Goal: Task Accomplishment & Management: Manage account settings

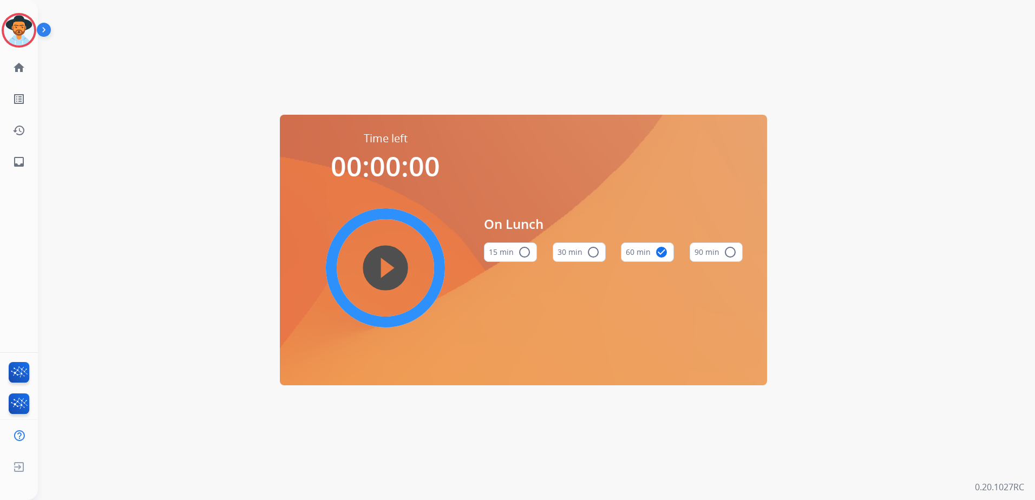
click at [0, 22] on html "Mary Lunch Edit Avatar Agent: Mary Routing Profile: Multi Skill ALL home Home H…" at bounding box center [517, 250] width 1035 height 500
click at [19, 37] on img at bounding box center [19, 30] width 30 height 30
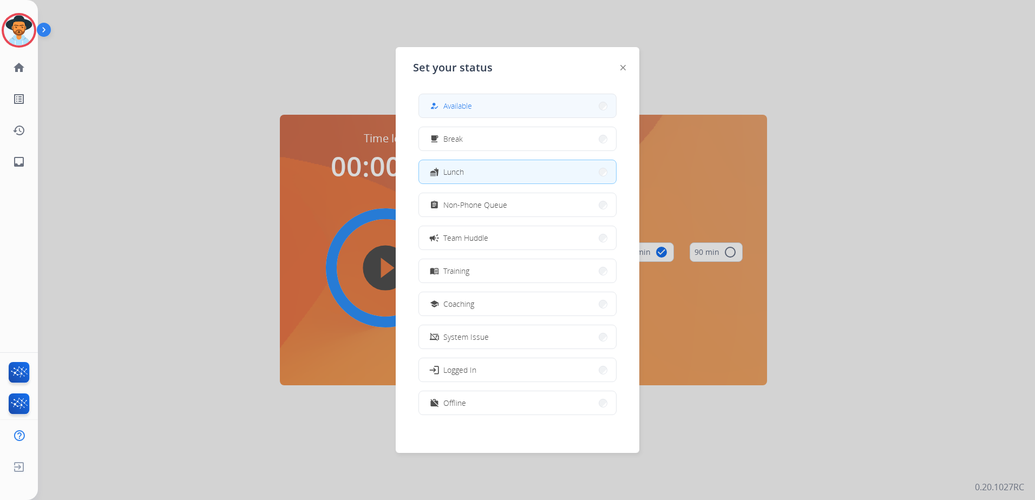
click at [469, 98] on button "how_to_reg Available" at bounding box center [517, 105] width 197 height 23
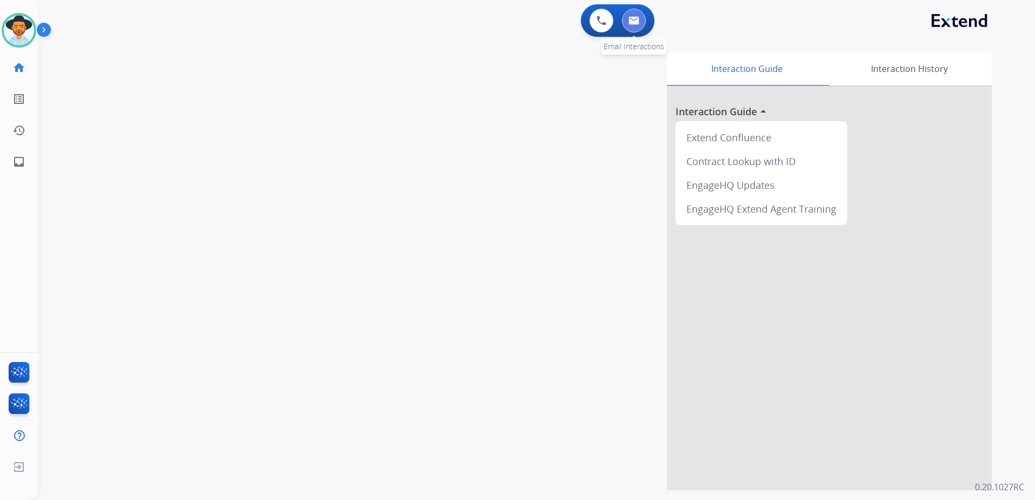
click at [633, 21] on img at bounding box center [633, 20] width 11 height 9
select select "**********"
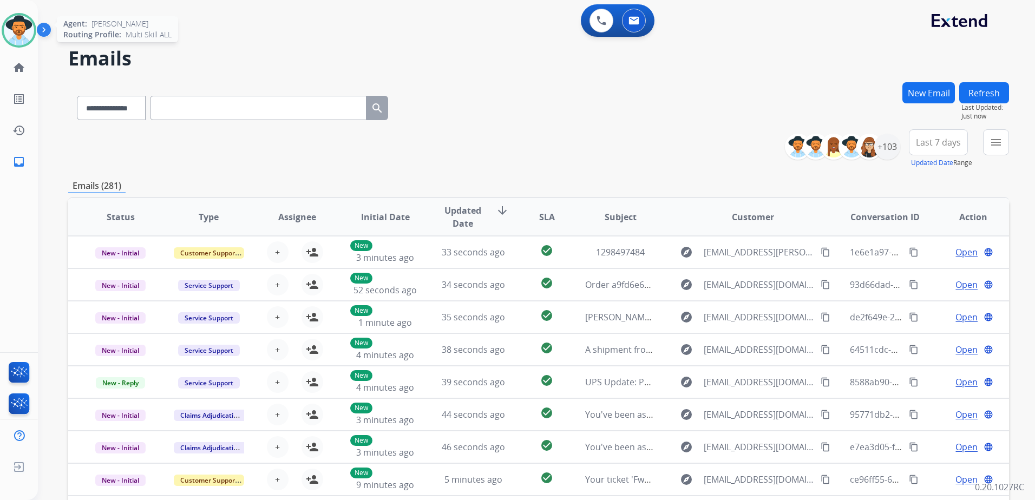
click at [19, 32] on img at bounding box center [19, 30] width 30 height 30
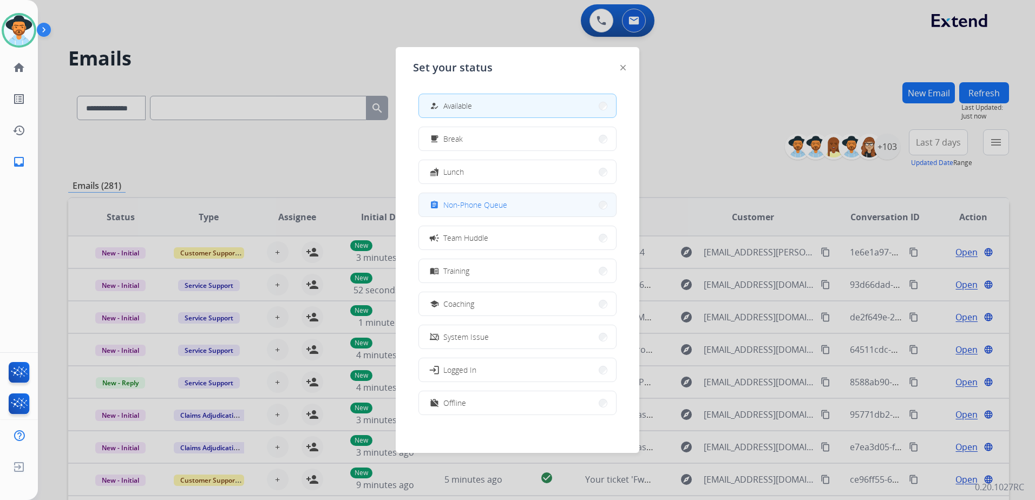
click at [488, 207] on span "Non-Phone Queue" at bounding box center [475, 204] width 64 height 11
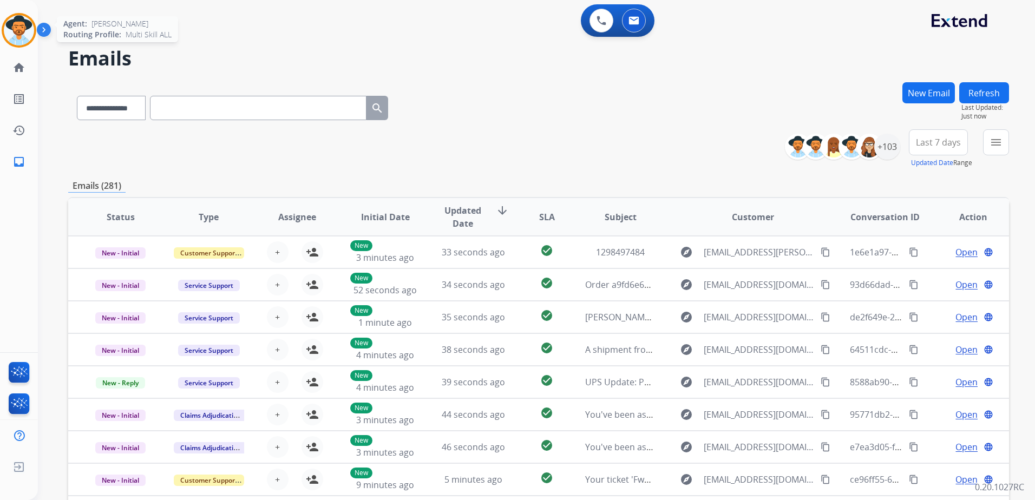
click at [16, 36] on img at bounding box center [19, 30] width 30 height 30
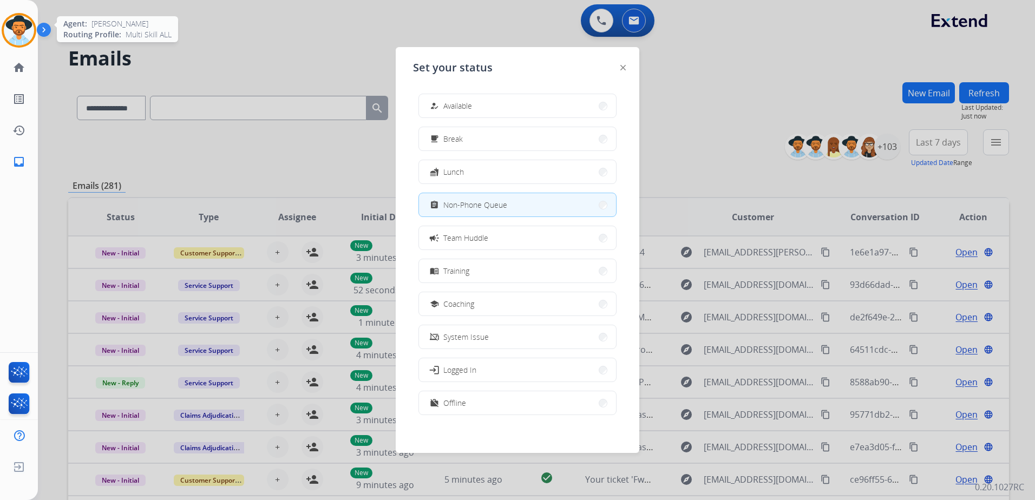
click at [16, 36] on img at bounding box center [19, 30] width 30 height 30
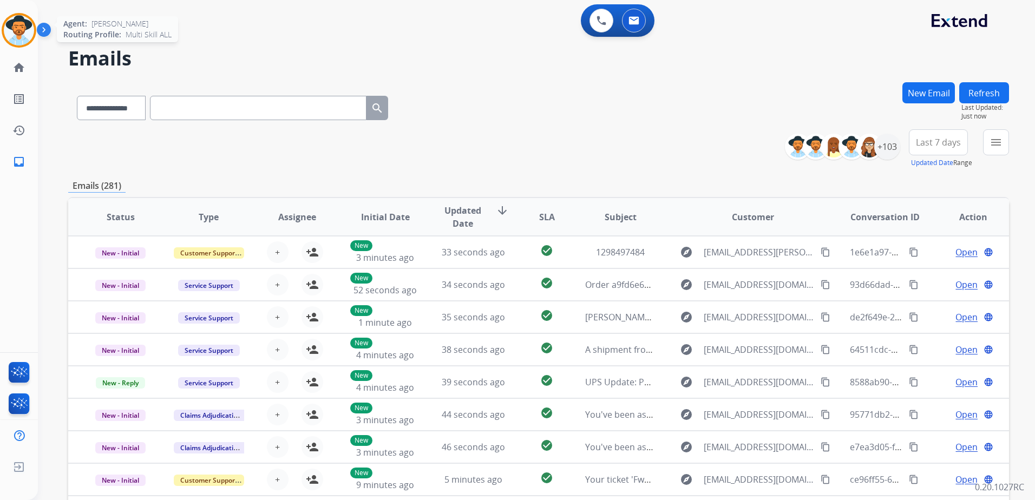
click at [16, 36] on img at bounding box center [19, 30] width 30 height 30
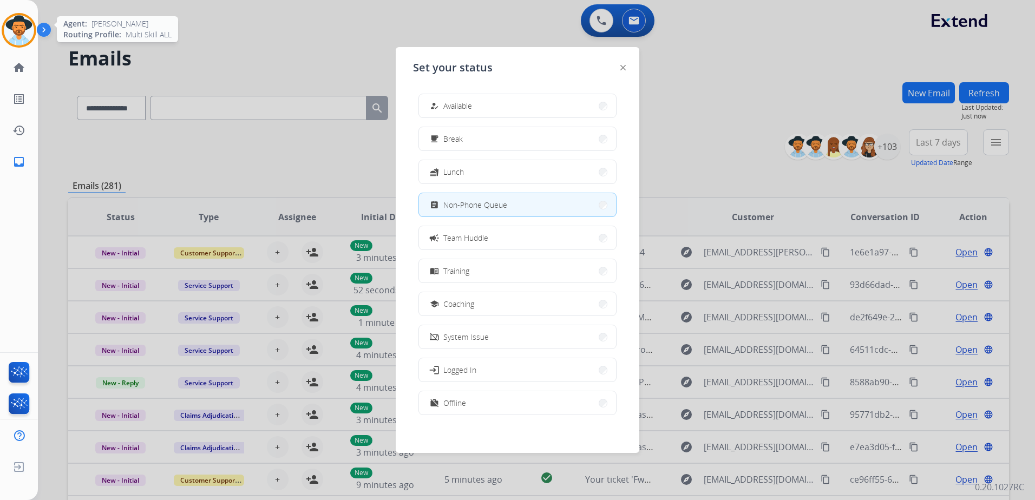
click at [16, 36] on img at bounding box center [19, 30] width 30 height 30
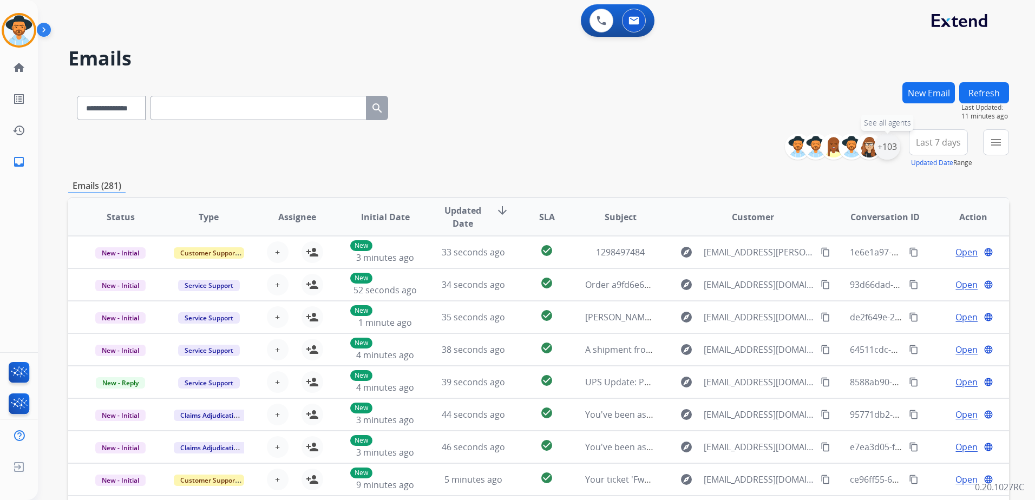
click at [885, 148] on div "+103" at bounding box center [887, 147] width 26 height 26
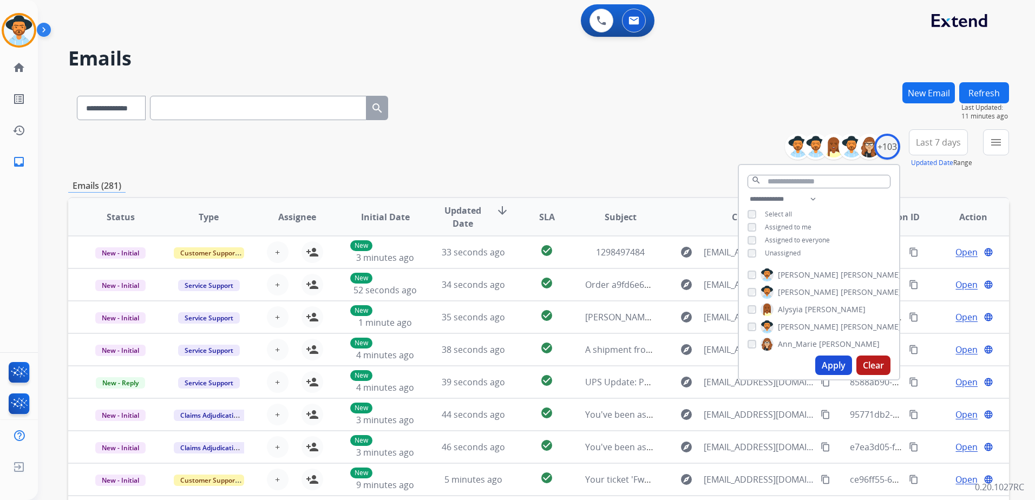
click at [767, 248] on span "Unassigned" at bounding box center [783, 252] width 36 height 9
click at [836, 366] on button "Apply" at bounding box center [833, 365] width 37 height 19
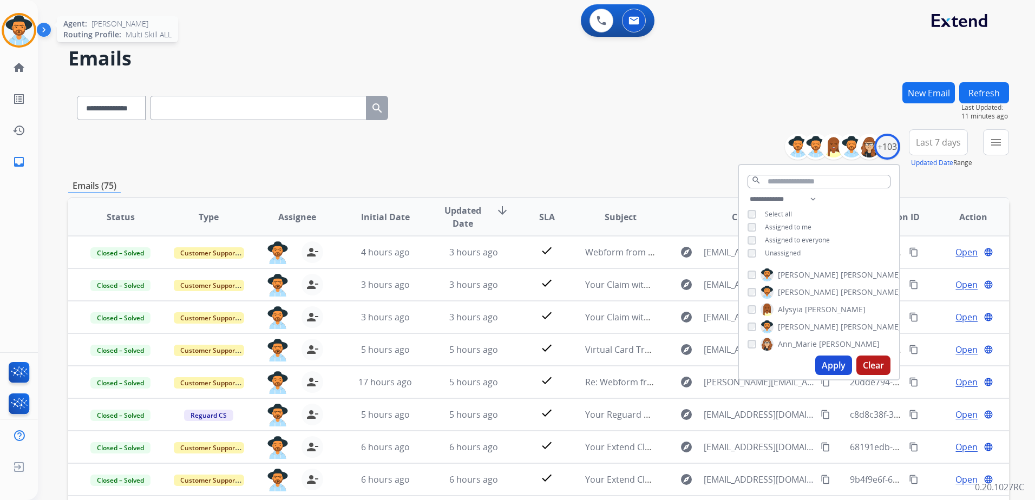
click at [10, 27] on img at bounding box center [19, 30] width 30 height 30
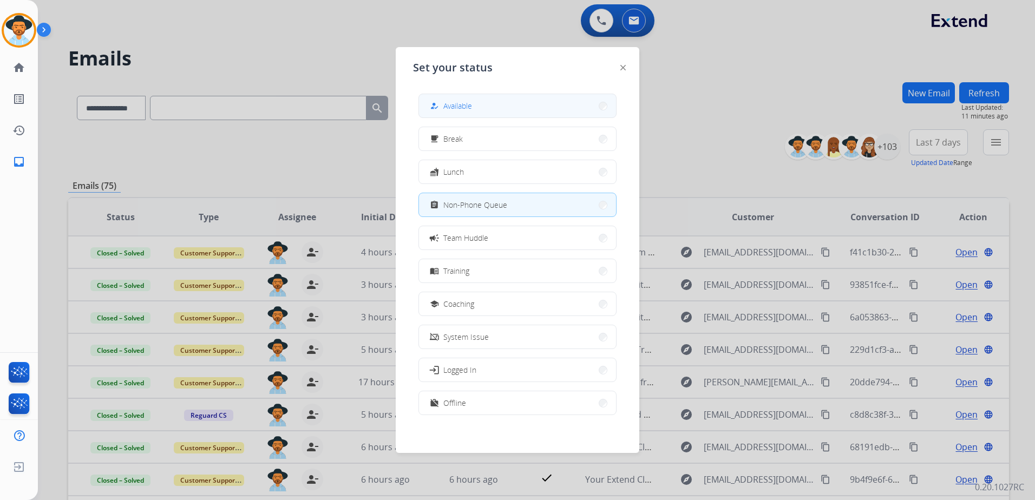
click at [521, 105] on button "how_to_reg Available" at bounding box center [517, 105] width 197 height 23
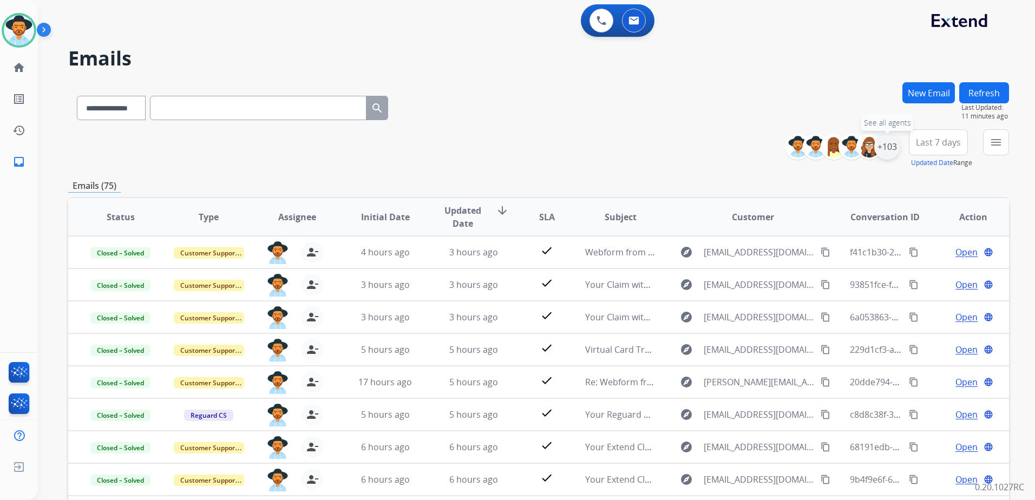
click at [890, 139] on div "+103" at bounding box center [887, 147] width 26 height 26
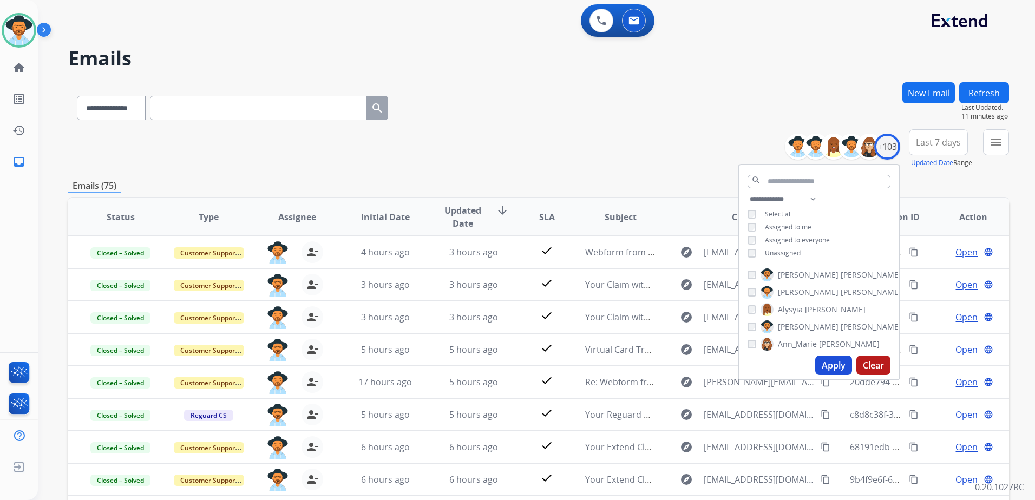
click at [783, 254] on span "Unassigned" at bounding box center [783, 252] width 36 height 9
click at [780, 229] on span "Assigned to me" at bounding box center [788, 226] width 47 height 9
click at [838, 360] on button "Apply" at bounding box center [833, 365] width 37 height 19
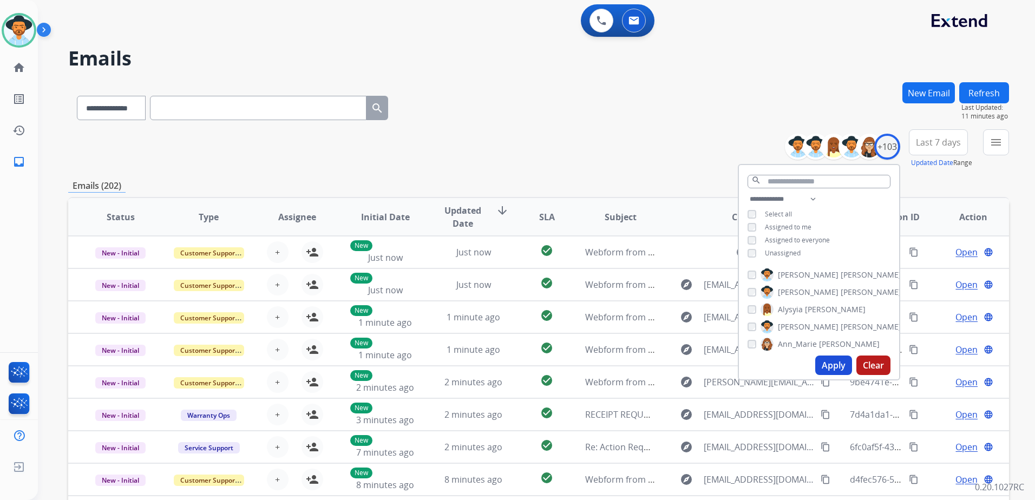
click at [592, 161] on div "**********" at bounding box center [538, 148] width 941 height 39
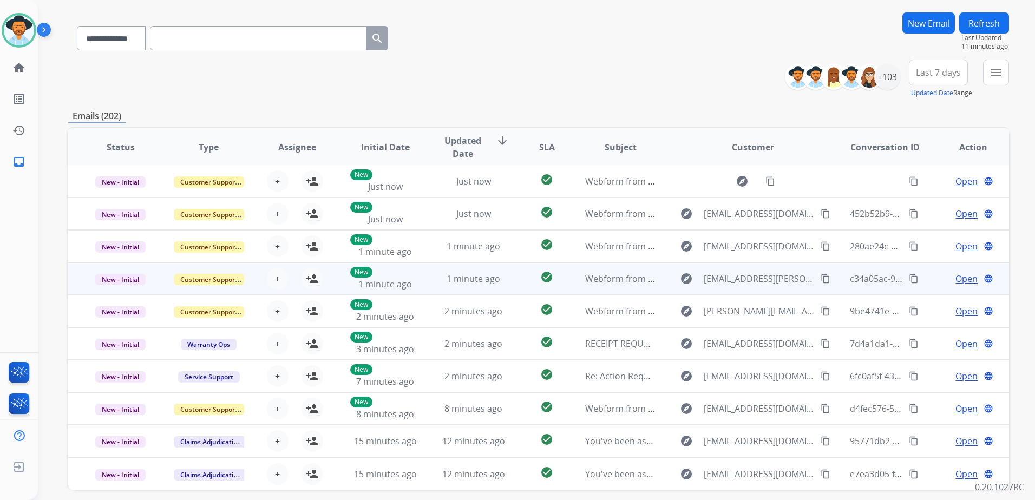
scroll to position [108, 0]
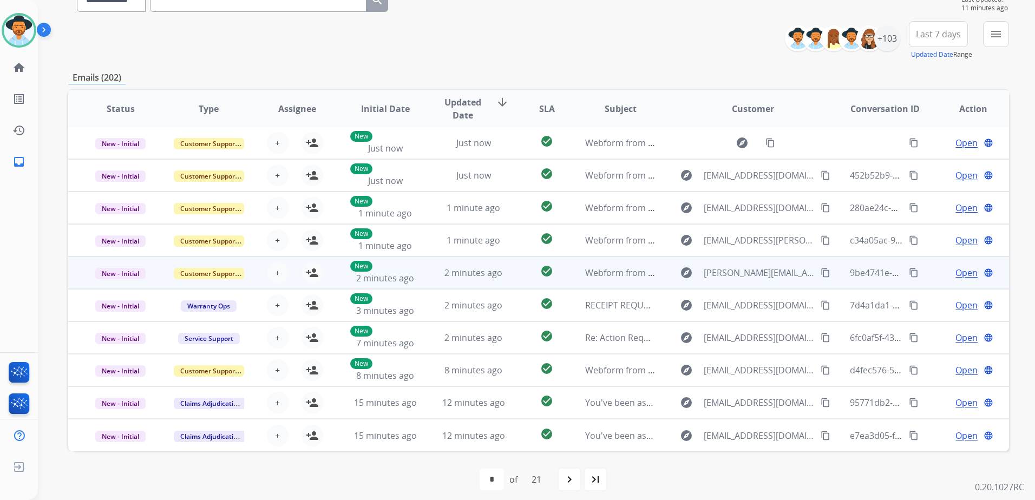
click at [930, 266] on td "Open language" at bounding box center [965, 273] width 88 height 32
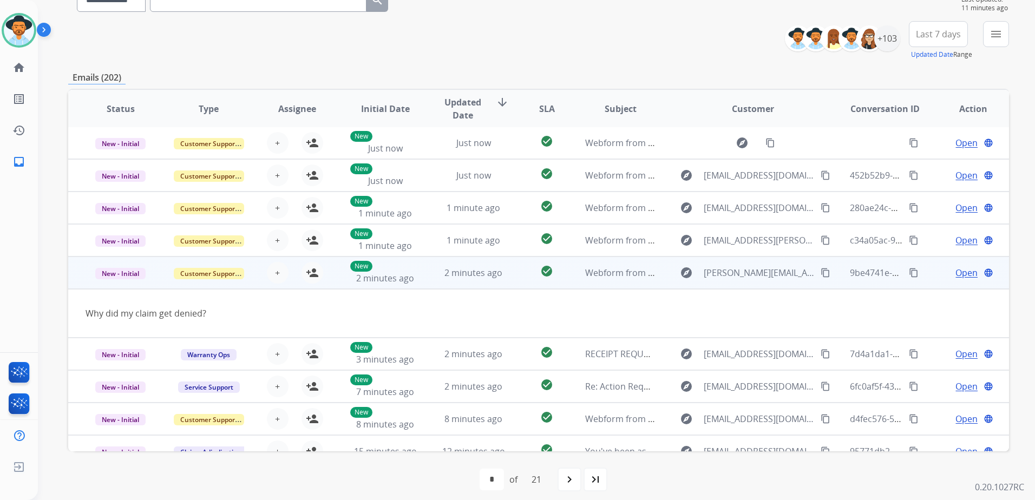
scroll to position [50, 0]
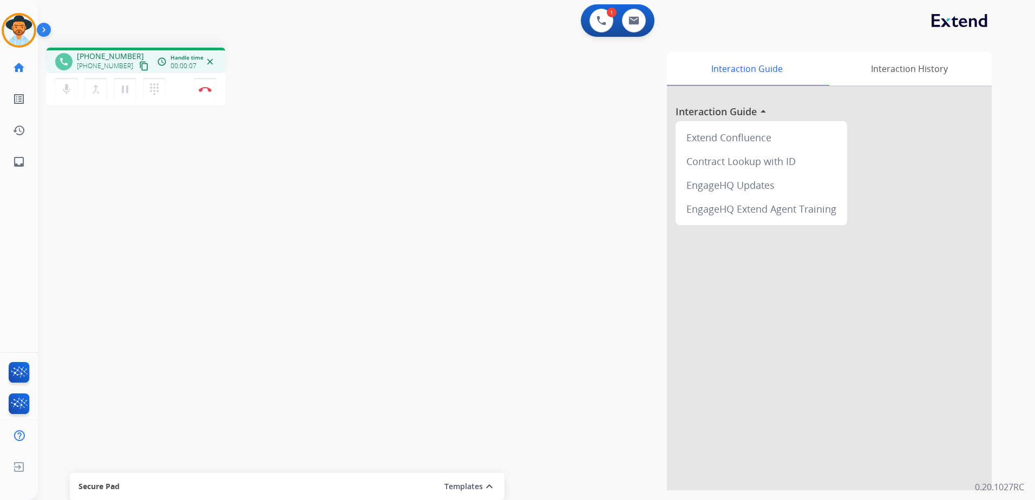
click at [139, 65] on mat-icon "content_copy" at bounding box center [144, 66] width 10 height 10
click at [139, 64] on mat-icon "content_copy" at bounding box center [144, 66] width 10 height 10
click at [212, 92] on button "Disconnect" at bounding box center [205, 89] width 23 height 23
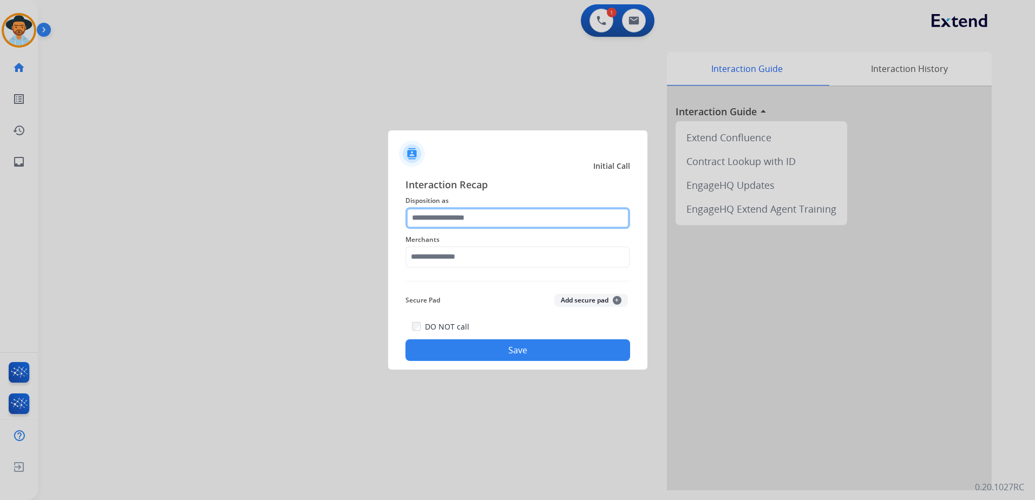
click at [524, 220] on input "text" at bounding box center [517, 218] width 225 height 22
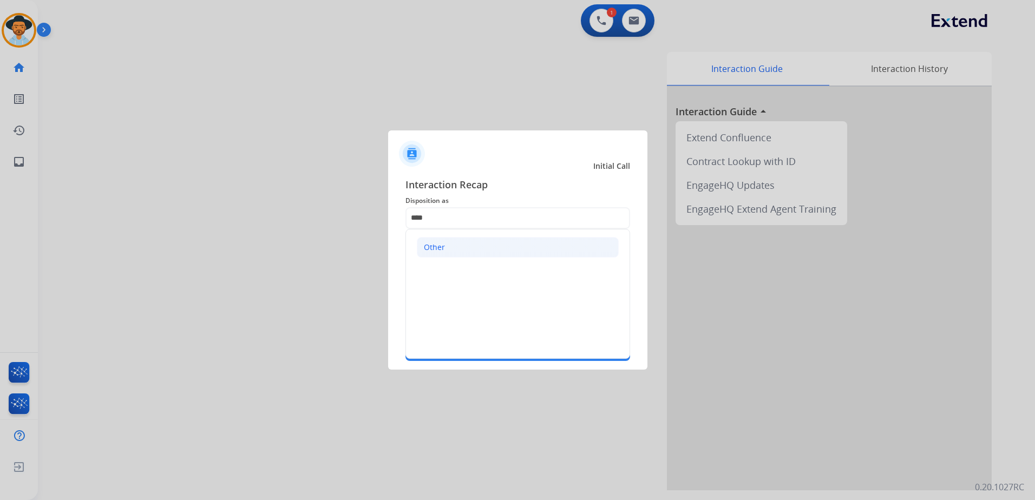
click at [519, 248] on li "Other" at bounding box center [518, 247] width 202 height 21
type input "*****"
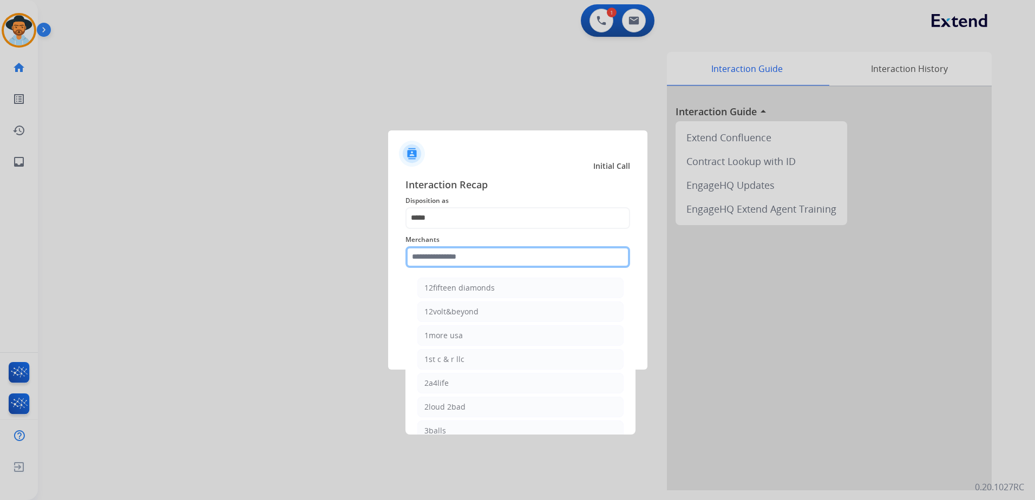
click at [501, 258] on input "text" at bounding box center [517, 257] width 225 height 22
type input "*"
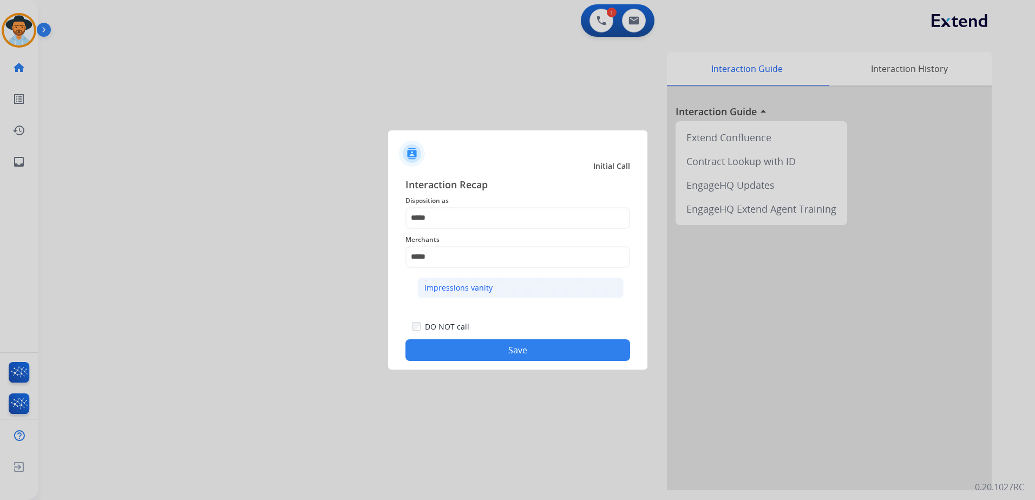
click at [520, 287] on li "Impressions vanity" at bounding box center [520, 288] width 206 height 21
type input "**********"
click at [536, 354] on button "Save" at bounding box center [517, 350] width 225 height 22
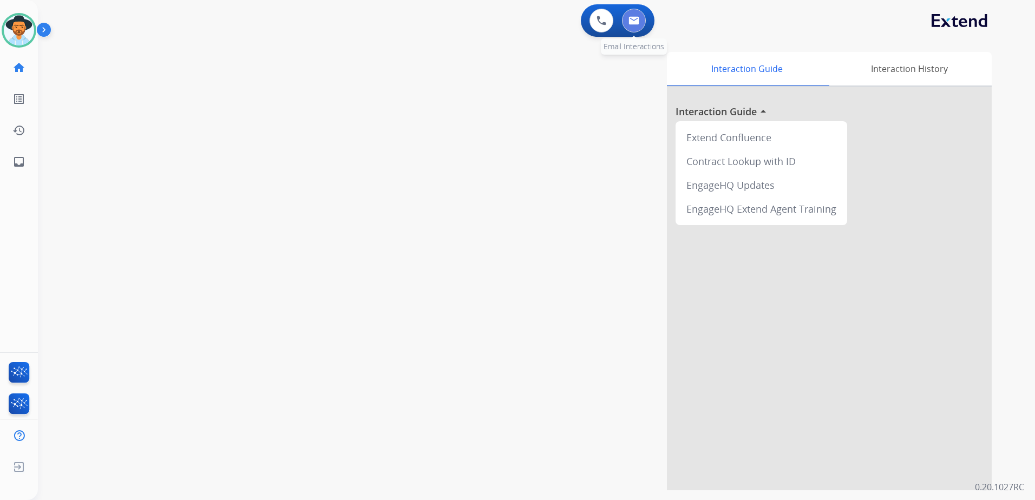
click at [632, 22] on img at bounding box center [633, 20] width 11 height 9
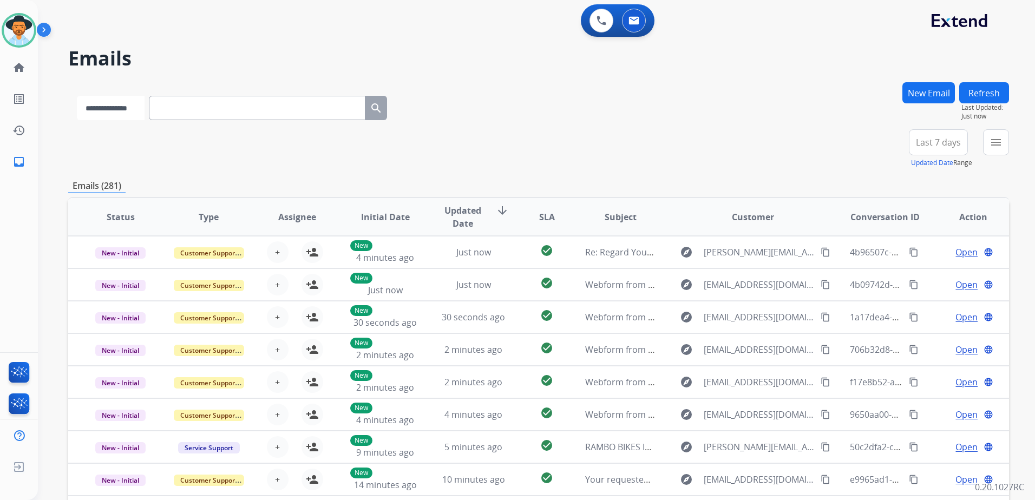
drag, startPoint x: 121, startPoint y: 107, endPoint x: 129, endPoint y: 117, distance: 13.1
click at [121, 107] on select "**********" at bounding box center [111, 108] width 68 height 24
select select "**********"
click at [77, 96] on select "**********" at bounding box center [111, 108] width 68 height 24
paste input "**********"
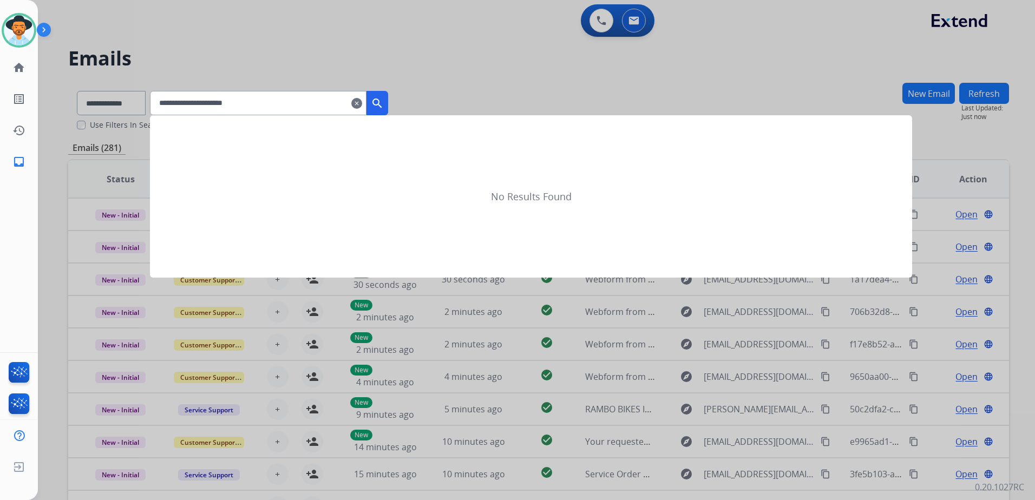
type input "**********"
click at [388, 110] on button "search" at bounding box center [377, 103] width 22 height 24
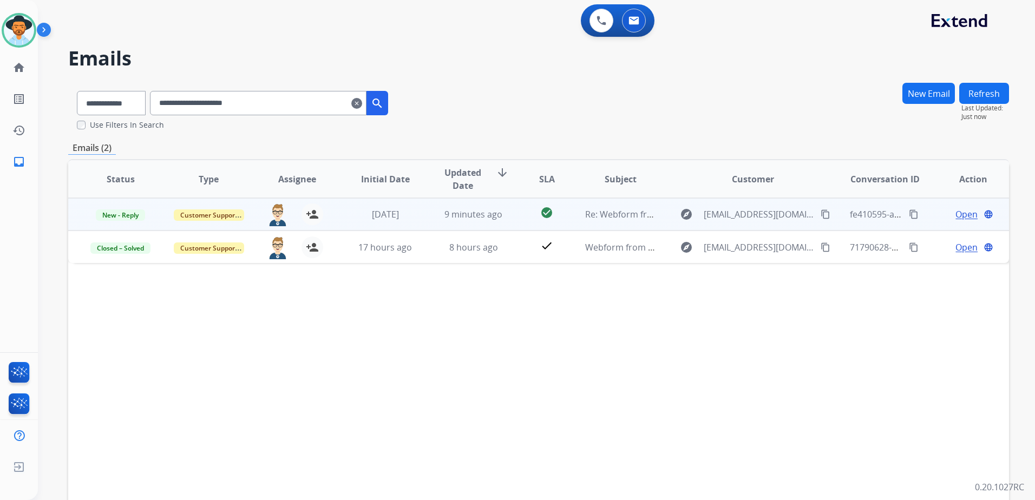
click at [963, 218] on span "Open" at bounding box center [966, 214] width 22 height 13
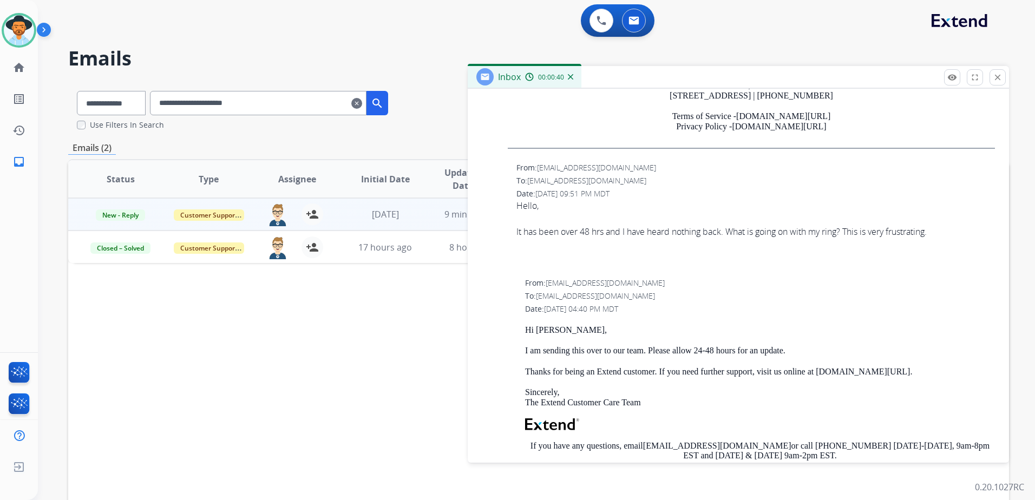
scroll to position [1137, 0]
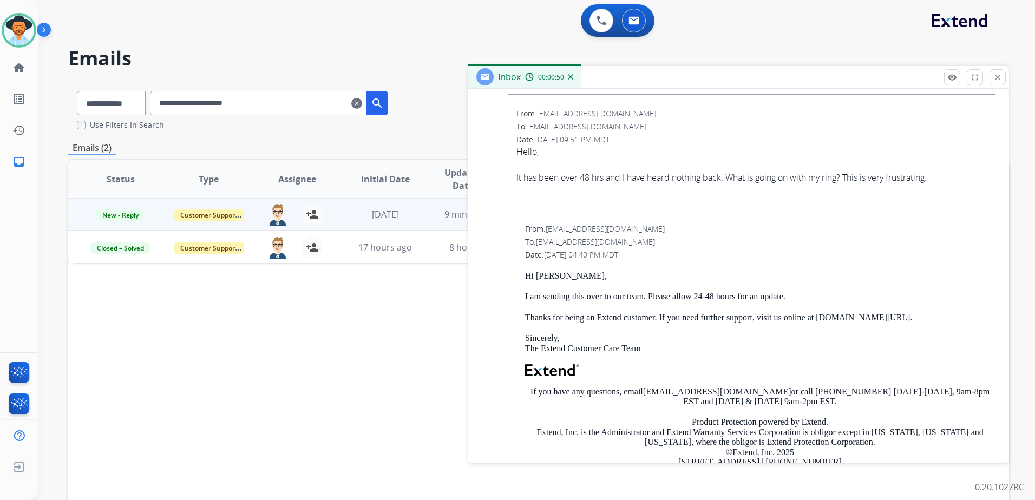
drag, startPoint x: 309, startPoint y: 342, endPoint x: 313, endPoint y: 331, distance: 11.0
click at [309, 341] on div "Status Type Assignee Initial Date Updated Date arrow_downward SLA Subject Custo…" at bounding box center [538, 340] width 941 height 363
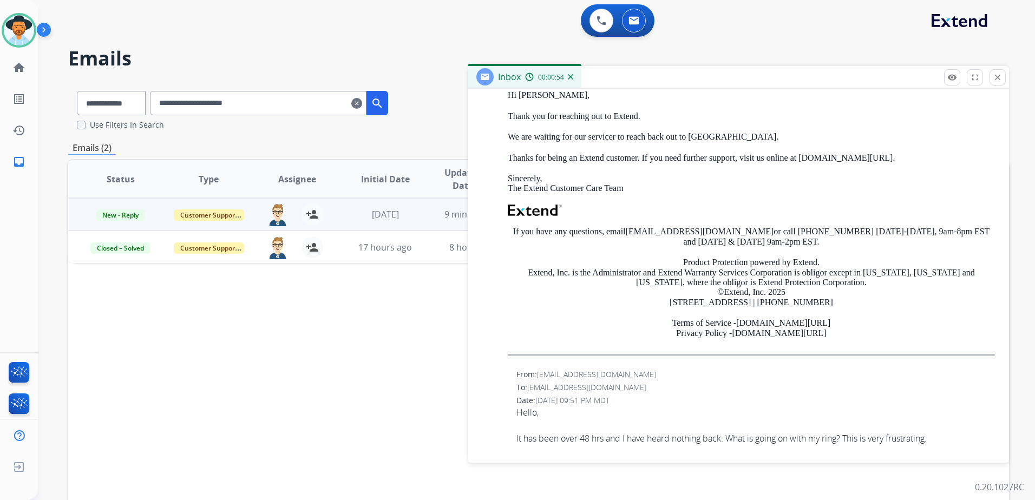
scroll to position [866, 0]
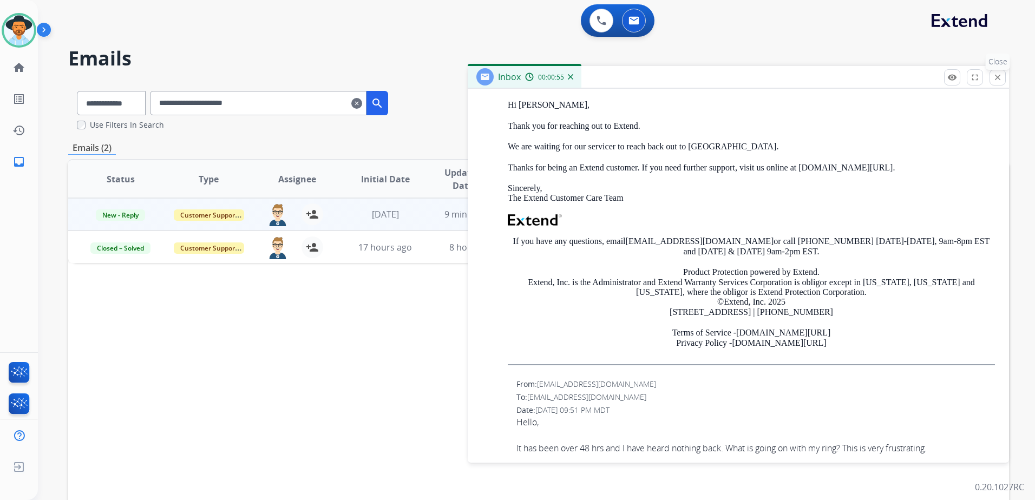
click at [1000, 81] on mat-icon "close" at bounding box center [998, 78] width 10 height 10
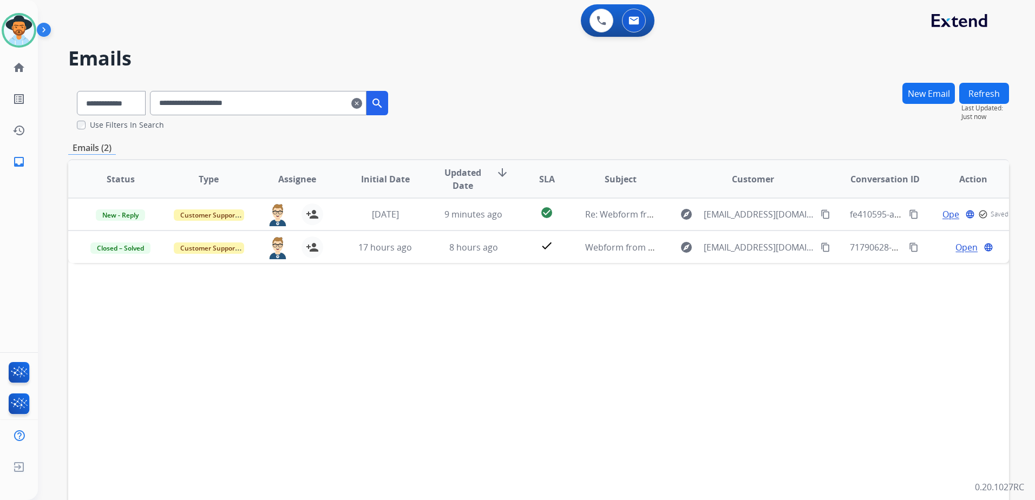
click at [362, 105] on mat-icon "clear" at bounding box center [356, 103] width 11 height 13
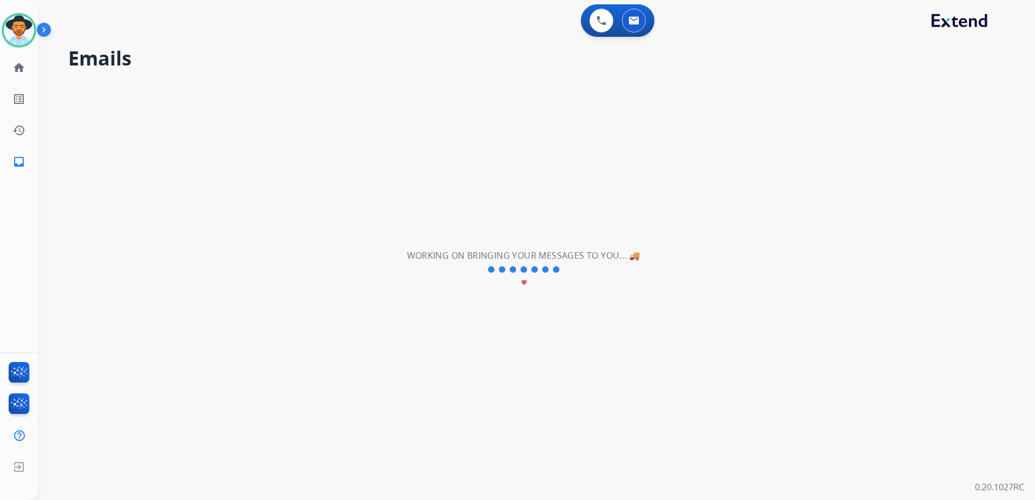
select select "**********"
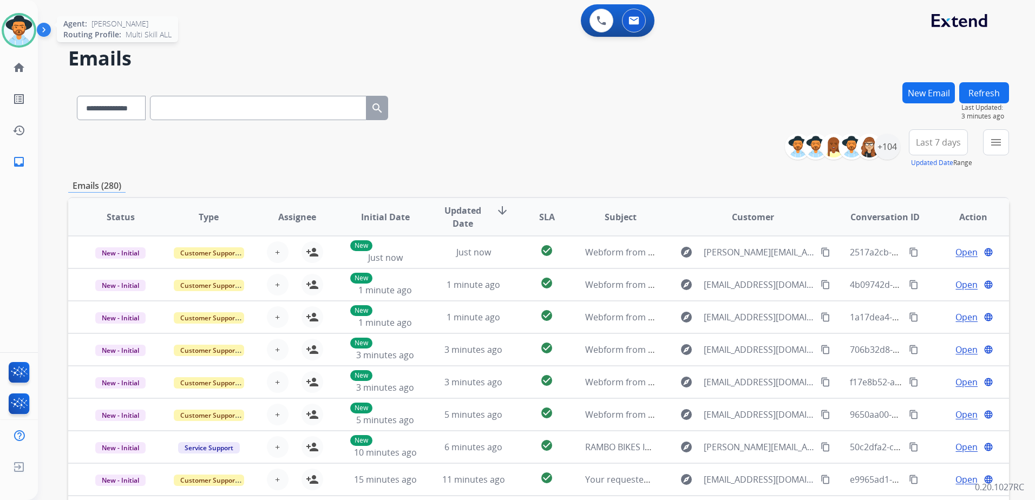
click at [17, 25] on img at bounding box center [19, 30] width 30 height 30
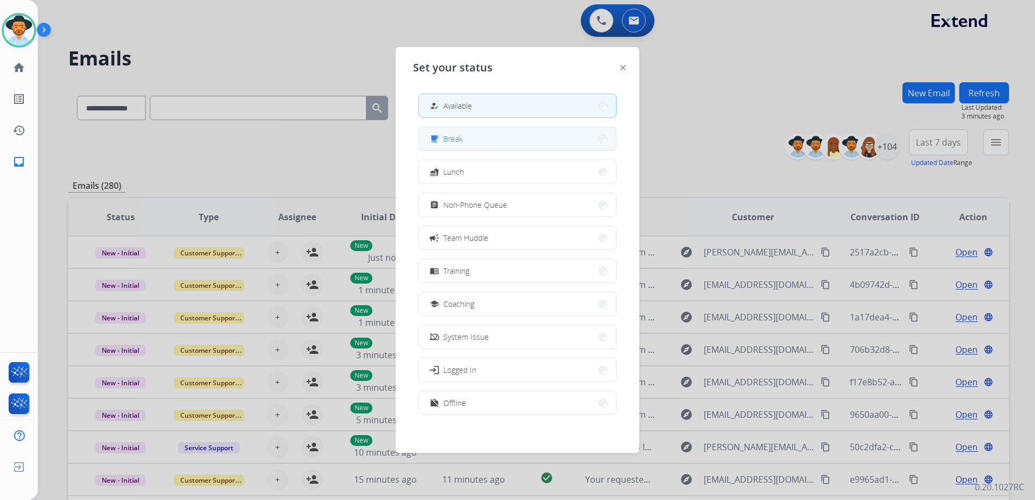
click at [485, 147] on button "free_breakfast Break" at bounding box center [517, 138] width 197 height 23
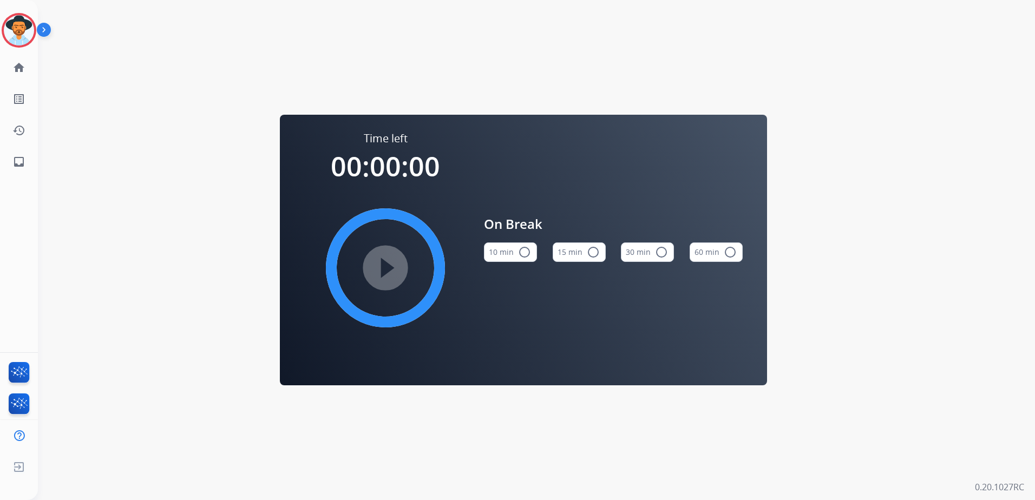
click at [582, 245] on button "15 min radio_button_unchecked" at bounding box center [579, 251] width 53 height 19
click at [380, 273] on mat-icon "play_circle_filled" at bounding box center [385, 267] width 13 height 13
click at [21, 38] on img at bounding box center [19, 30] width 30 height 30
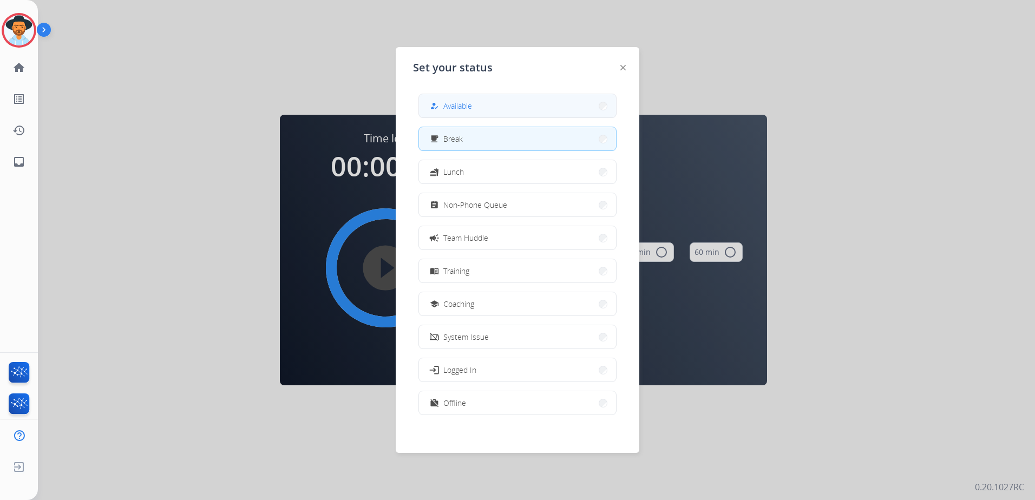
click at [506, 110] on button "how_to_reg Available" at bounding box center [517, 105] width 197 height 23
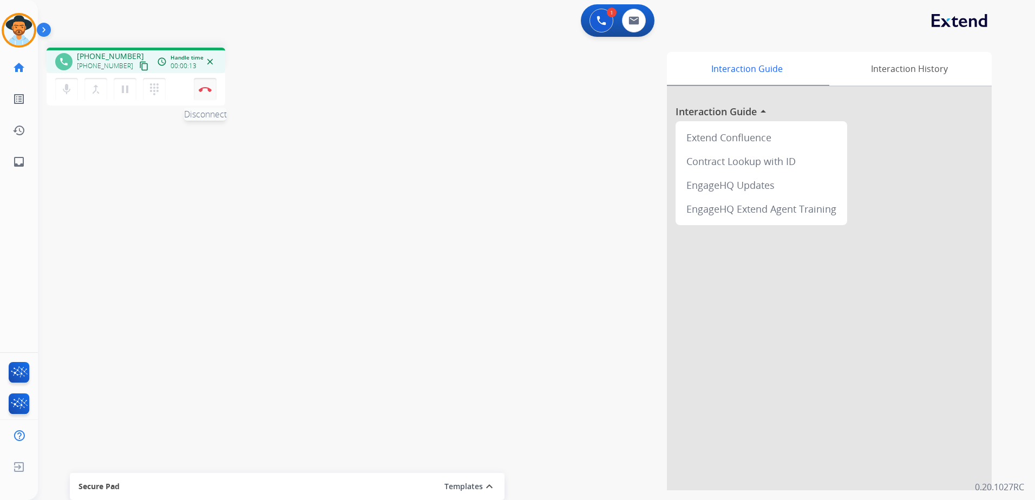
click at [209, 95] on button "Disconnect" at bounding box center [205, 89] width 23 height 23
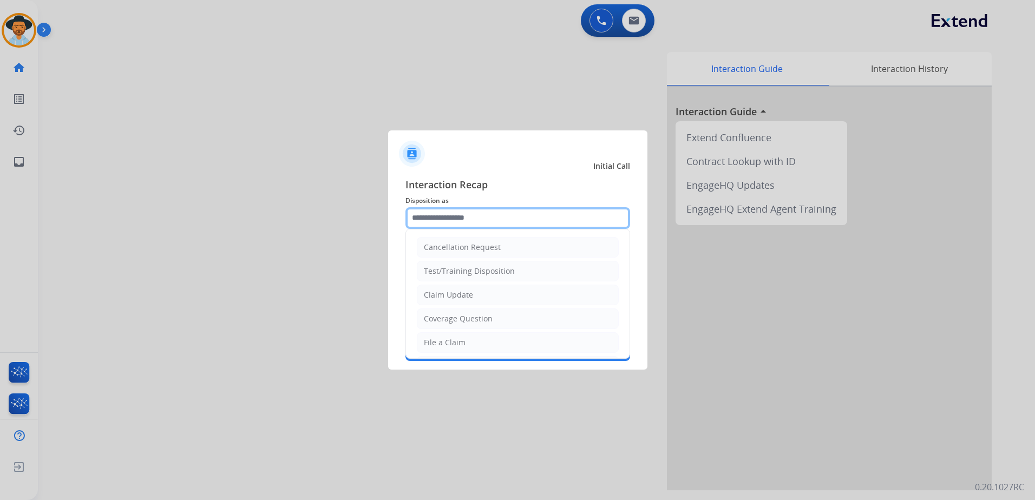
click at [432, 220] on input "text" at bounding box center [517, 218] width 225 height 22
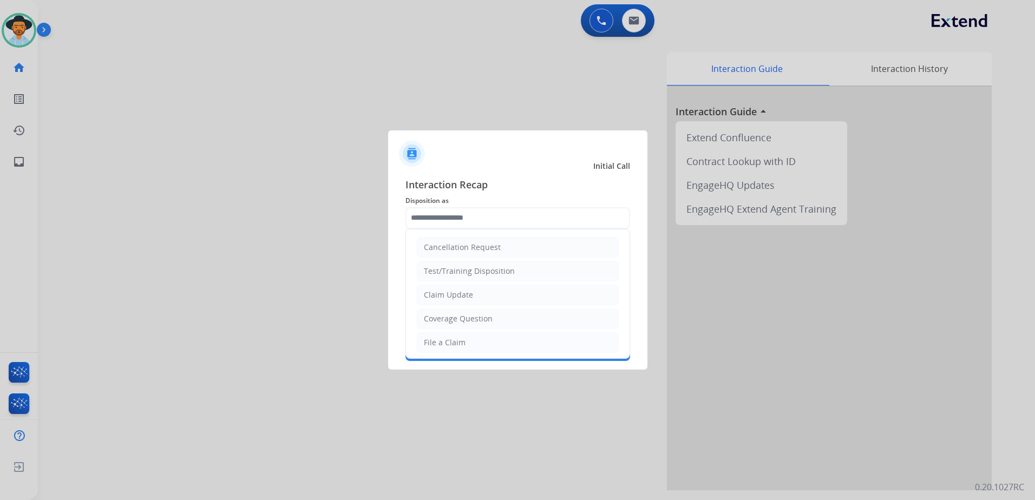
click at [461, 293] on div "Claim Update" at bounding box center [448, 295] width 49 height 11
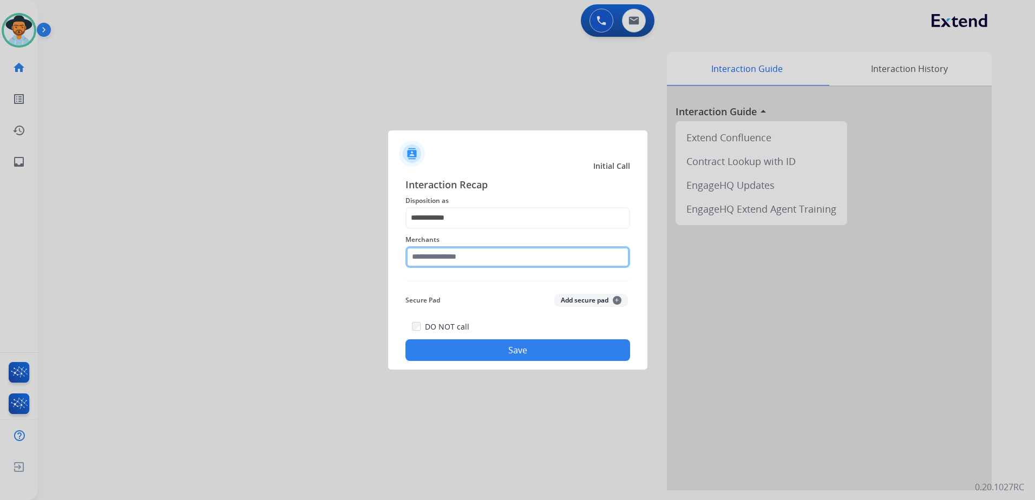
click at [471, 257] on input "text" at bounding box center [517, 257] width 225 height 22
click at [467, 268] on div "Merchants" at bounding box center [517, 250] width 225 height 43
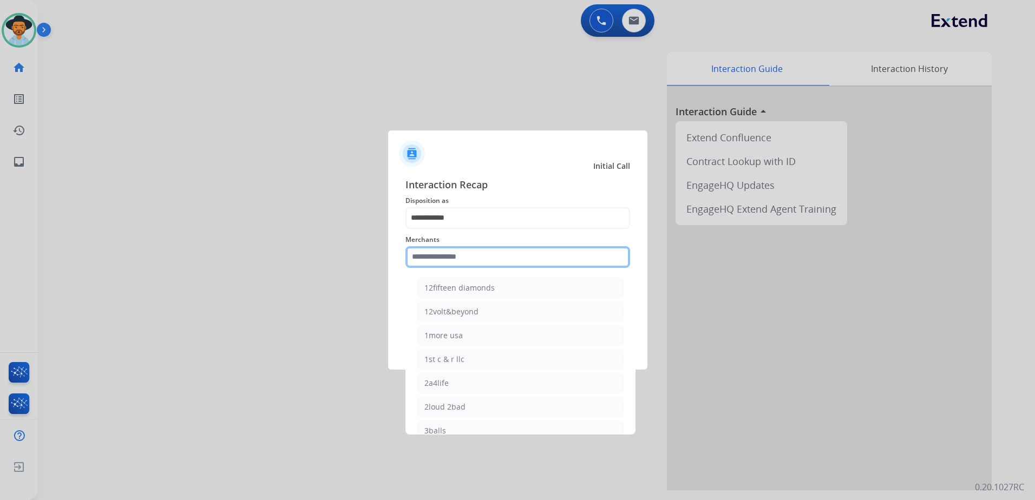
click at [467, 265] on input "text" at bounding box center [517, 257] width 225 height 22
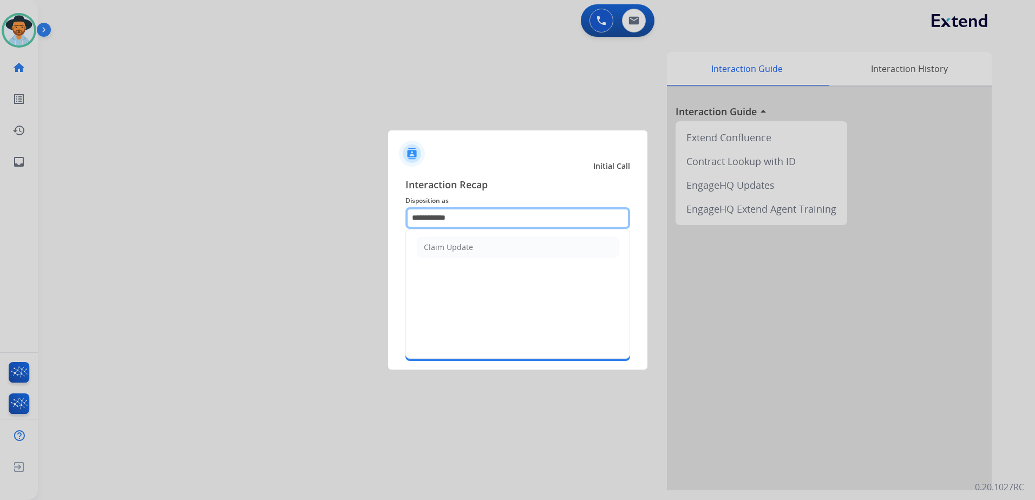
drag, startPoint x: 464, startPoint y: 218, endPoint x: 383, endPoint y: 228, distance: 81.8
click at [0, 228] on app-contact-recap-modal "**********" at bounding box center [0, 250] width 0 height 500
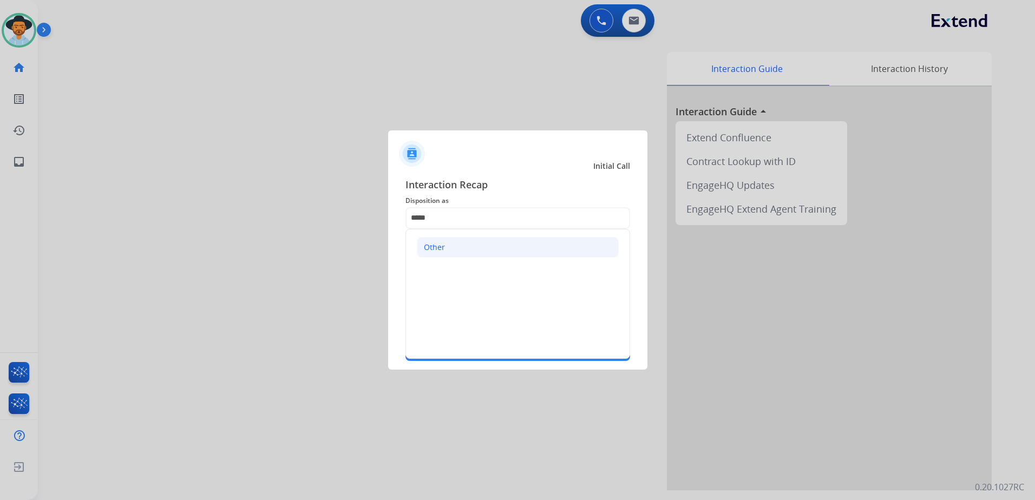
click at [441, 244] on div "Other" at bounding box center [434, 247] width 21 height 11
type input "*****"
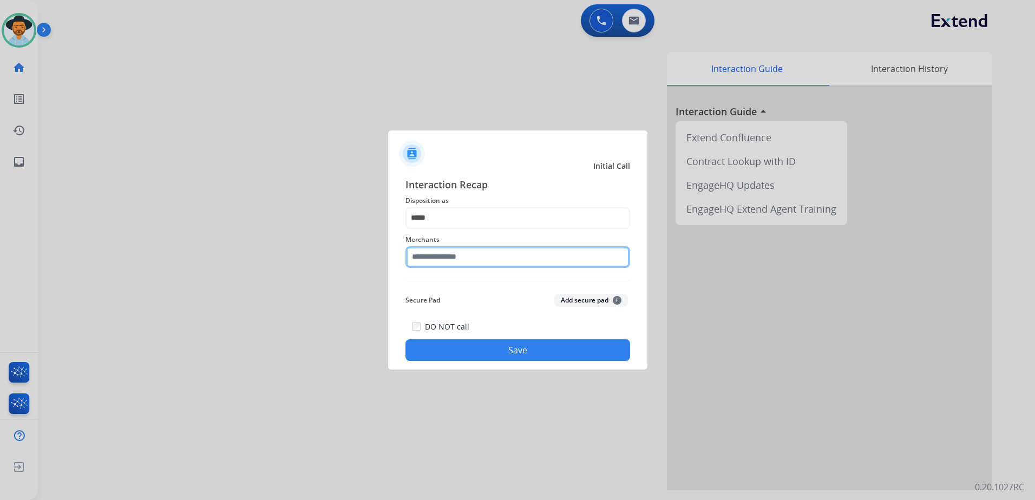
click at [447, 257] on input "text" at bounding box center [517, 257] width 225 height 22
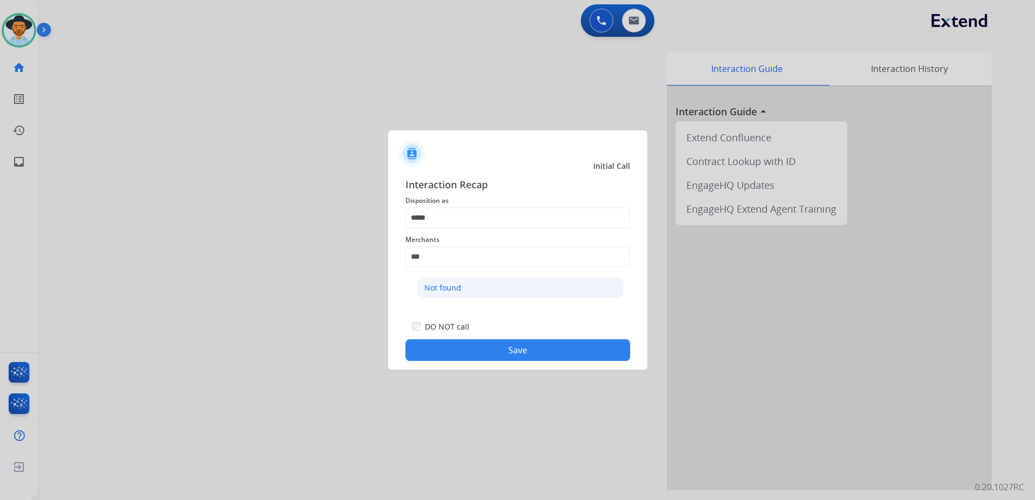
click at [486, 292] on li "Not found" at bounding box center [520, 288] width 206 height 21
type input "*********"
click at [518, 349] on button "Save" at bounding box center [517, 350] width 225 height 22
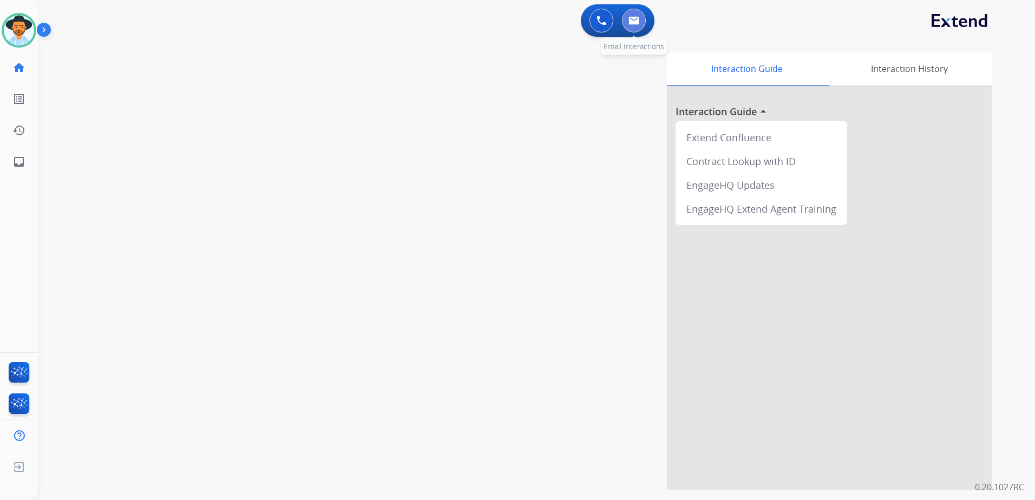
click at [641, 24] on button at bounding box center [634, 21] width 24 height 24
select select "**********"
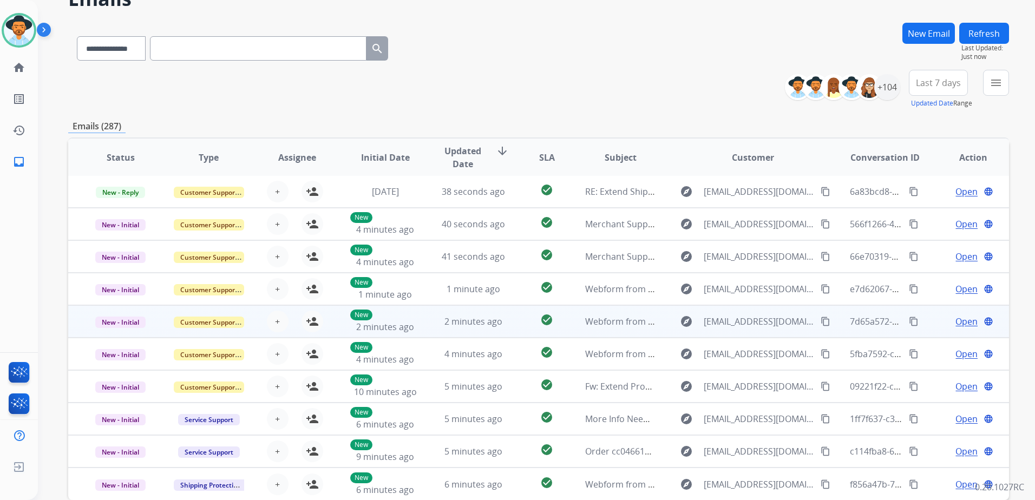
scroll to position [108, 0]
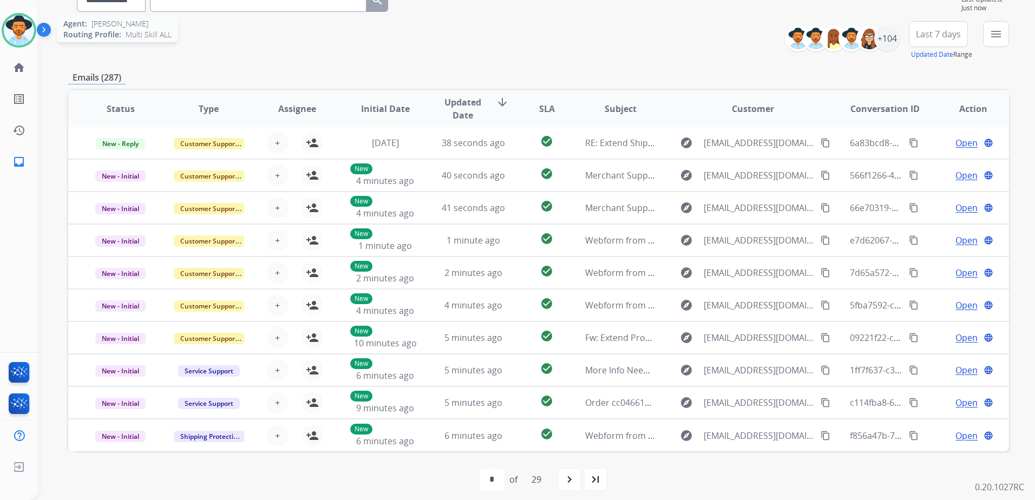
click at [14, 16] on img at bounding box center [19, 30] width 30 height 30
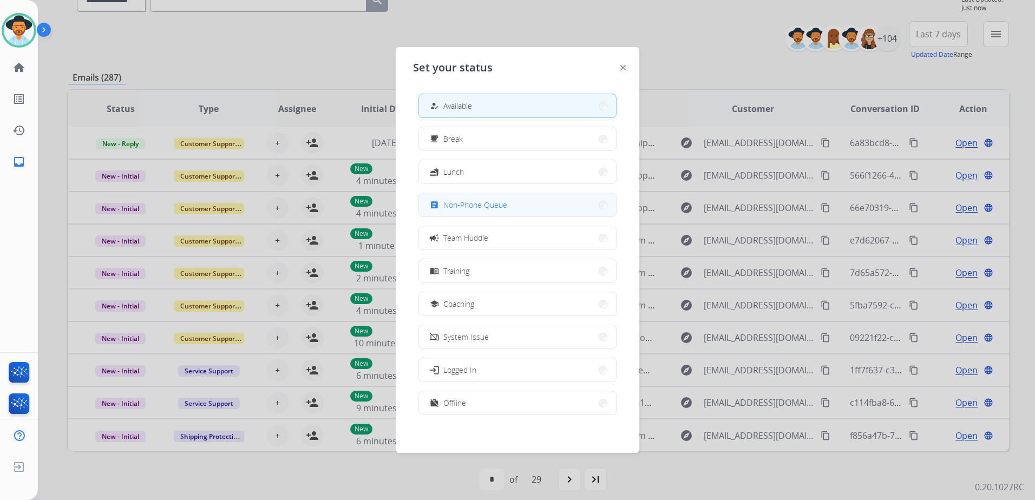
click at [534, 202] on button "assignment Non-Phone Queue" at bounding box center [517, 204] width 197 height 23
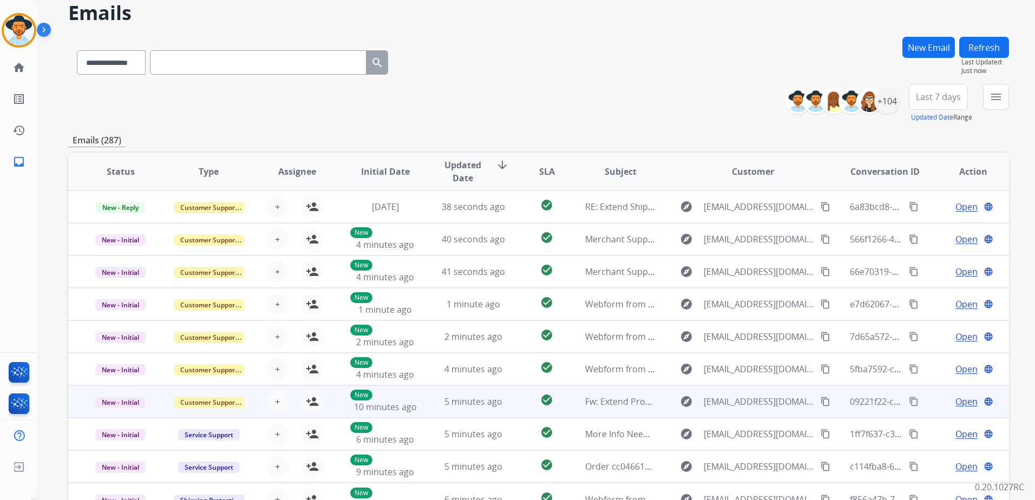
scroll to position [0, 0]
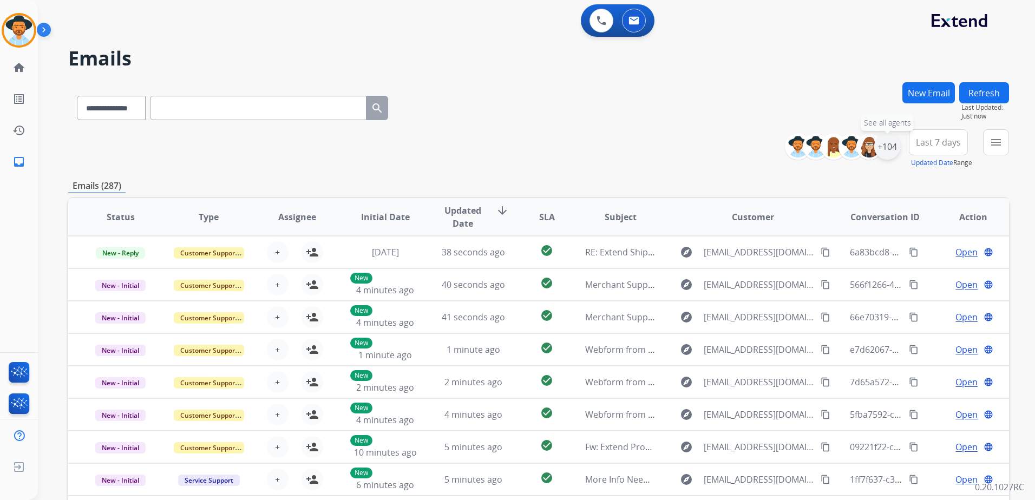
click at [887, 150] on div "+104" at bounding box center [887, 147] width 26 height 26
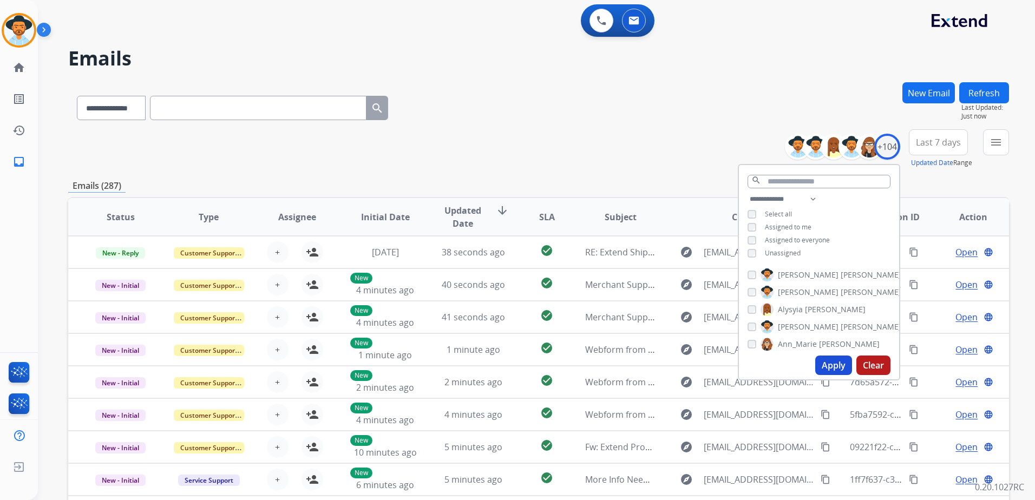
click at [791, 253] on span "Unassigned" at bounding box center [783, 252] width 36 height 9
click at [841, 368] on button "Apply" at bounding box center [833, 365] width 37 height 19
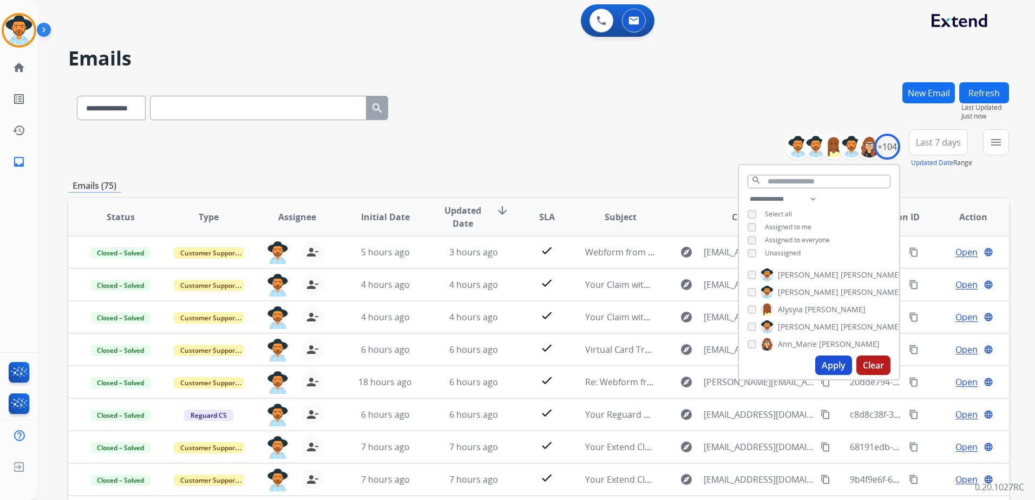
click at [620, 151] on div "**********" at bounding box center [538, 148] width 941 height 39
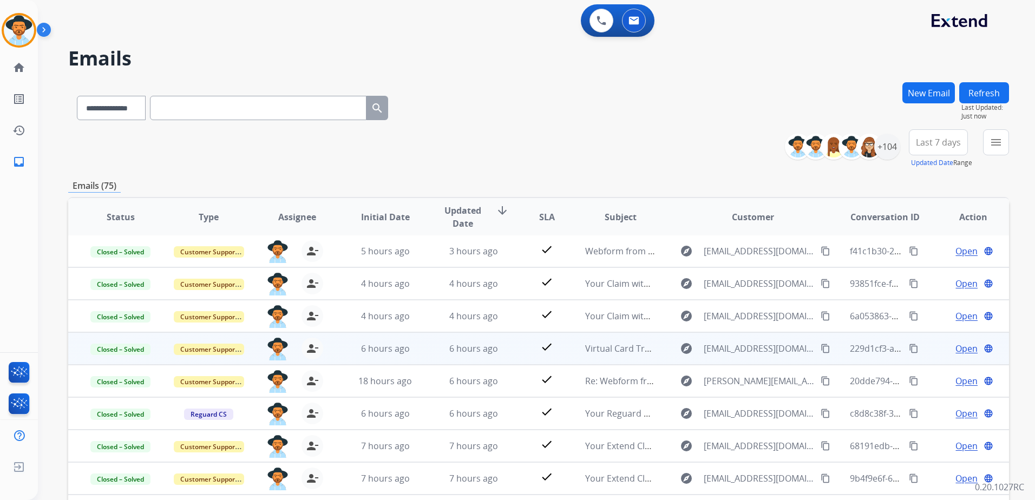
scroll to position [108, 0]
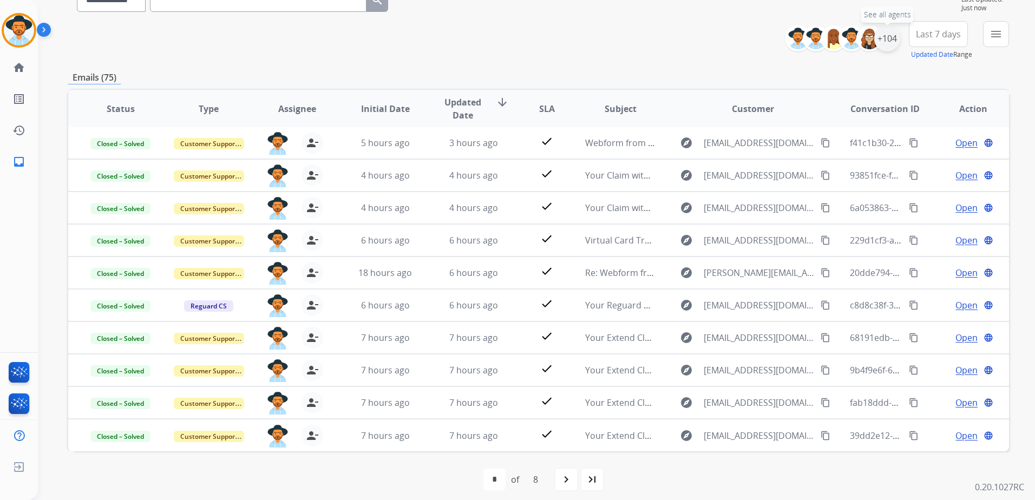
click at [881, 35] on div "+104" at bounding box center [887, 38] width 26 height 26
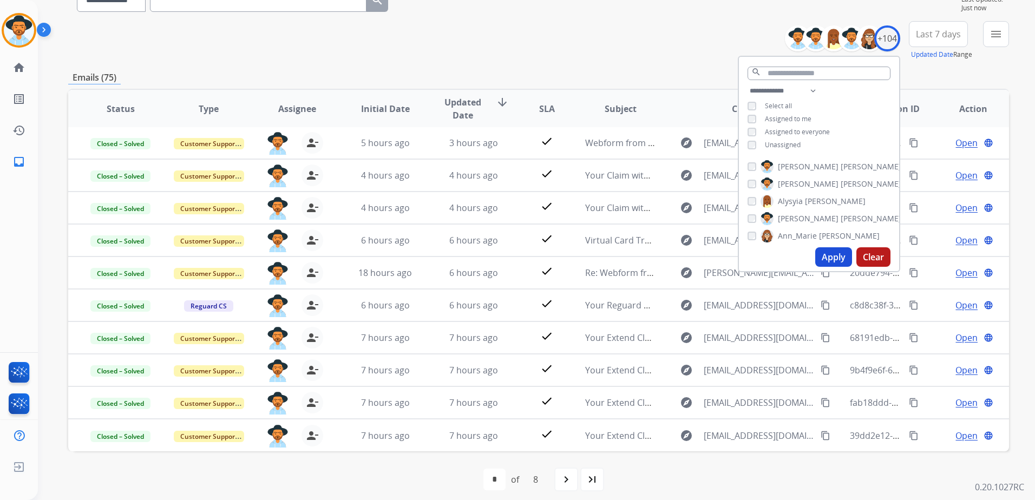
click at [786, 142] on span "Unassigned" at bounding box center [783, 144] width 36 height 9
click at [798, 114] on span "Assigned to me" at bounding box center [788, 118] width 47 height 9
click at [830, 252] on button "Apply" at bounding box center [833, 256] width 37 height 19
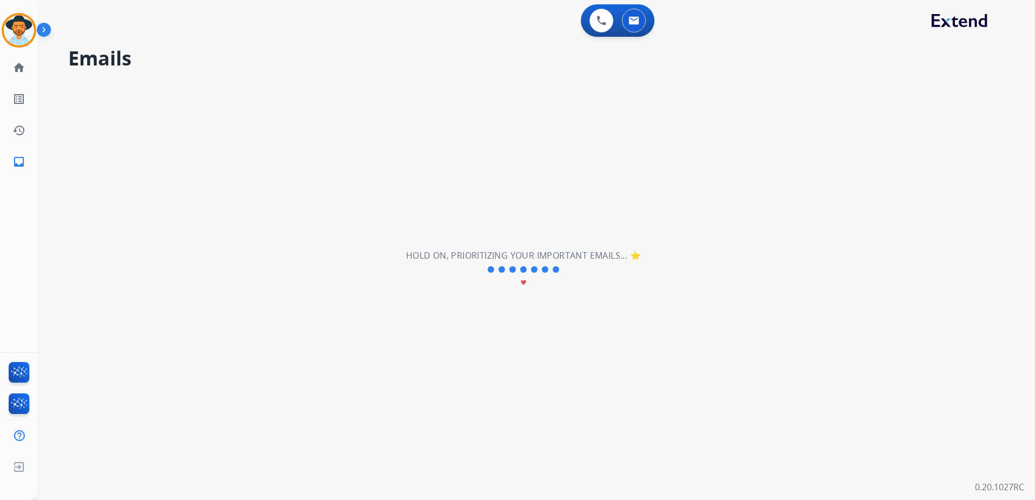
scroll to position [0, 0]
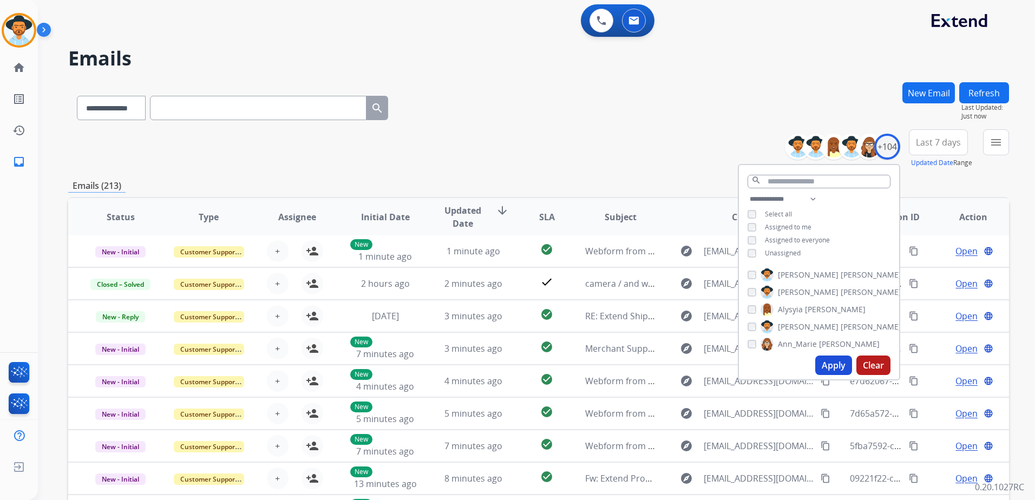
click at [670, 120] on div "**********" at bounding box center [538, 105] width 941 height 47
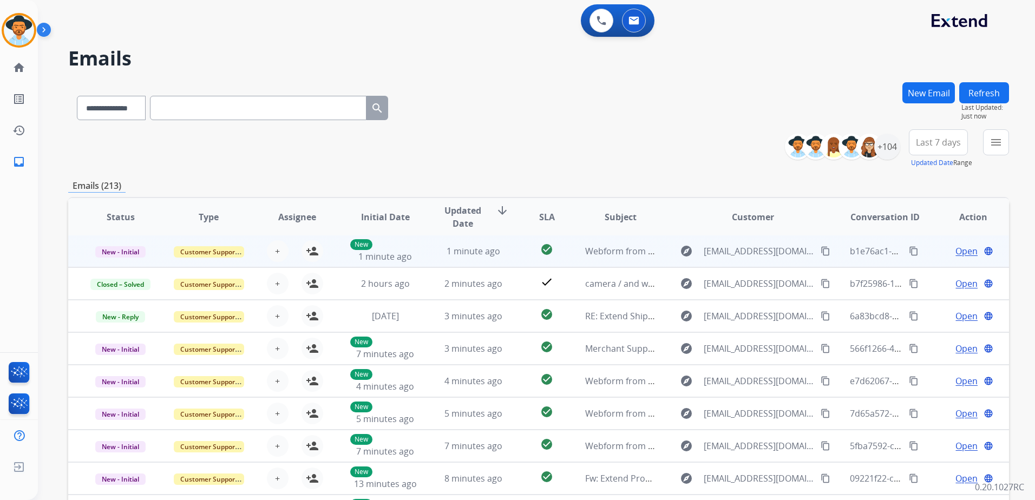
click at [929, 254] on td "Open language" at bounding box center [965, 251] width 88 height 32
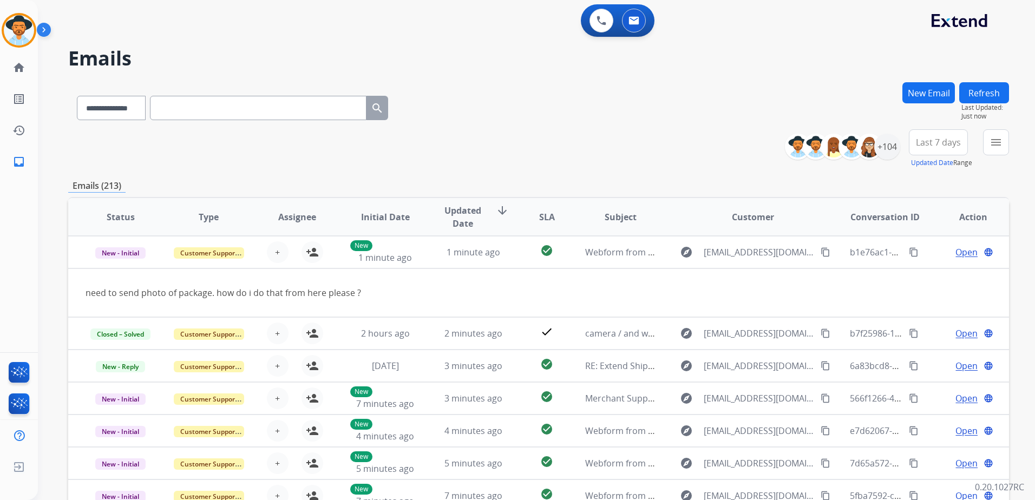
click at [923, 339] on td "Open language" at bounding box center [965, 333] width 88 height 32
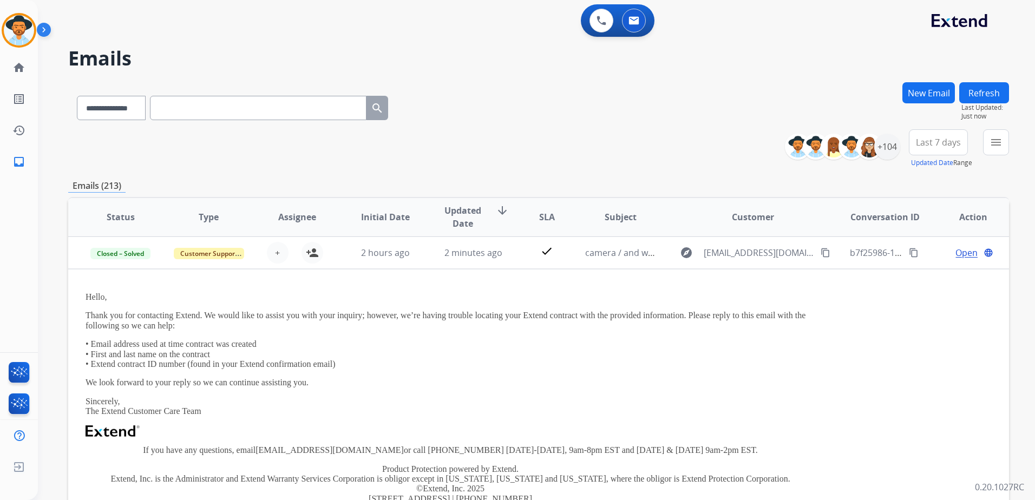
scroll to position [32, 0]
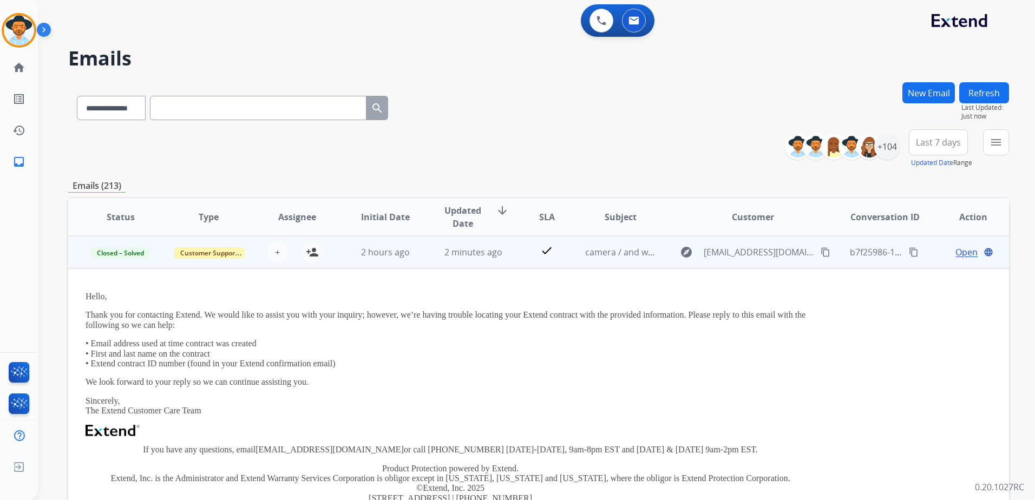
click at [961, 255] on span "Open" at bounding box center [966, 252] width 22 height 13
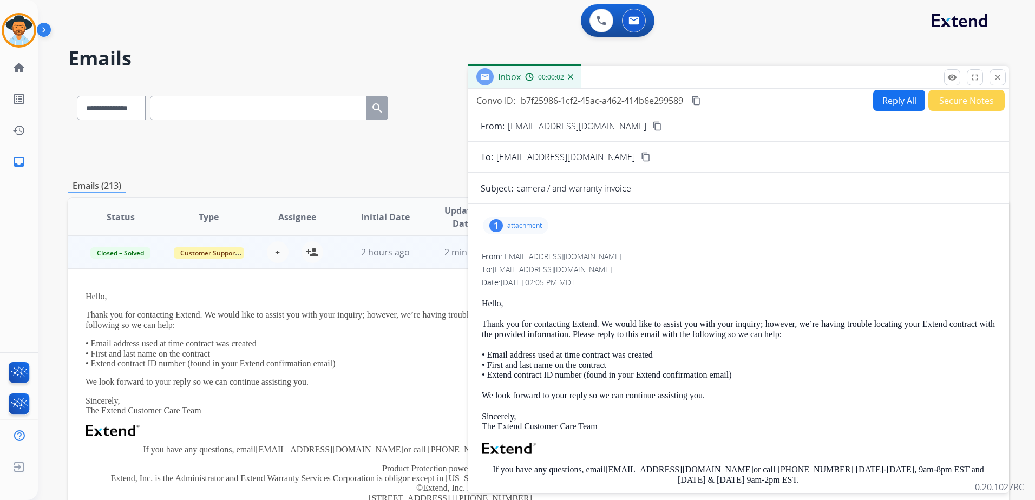
scroll to position [0, 0]
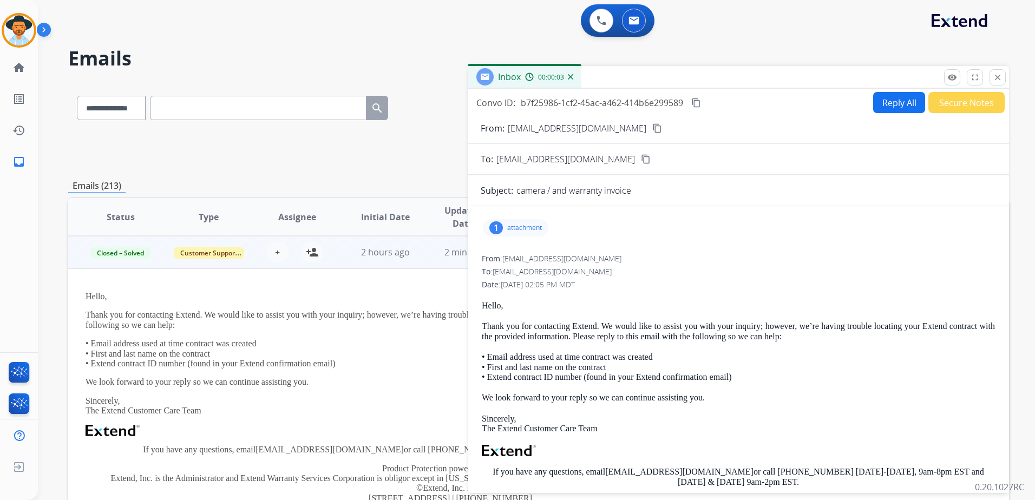
click at [537, 228] on p "attachment" at bounding box center [524, 228] width 35 height 9
click at [531, 226] on p "attachment" at bounding box center [524, 228] width 35 height 9
click at [993, 74] on mat-icon "close" at bounding box center [998, 78] width 10 height 10
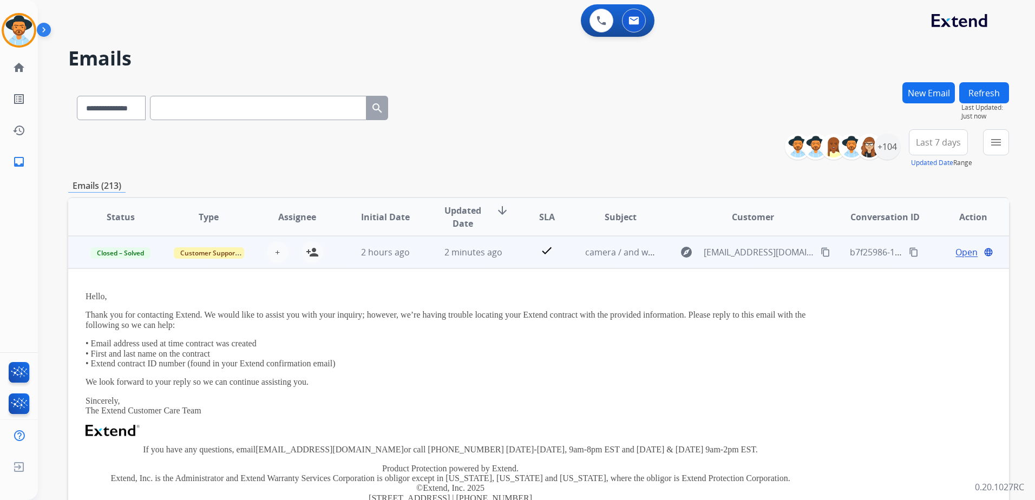
click at [926, 258] on td "Open language" at bounding box center [965, 252] width 88 height 32
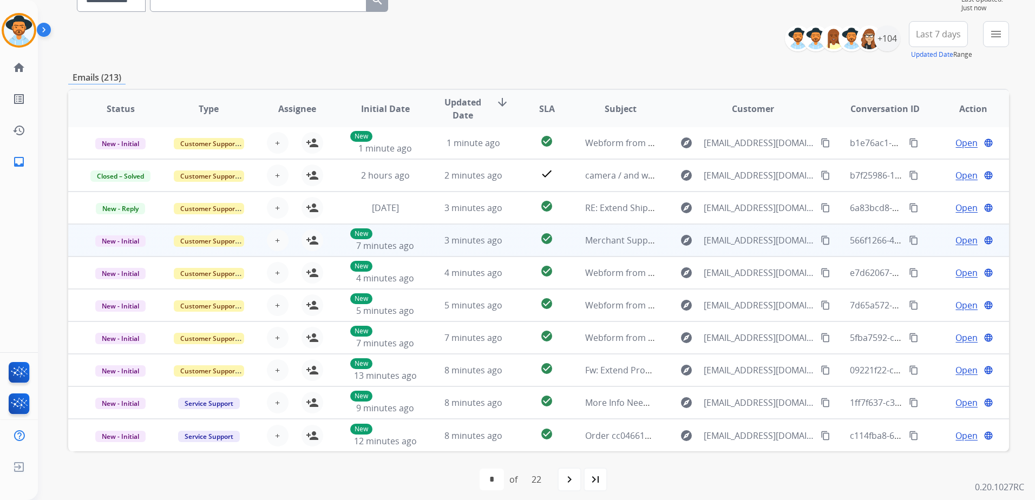
scroll to position [116, 0]
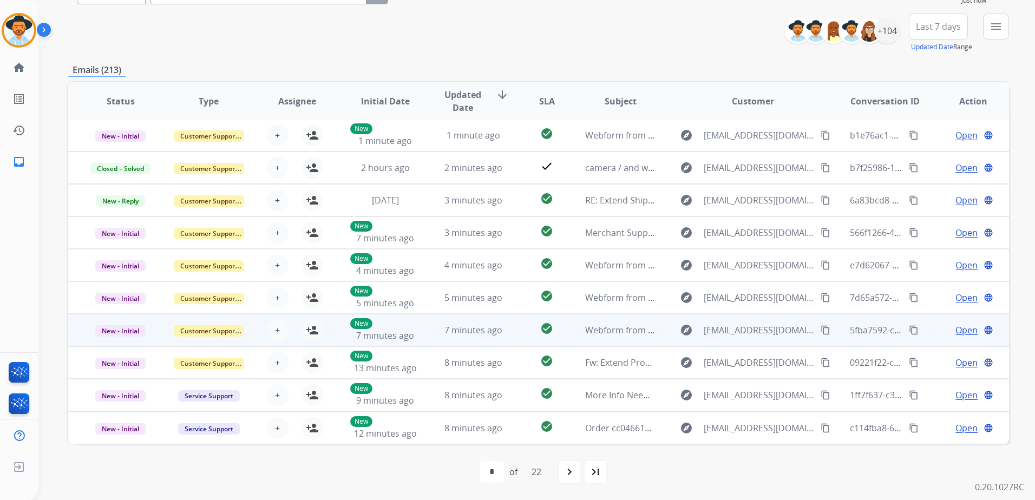
click at [927, 335] on td "Open language" at bounding box center [965, 330] width 88 height 32
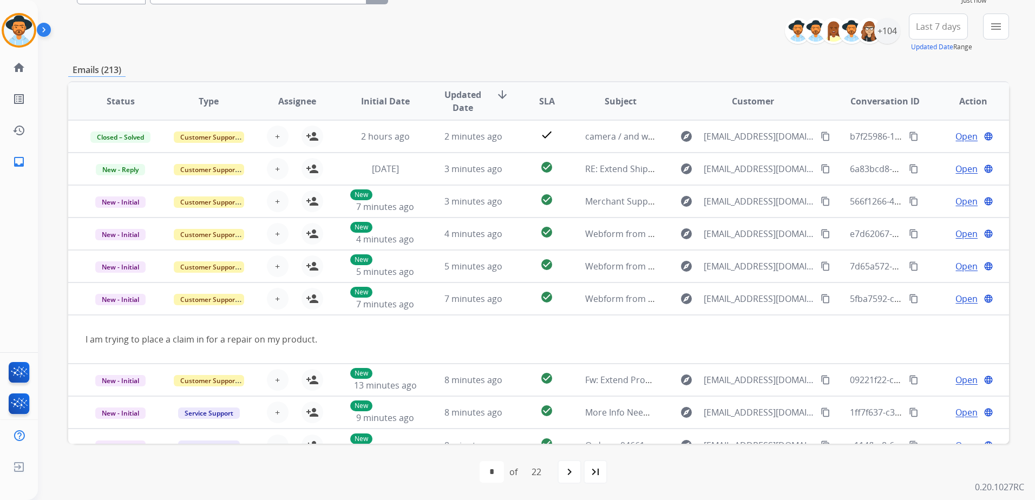
scroll to position [50, 0]
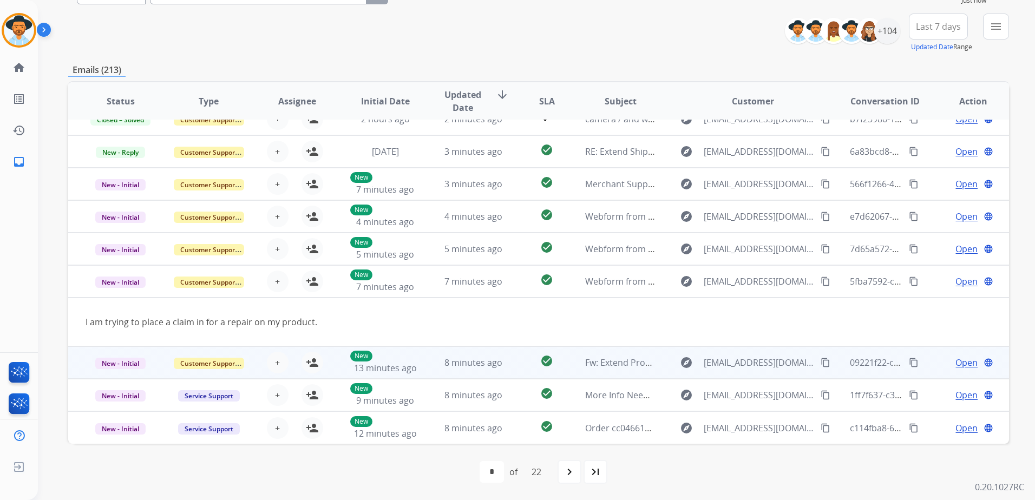
click at [929, 357] on td "Open language" at bounding box center [965, 362] width 88 height 32
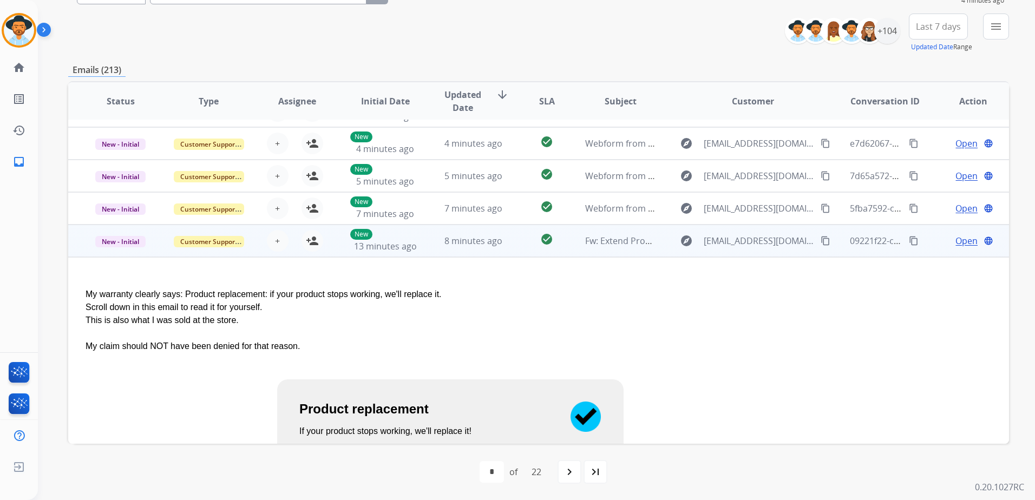
scroll to position [119, 0]
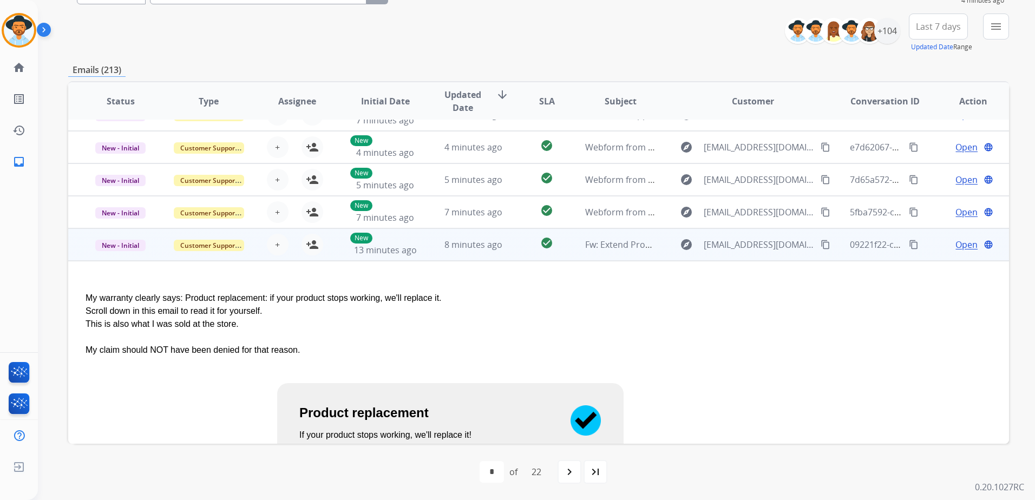
click at [922, 252] on td "Open language" at bounding box center [965, 244] width 88 height 32
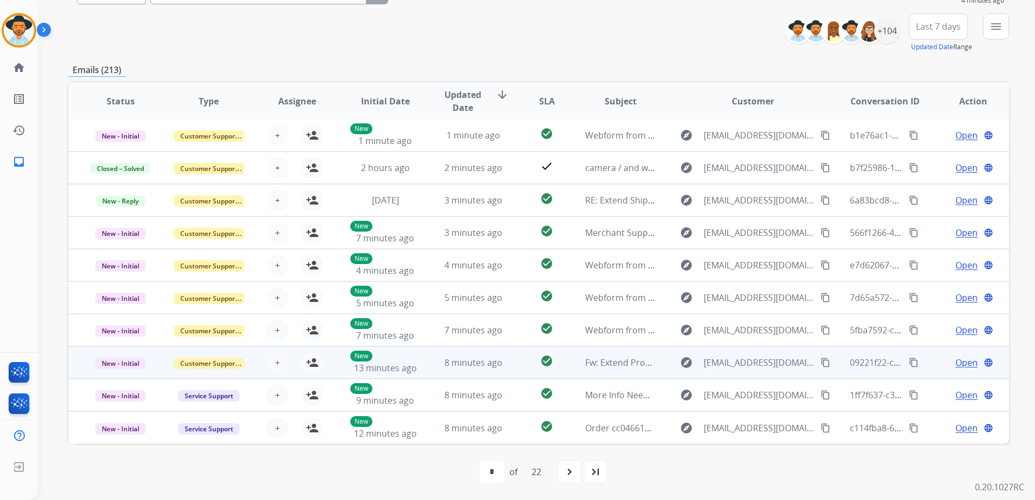
scroll to position [1, 0]
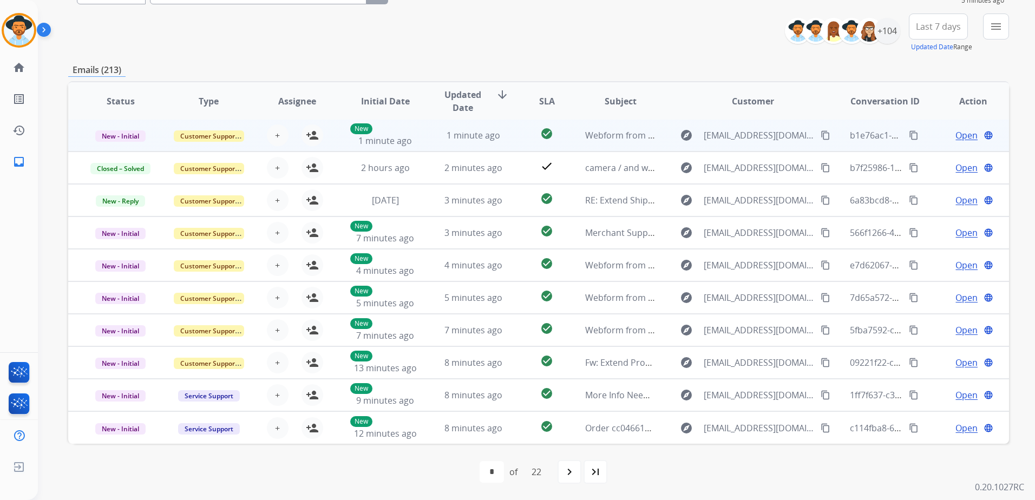
click at [926, 135] on td "Open language" at bounding box center [965, 135] width 88 height 32
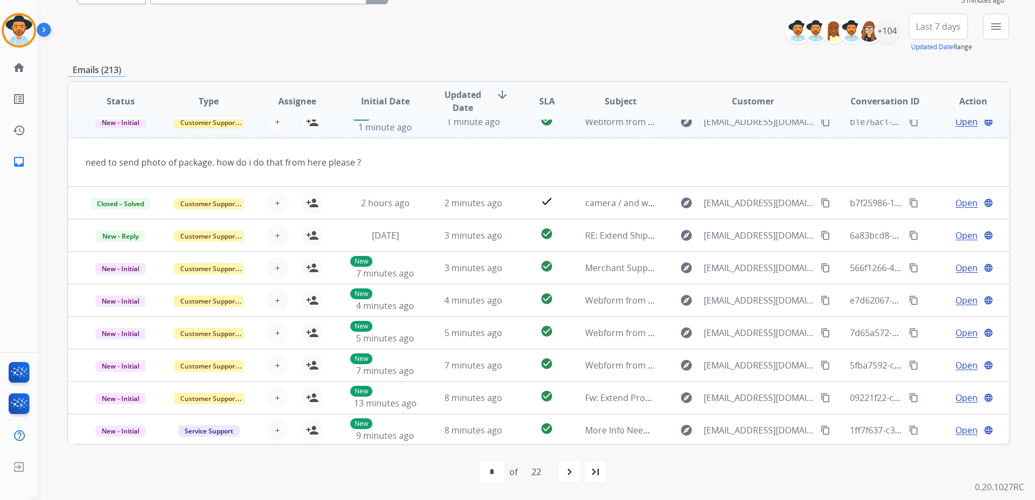
scroll to position [0, 0]
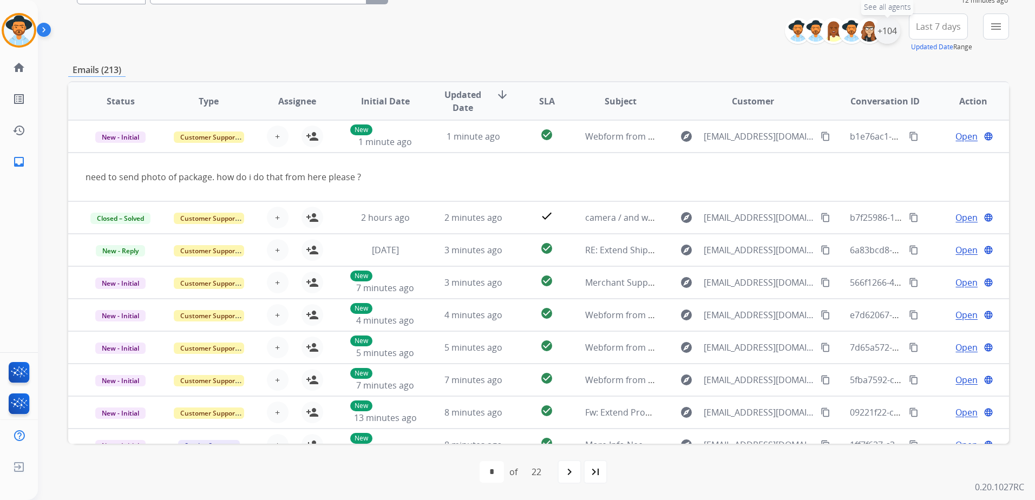
click at [888, 29] on div "+104" at bounding box center [887, 31] width 26 height 26
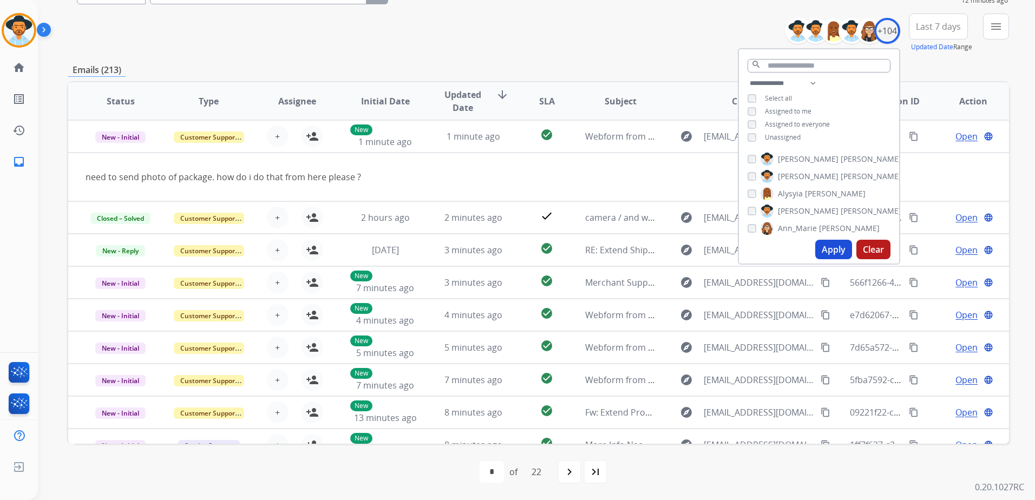
click at [771, 135] on span "Unassigned" at bounding box center [783, 137] width 36 height 9
click at [782, 107] on span "Assigned to me" at bounding box center [788, 111] width 47 height 9
click at [842, 248] on button "Apply" at bounding box center [833, 249] width 37 height 19
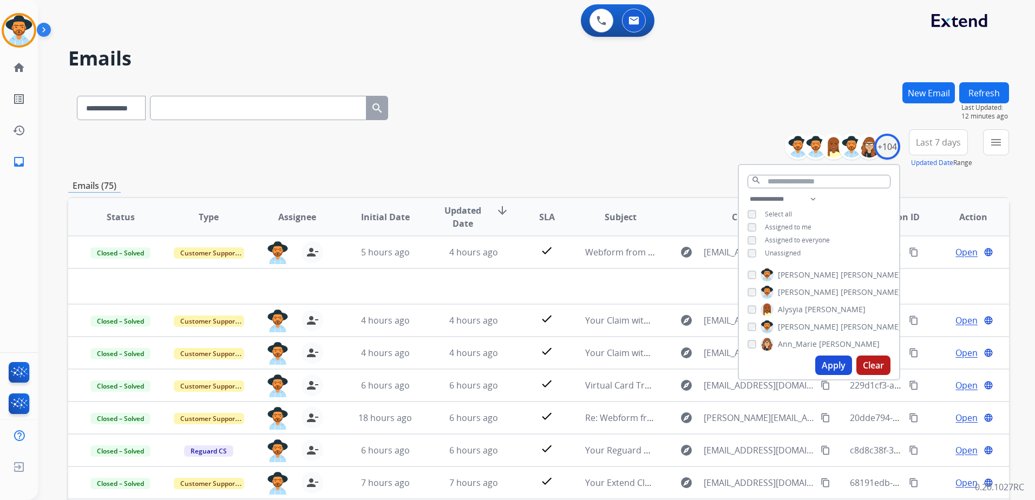
click at [693, 114] on div "**********" at bounding box center [538, 105] width 941 height 47
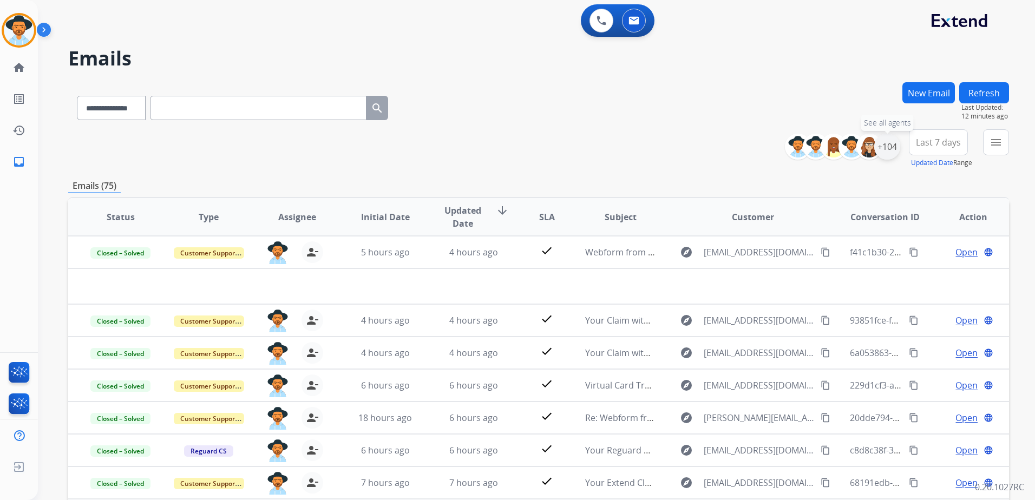
click at [885, 154] on div "+104" at bounding box center [887, 147] width 26 height 26
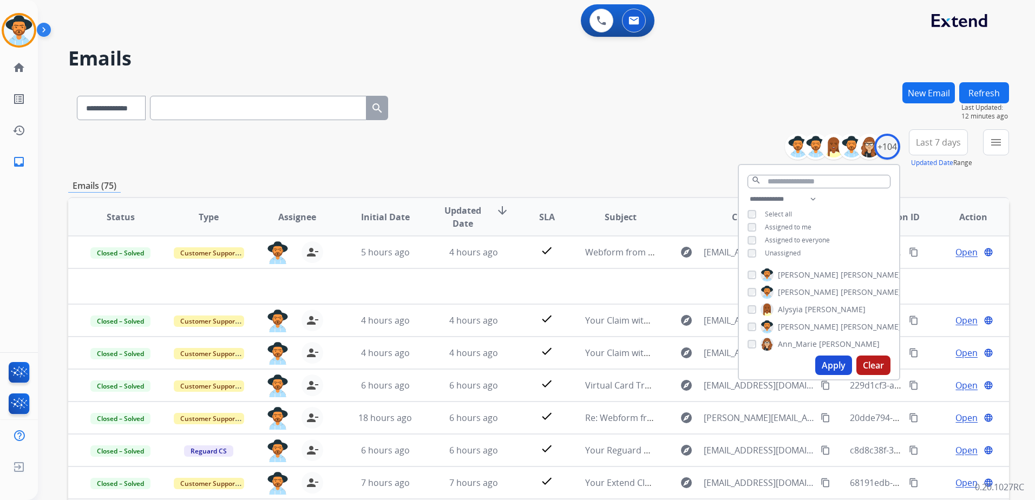
click at [779, 252] on span "Unassigned" at bounding box center [783, 252] width 36 height 9
click at [777, 231] on div "**********" at bounding box center [819, 227] width 160 height 69
click at [784, 227] on span "Assigned to me" at bounding box center [788, 226] width 47 height 9
click at [842, 360] on button "Apply" at bounding box center [833, 365] width 37 height 19
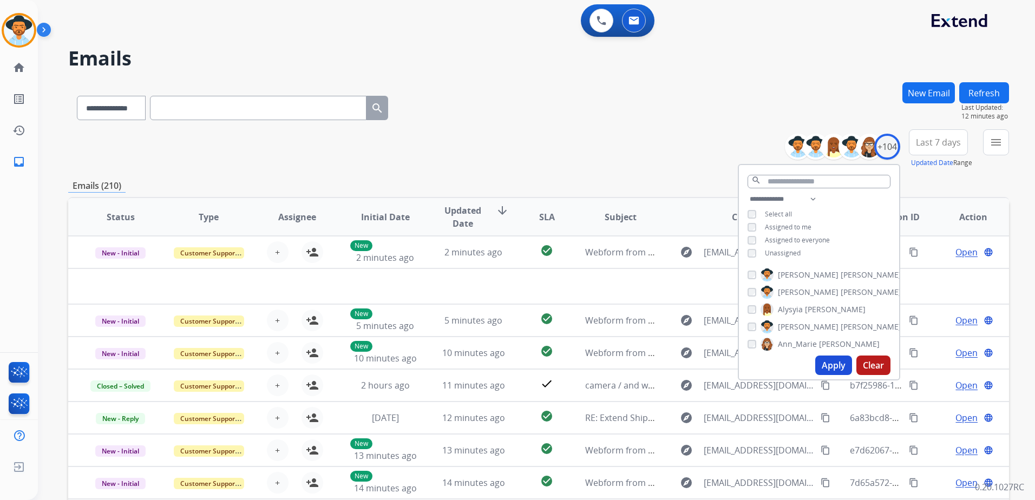
click at [621, 159] on div "**********" at bounding box center [538, 148] width 941 height 39
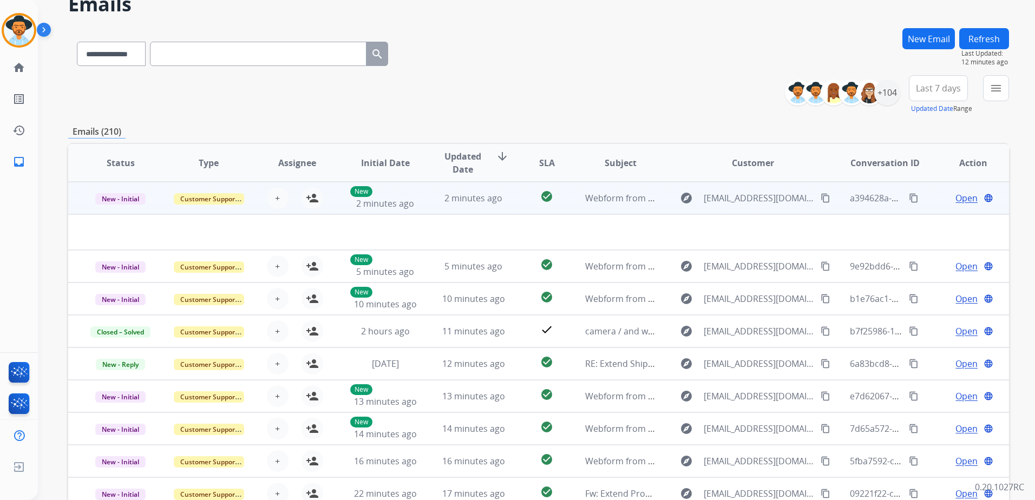
click at [921, 191] on td "Open language" at bounding box center [965, 198] width 88 height 32
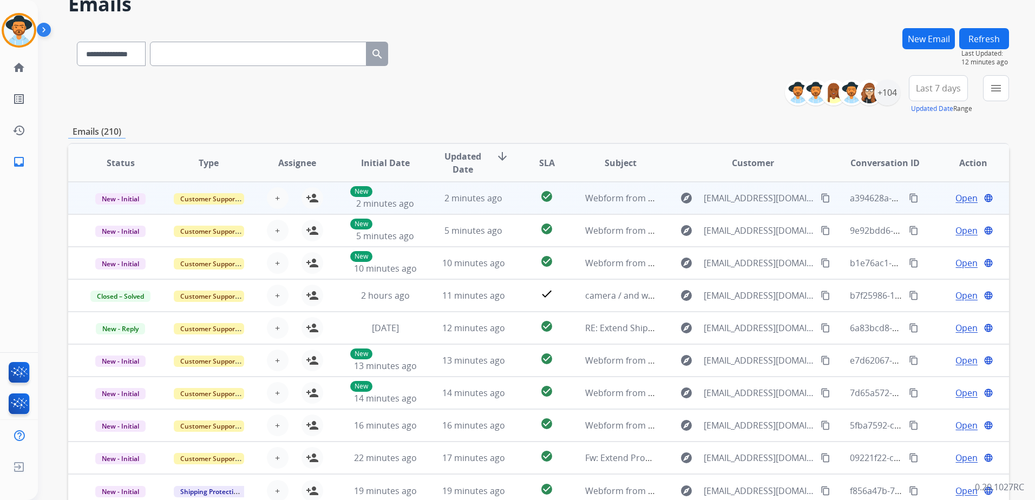
click at [921, 191] on td "Open language" at bounding box center [965, 198] width 88 height 32
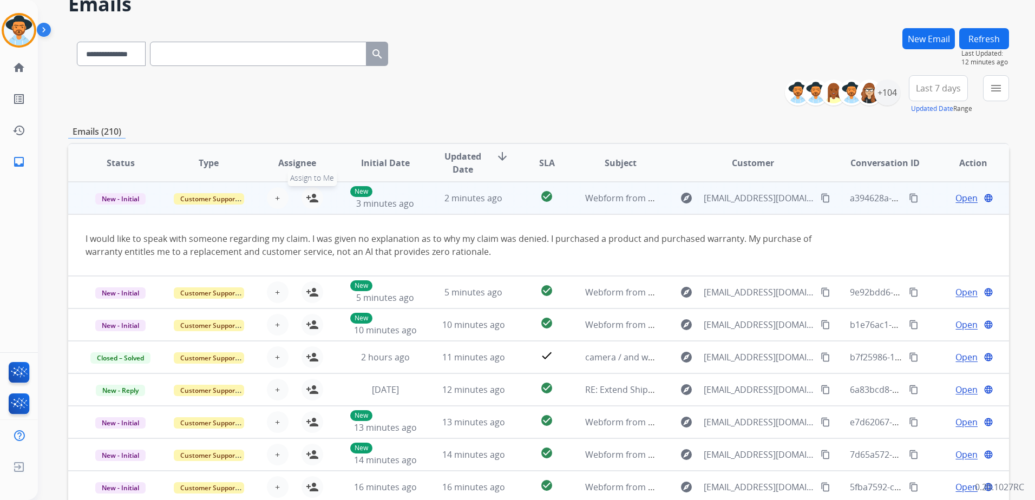
click at [309, 193] on mat-icon "person_add" at bounding box center [312, 198] width 13 height 13
click at [821, 197] on mat-icon "content_copy" at bounding box center [826, 198] width 10 height 10
drag, startPoint x: 1002, startPoint y: 171, endPoint x: 810, endPoint y: 199, distance: 193.6
click at [821, 199] on mat-icon "content_copy" at bounding box center [826, 198] width 10 height 10
click at [955, 200] on span "Open" at bounding box center [966, 198] width 22 height 13
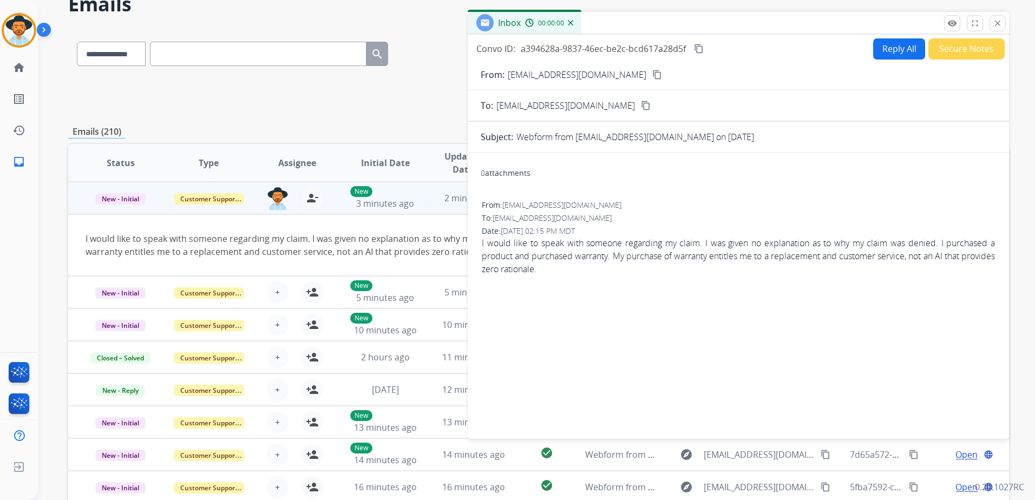
click at [913, 52] on button "Reply All" at bounding box center [899, 48] width 52 height 21
select select "**********"
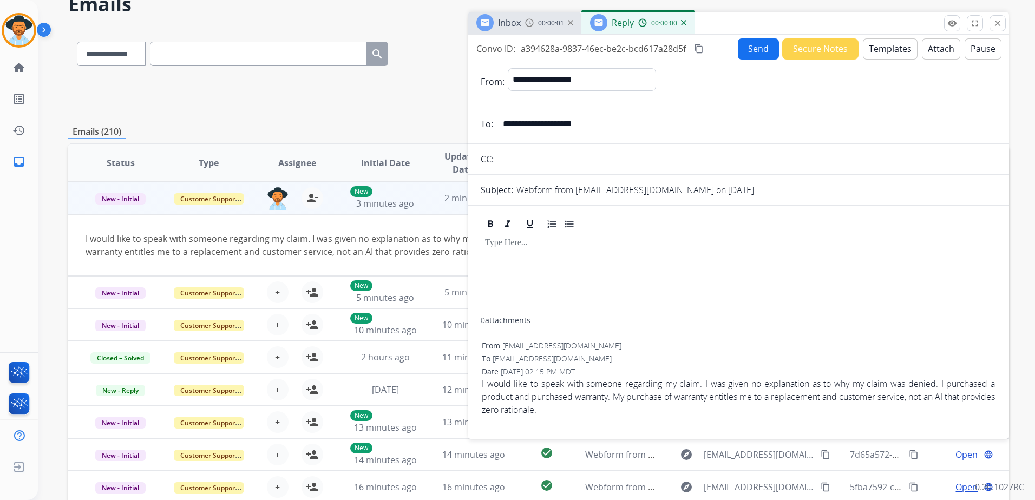
click at [911, 52] on div "Send Secure Notes Templates Attach Pause" at bounding box center [870, 48] width 264 height 21
click at [897, 51] on button "Templates" at bounding box center [890, 48] width 55 height 21
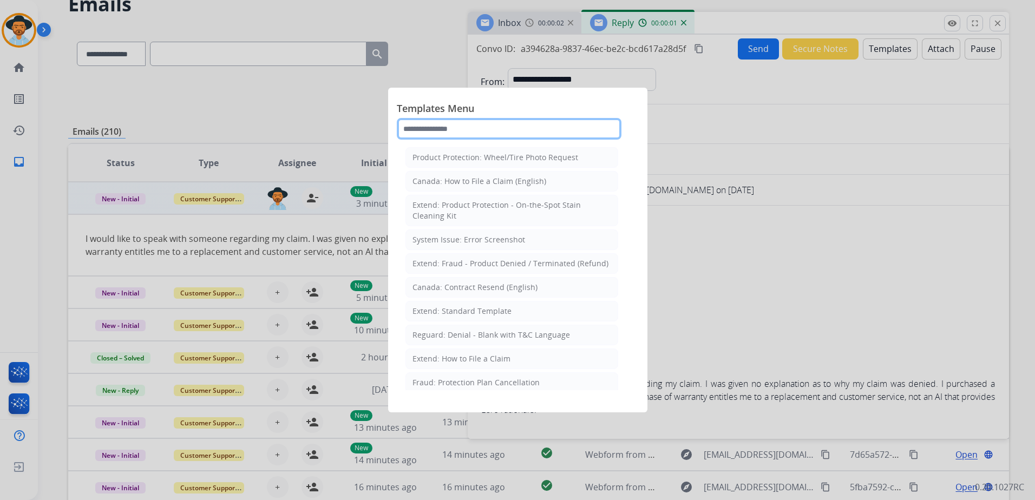
click at [553, 122] on input "text" at bounding box center [509, 129] width 225 height 22
type input "*"
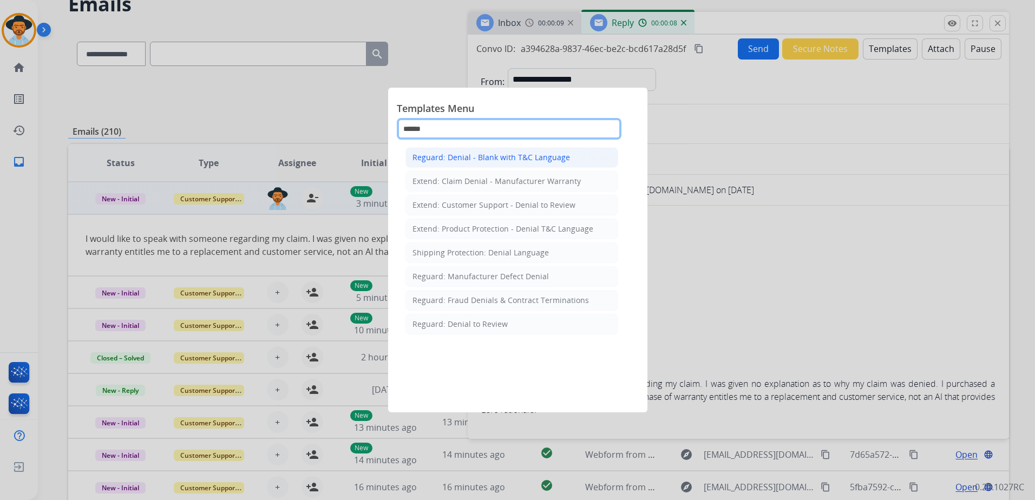
type input "******"
click at [572, 152] on li "Reguard: Denial - Blank with T&C Language" at bounding box center [511, 157] width 213 height 21
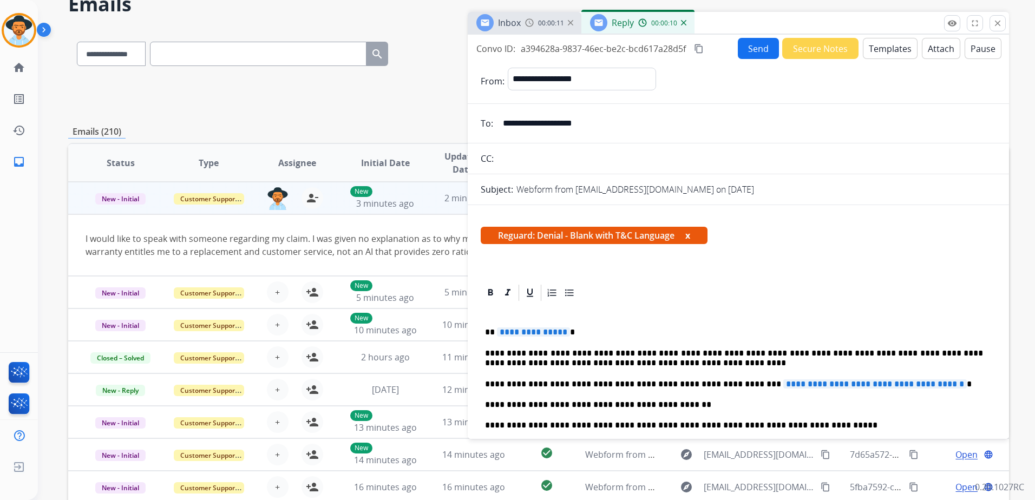
click at [893, 49] on button "Templates" at bounding box center [890, 48] width 55 height 21
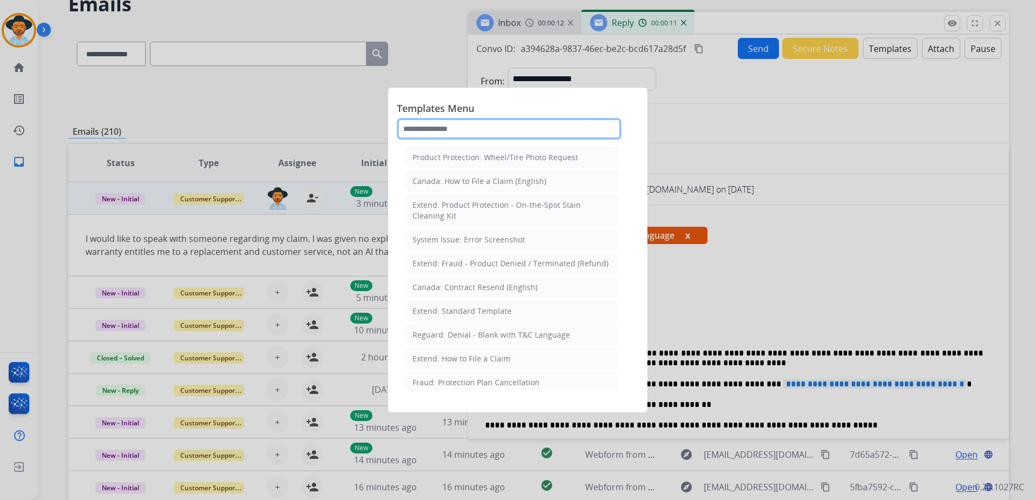
click at [539, 131] on input "text" at bounding box center [509, 129] width 225 height 22
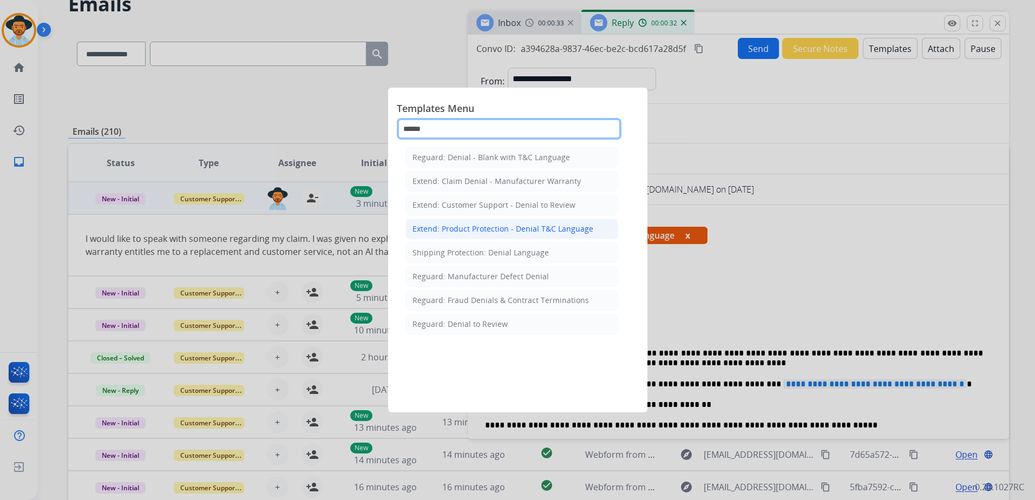
type input "******"
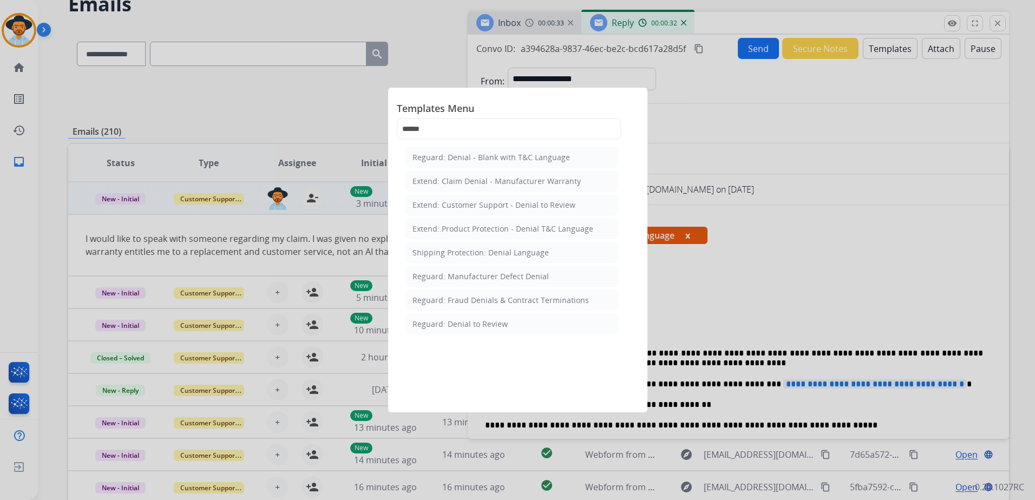
drag, startPoint x: 572, startPoint y: 229, endPoint x: 585, endPoint y: 235, distance: 14.8
click at [572, 228] on div "Extend: Product Protection - Denial T&C Language" at bounding box center [502, 229] width 181 height 11
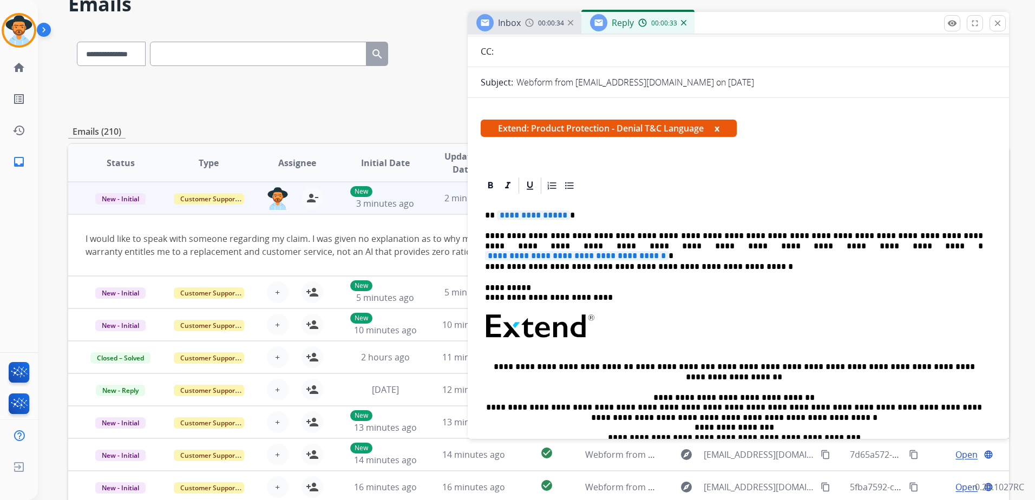
scroll to position [108, 0]
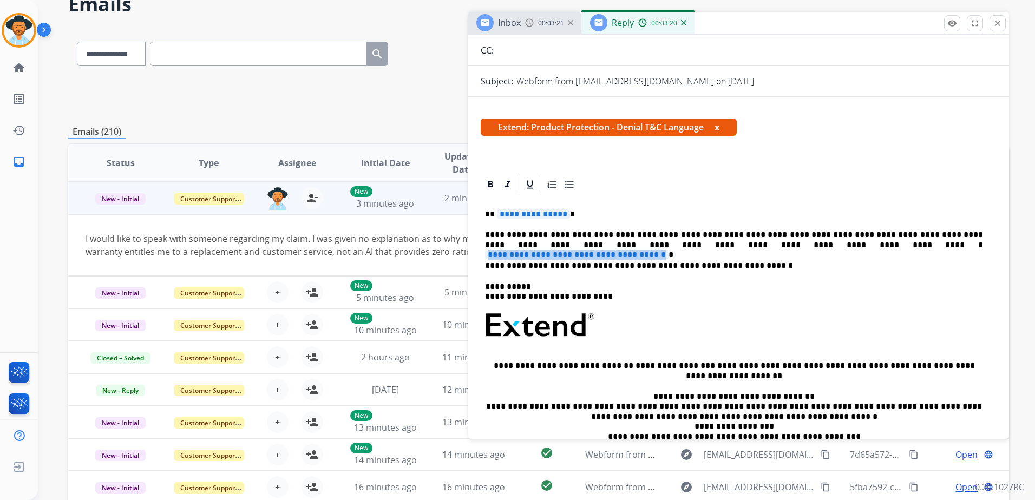
drag, startPoint x: 664, startPoint y: 248, endPoint x: 884, endPoint y: 248, distance: 219.7
click at [884, 248] on p "**********" at bounding box center [734, 240] width 498 height 20
click at [668, 250] on span "**********" at bounding box center [576, 254] width 183 height 9
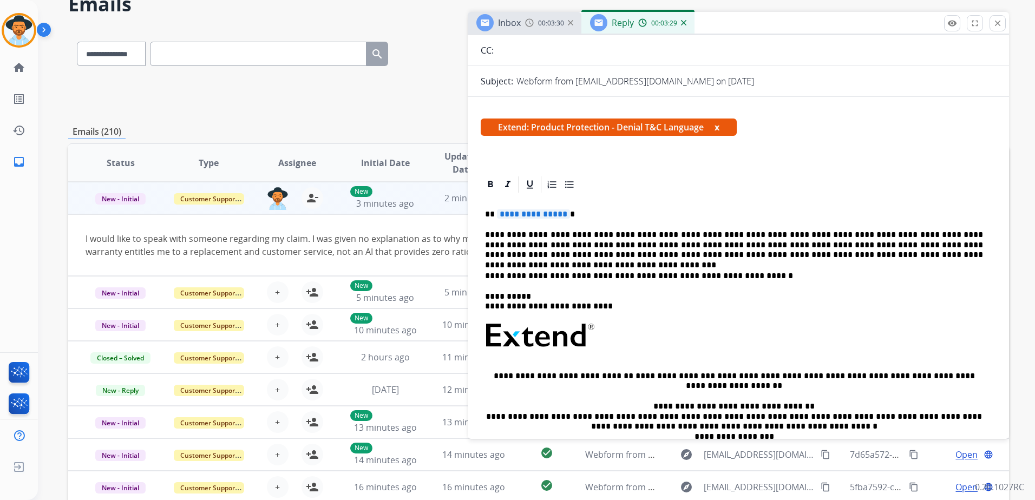
click at [524, 220] on div "**********" at bounding box center [738, 359] width 515 height 330
click at [524, 218] on span "**********" at bounding box center [533, 213] width 73 height 9
click at [522, 216] on span "**********" at bounding box center [533, 213] width 73 height 9
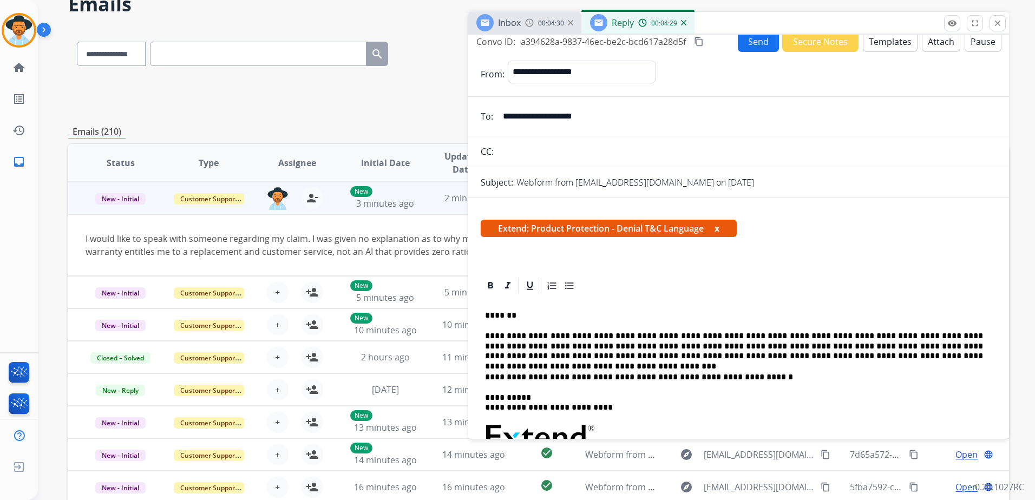
scroll to position [0, 0]
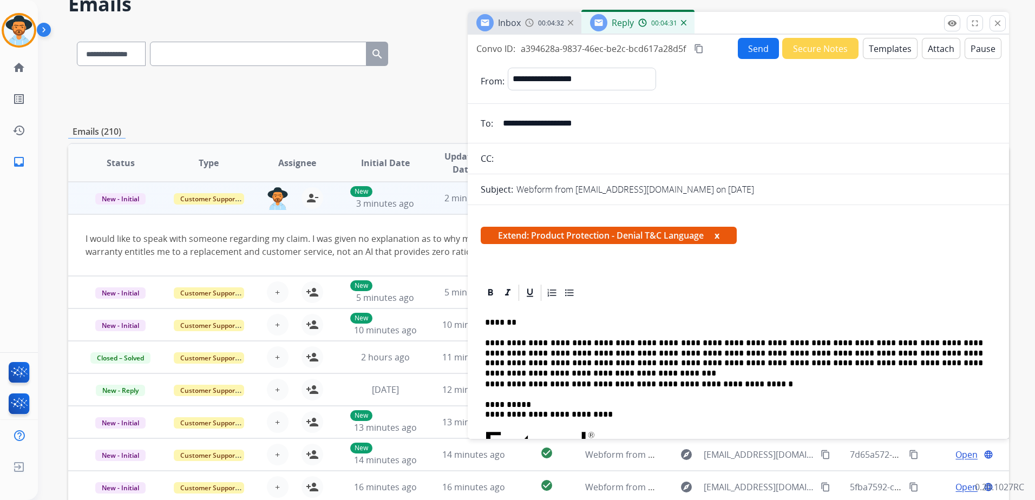
click at [940, 44] on button "Attach" at bounding box center [941, 48] width 38 height 21
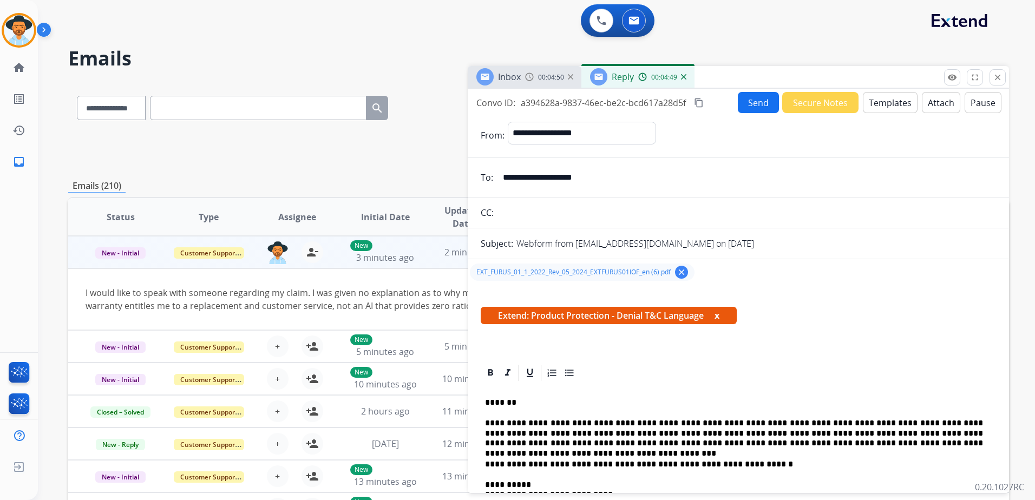
click at [764, 103] on button "Send" at bounding box center [758, 102] width 41 height 21
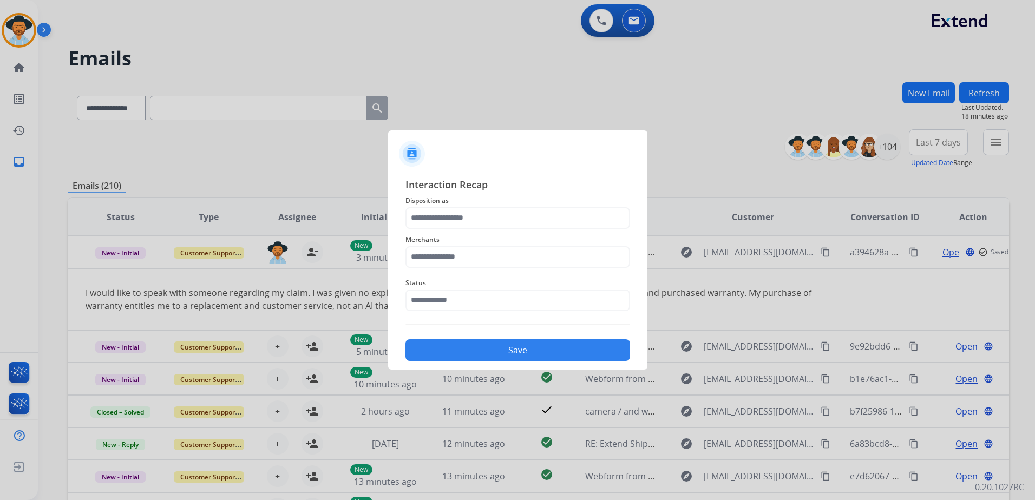
click at [491, 204] on span "Disposition as" at bounding box center [517, 200] width 225 height 13
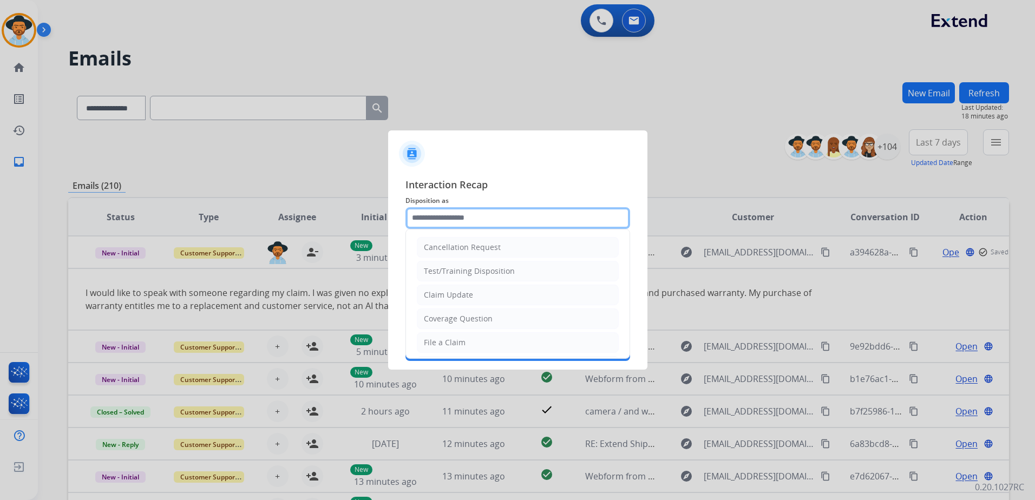
click at [491, 211] on input "text" at bounding box center [517, 218] width 225 height 22
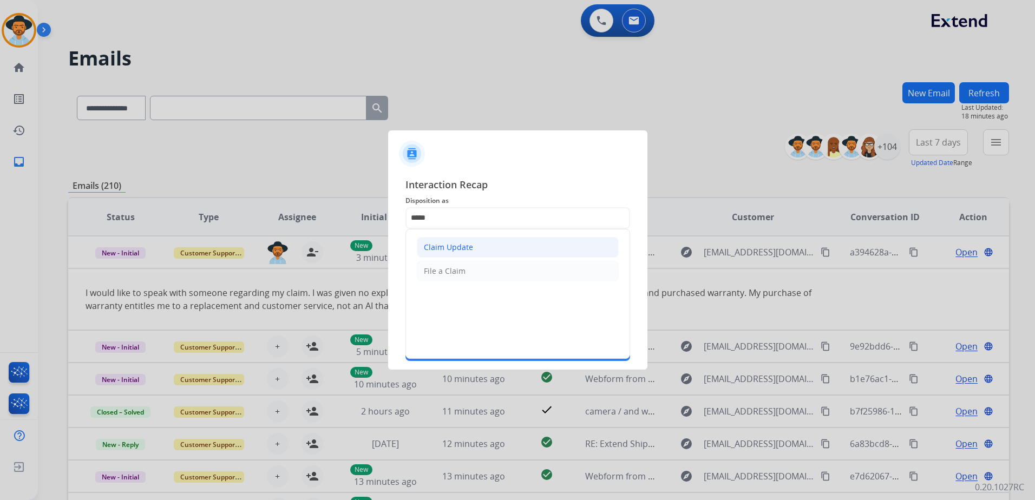
click at [426, 254] on li "Claim Update" at bounding box center [518, 247] width 202 height 21
type input "**********"
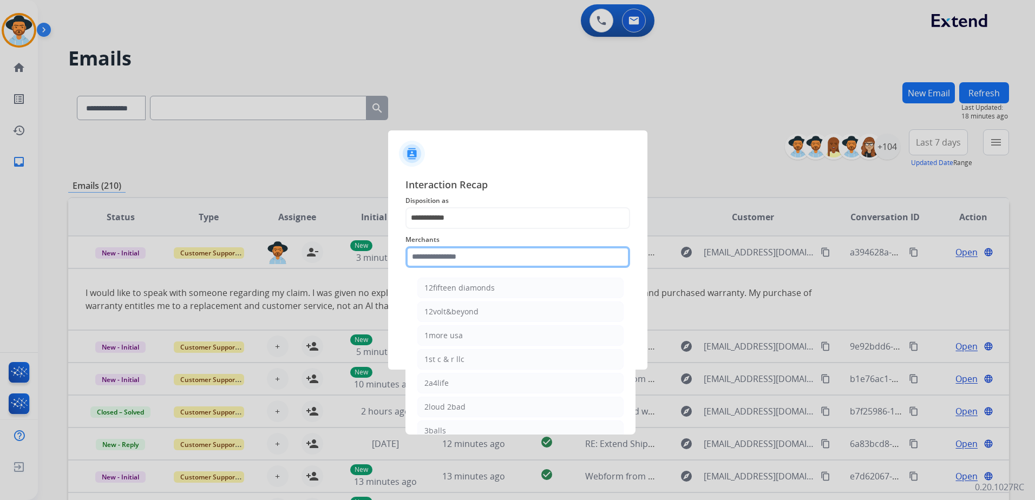
click at [426, 254] on input "text" at bounding box center [517, 257] width 225 height 22
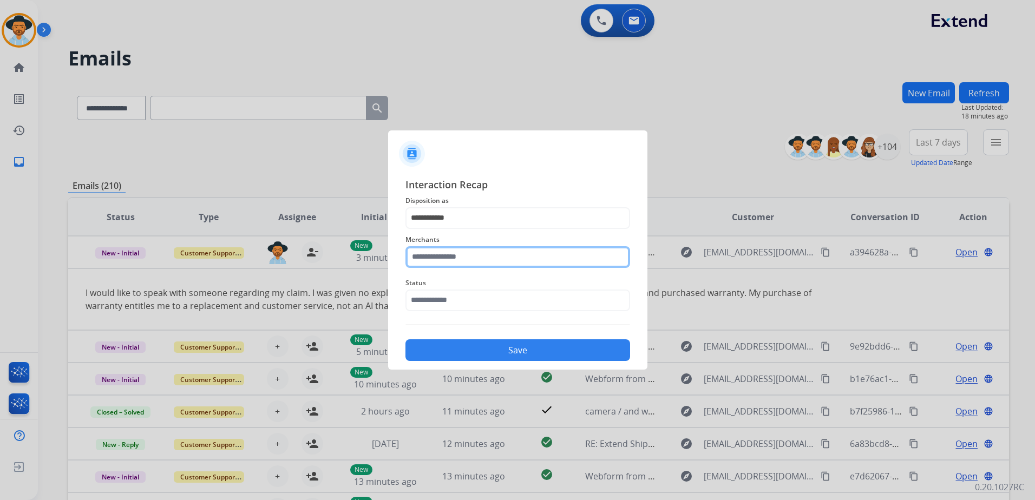
click at [549, 260] on input "text" at bounding box center [517, 257] width 225 height 22
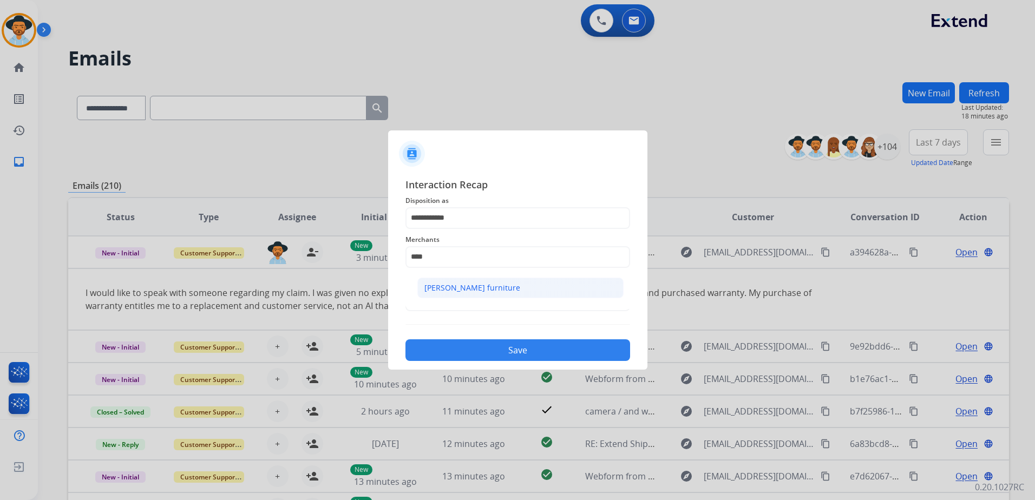
click at [498, 293] on li "[PERSON_NAME] furniture" at bounding box center [520, 288] width 206 height 21
type input "**********"
click at [476, 294] on input "text" at bounding box center [517, 301] width 225 height 22
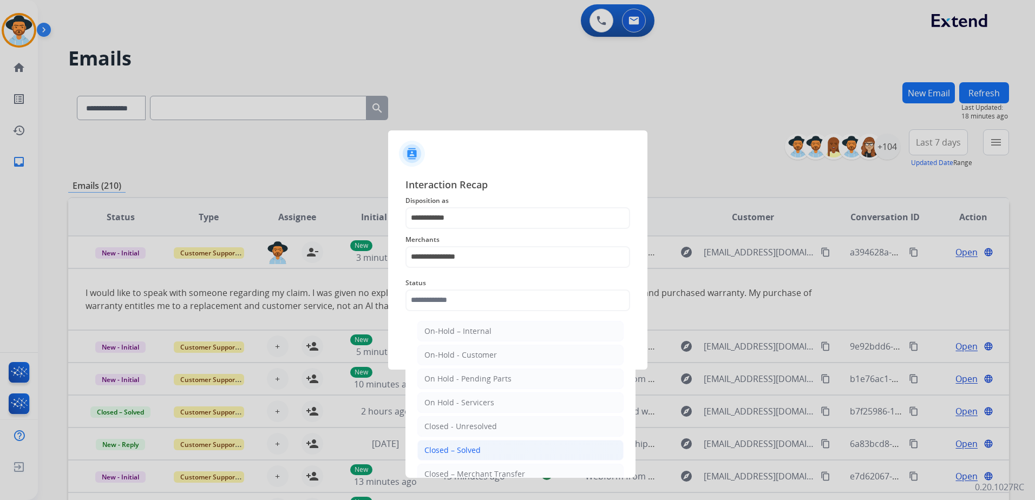
click at [508, 445] on li "Closed – Solved" at bounding box center [520, 450] width 206 height 21
type input "**********"
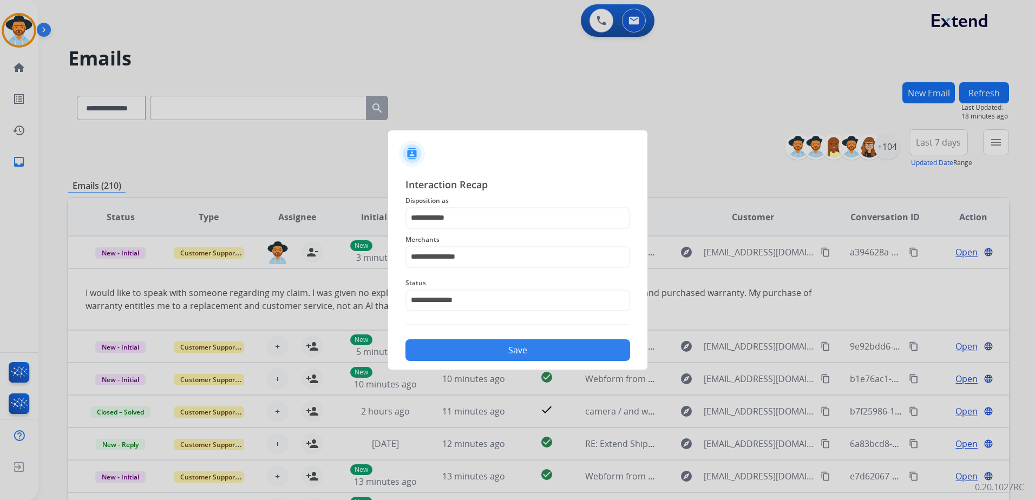
click at [529, 352] on button "Save" at bounding box center [517, 350] width 225 height 22
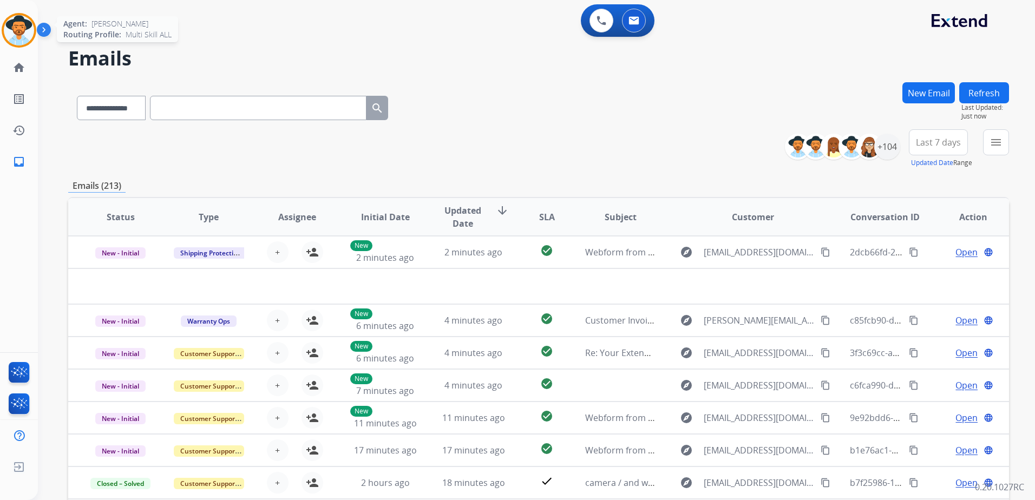
click at [4, 28] on img at bounding box center [19, 30] width 30 height 30
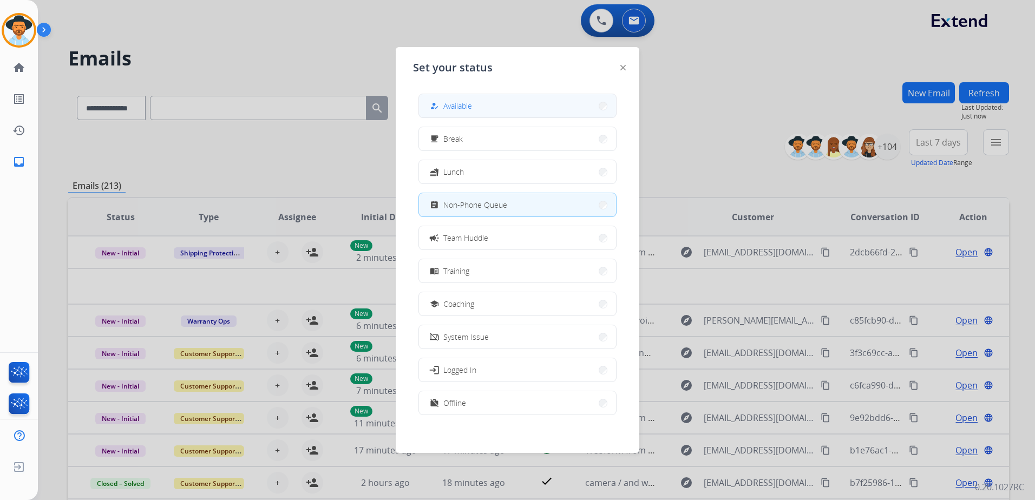
click at [491, 111] on button "how_to_reg Available" at bounding box center [517, 105] width 197 height 23
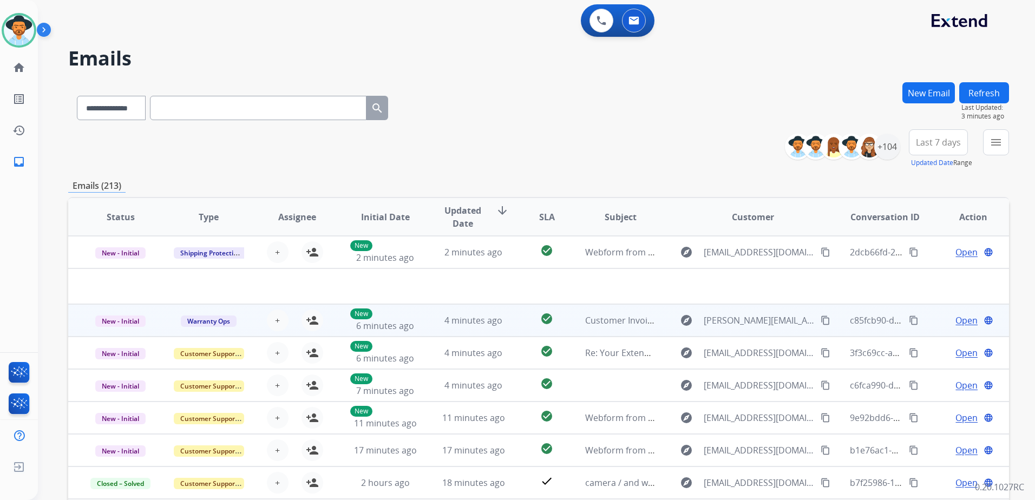
click at [938, 323] on div "Open language" at bounding box center [973, 320] width 70 height 13
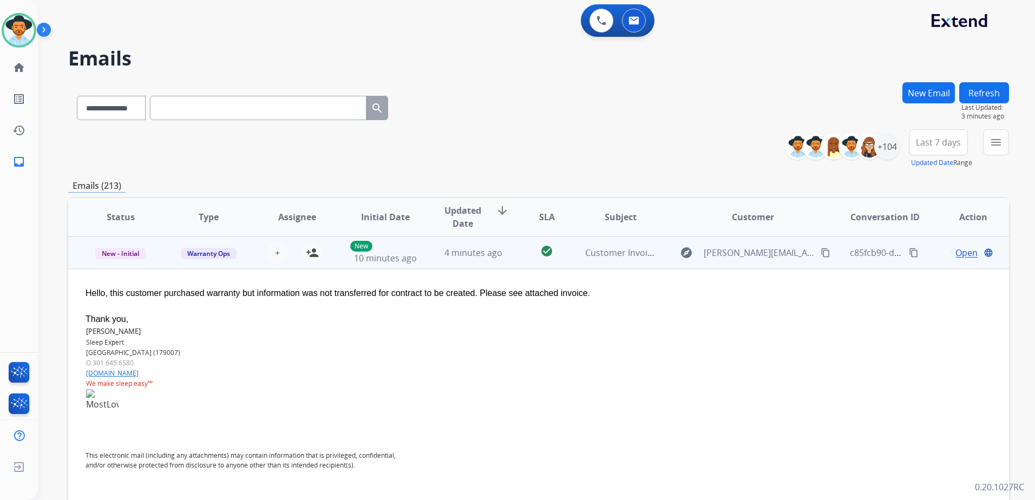
scroll to position [32, 0]
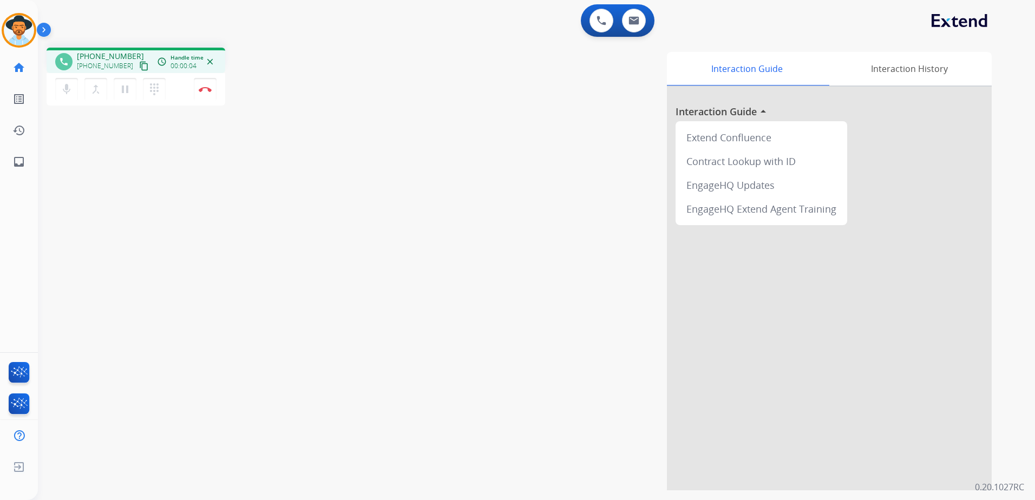
click at [139, 65] on mat-icon "content_copy" at bounding box center [144, 66] width 10 height 10
click at [207, 94] on button "Disconnect" at bounding box center [205, 89] width 23 height 23
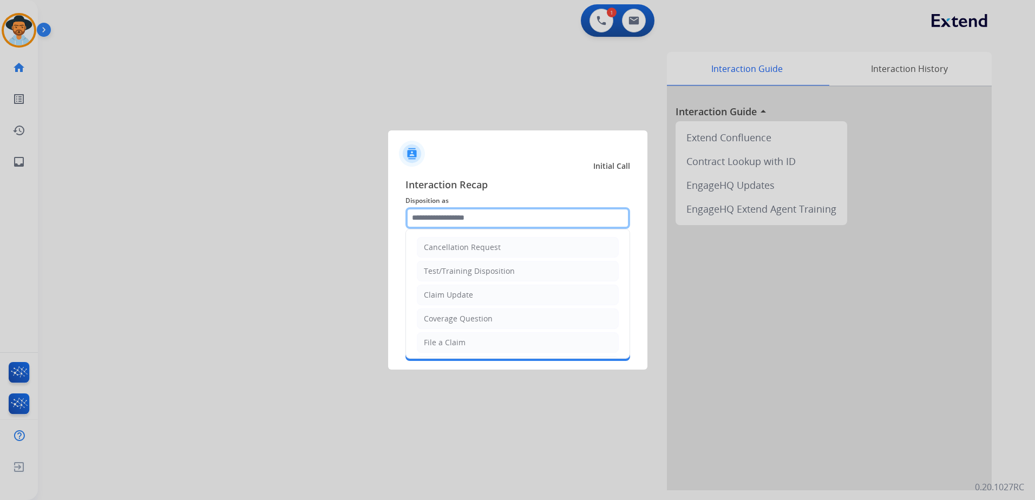
click at [526, 215] on input "text" at bounding box center [517, 218] width 225 height 22
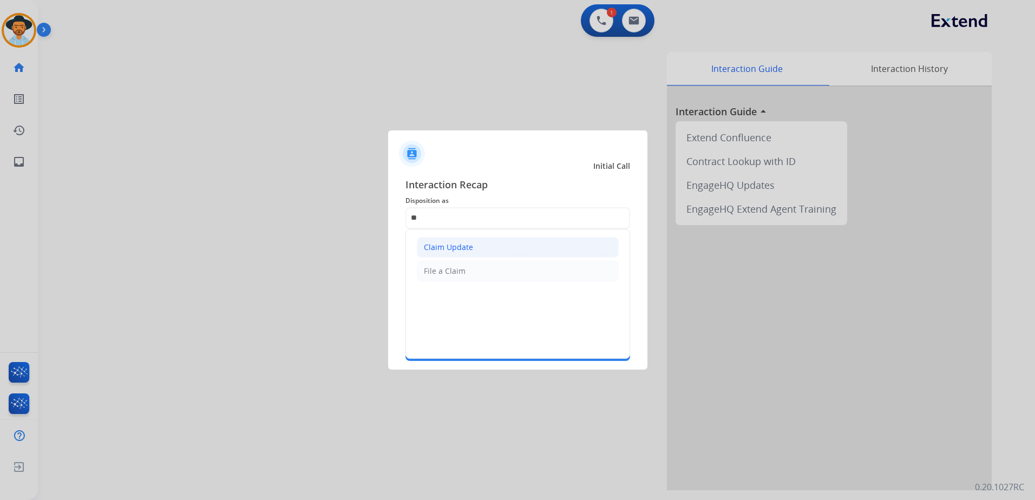
click at [478, 251] on li "Claim Update" at bounding box center [518, 247] width 202 height 21
type input "**********"
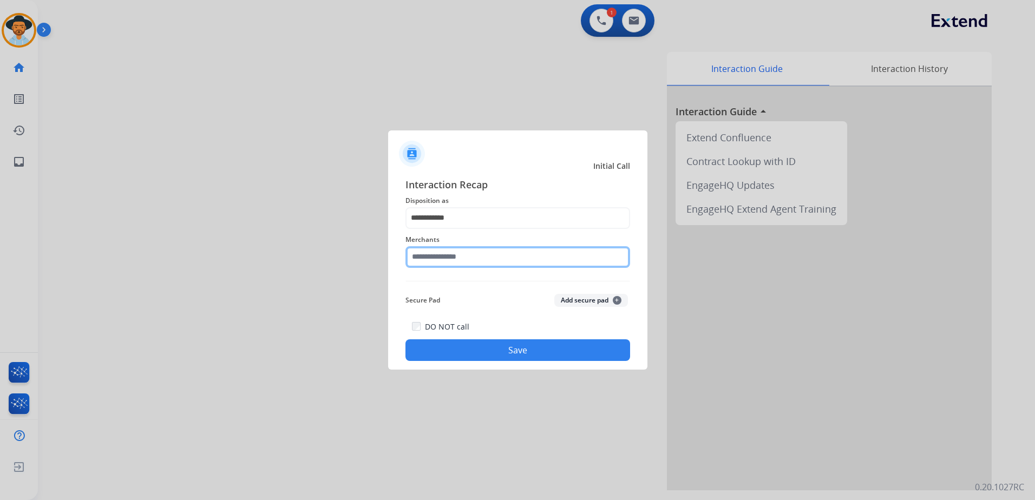
click at [469, 256] on input "text" at bounding box center [517, 257] width 225 height 22
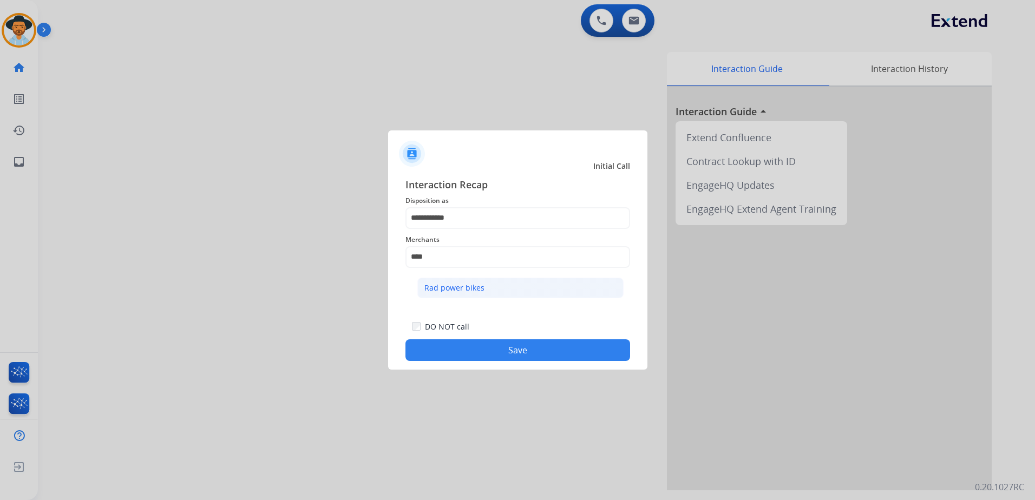
click at [508, 280] on li "Rad power bikes" at bounding box center [520, 288] width 206 height 21
type input "**********"
click at [544, 350] on button "Save" at bounding box center [517, 350] width 225 height 22
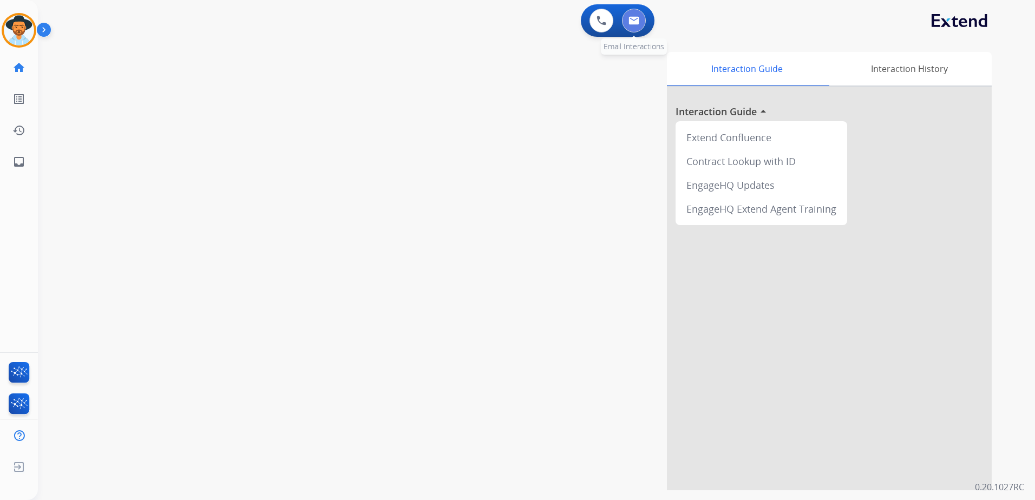
click at [639, 25] on button at bounding box center [634, 21] width 24 height 24
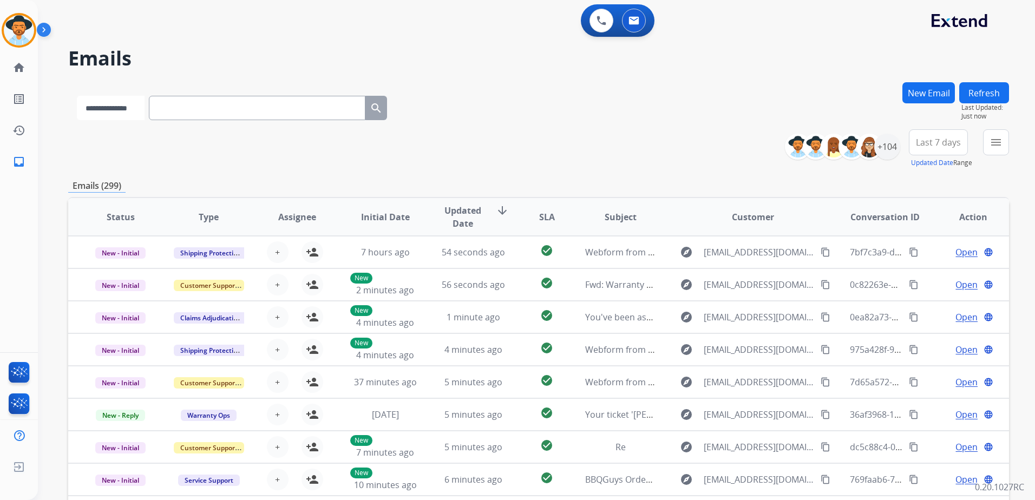
click at [139, 107] on select "**********" at bounding box center [111, 108] width 68 height 24
select select "**********"
click at [77, 96] on select "**********" at bounding box center [111, 108] width 68 height 24
paste input "**********"
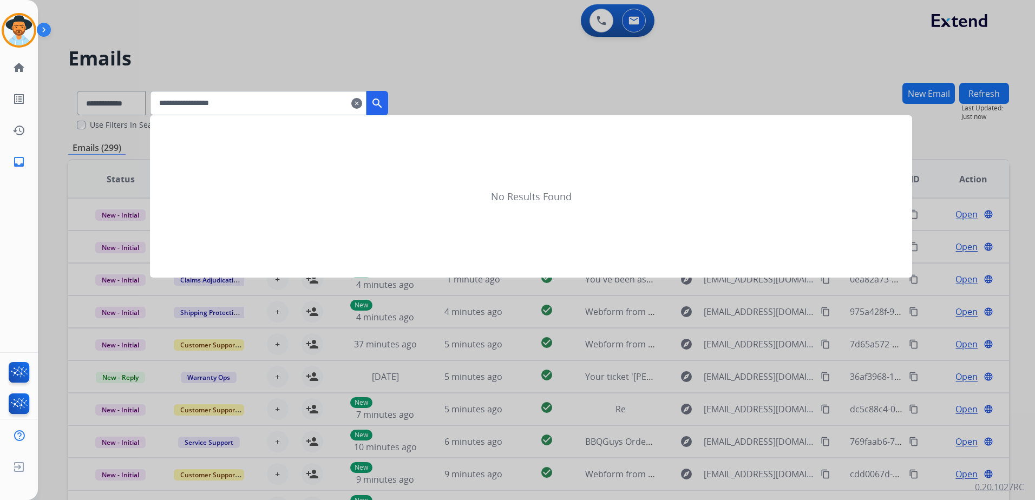
type input "**********"
click at [384, 103] on mat-icon "search" at bounding box center [377, 103] width 13 height 13
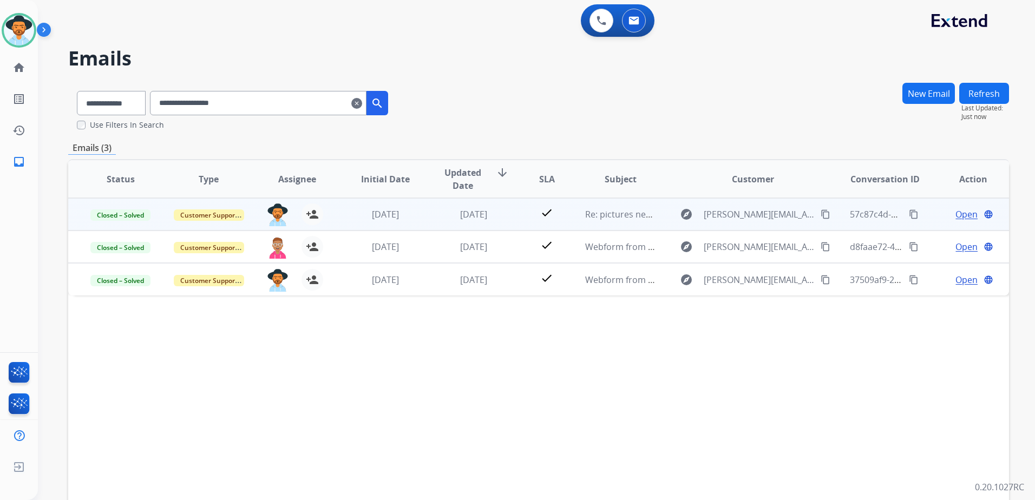
click at [968, 216] on span "Open" at bounding box center [966, 214] width 22 height 13
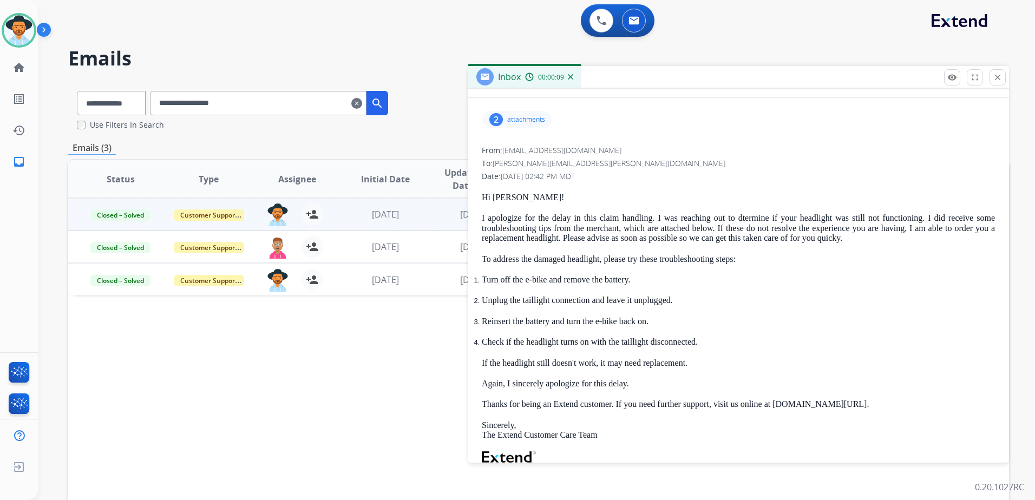
scroll to position [162, 0]
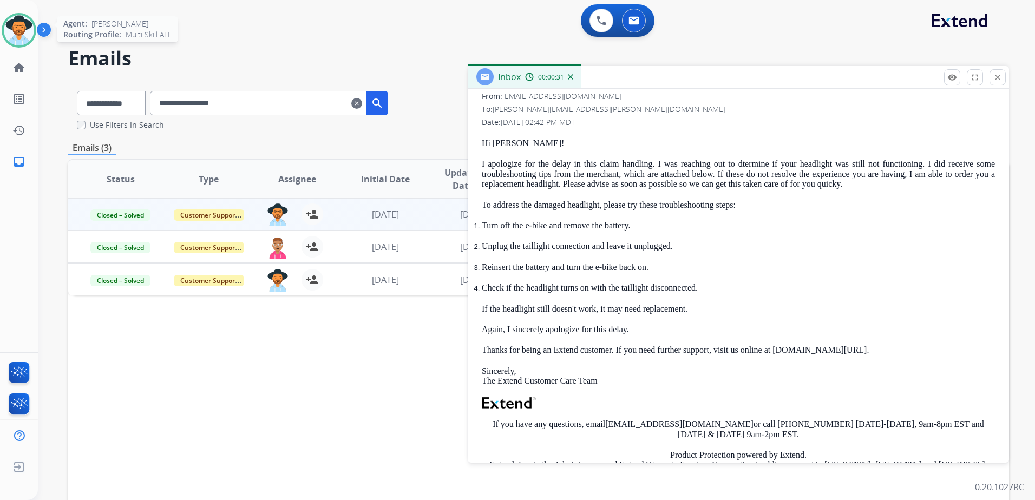
click at [19, 30] on img at bounding box center [19, 30] width 30 height 30
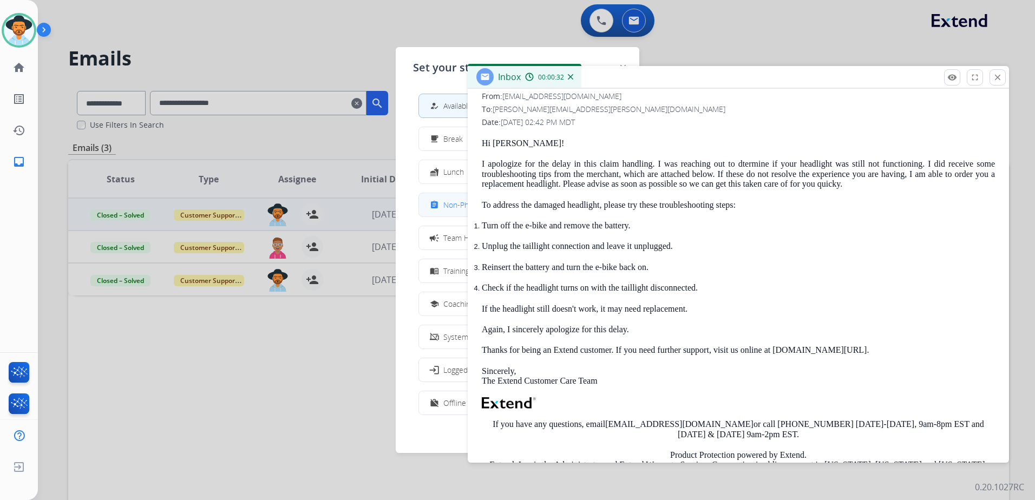
click at [442, 201] on div "assignment" at bounding box center [436, 205] width 16 height 13
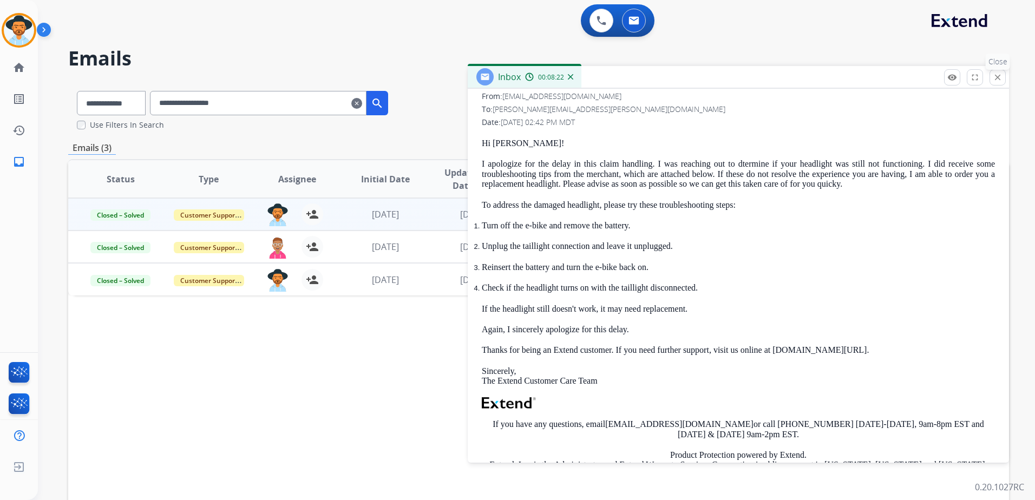
click at [993, 74] on mat-icon "close" at bounding box center [998, 78] width 10 height 10
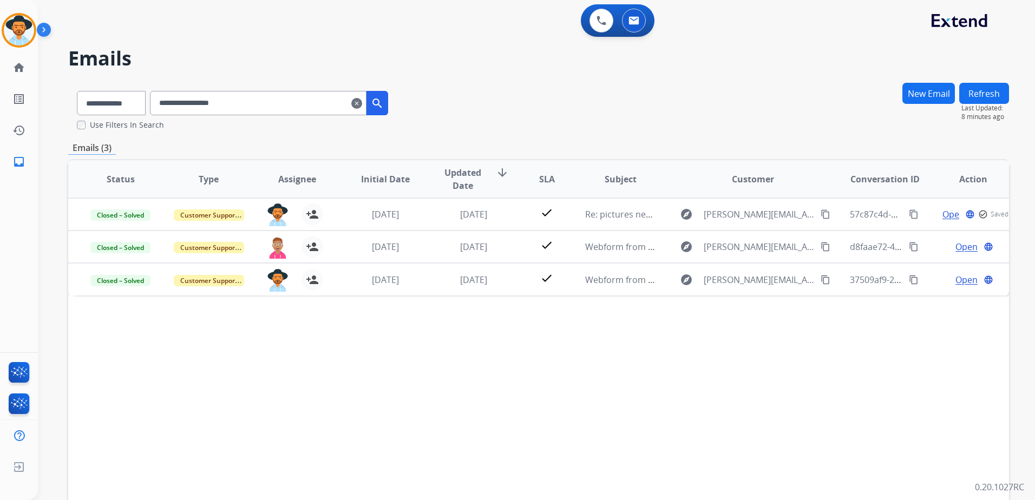
click at [362, 102] on mat-icon "clear" at bounding box center [356, 103] width 11 height 13
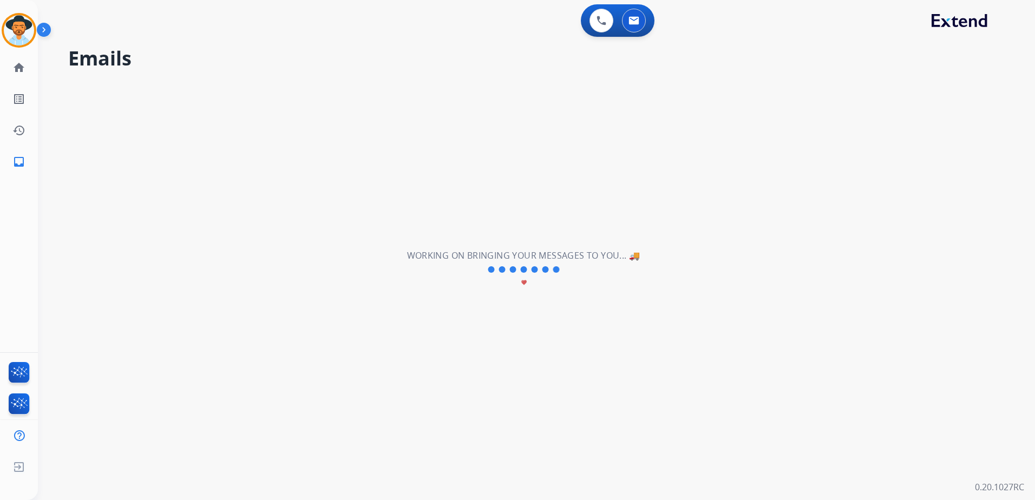
select select "**********"
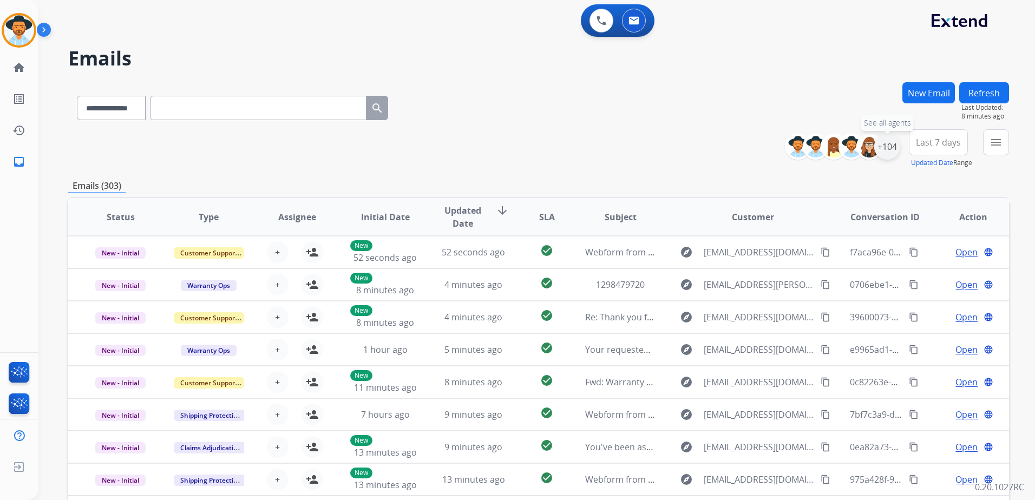
click at [893, 149] on div "+104" at bounding box center [887, 147] width 26 height 26
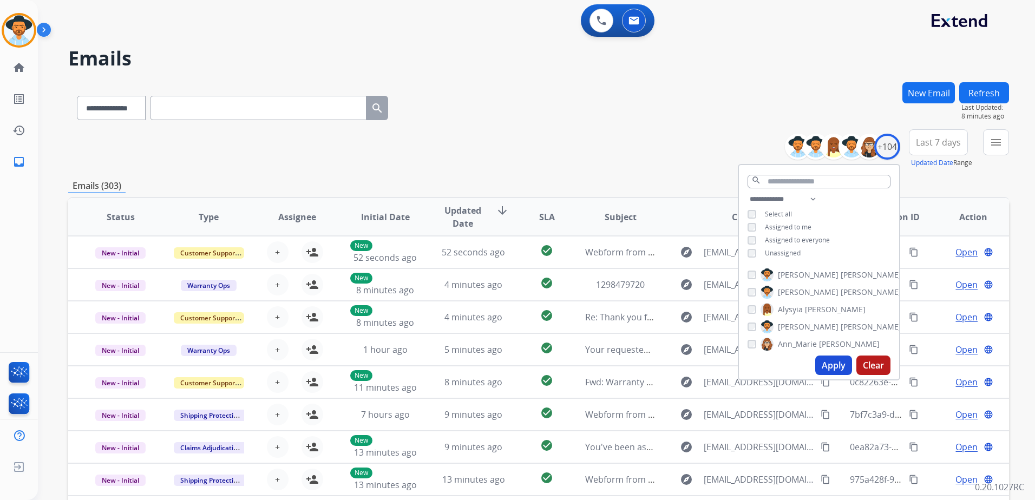
click at [786, 250] on span "Unassigned" at bounding box center [783, 252] width 36 height 9
click at [833, 362] on button "Apply" at bounding box center [833, 365] width 37 height 19
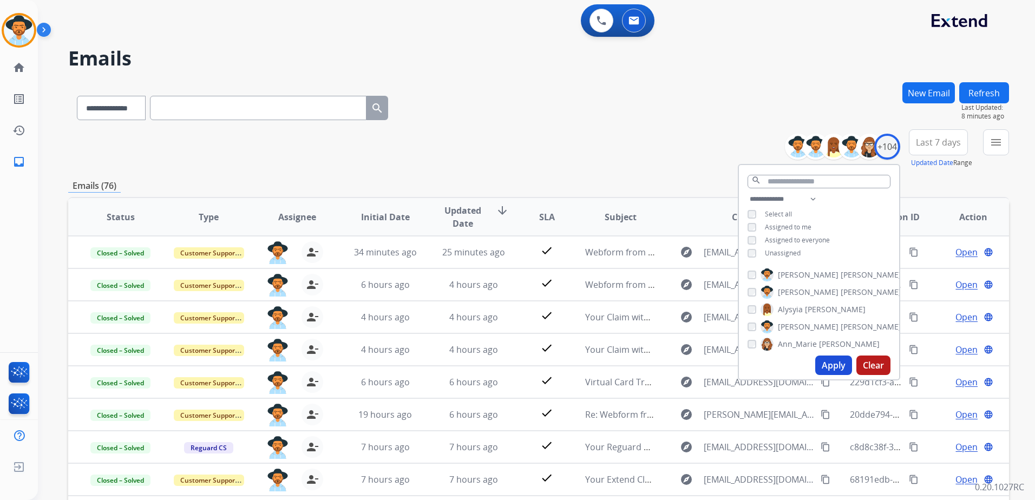
click at [660, 137] on div "**********" at bounding box center [538, 148] width 941 height 39
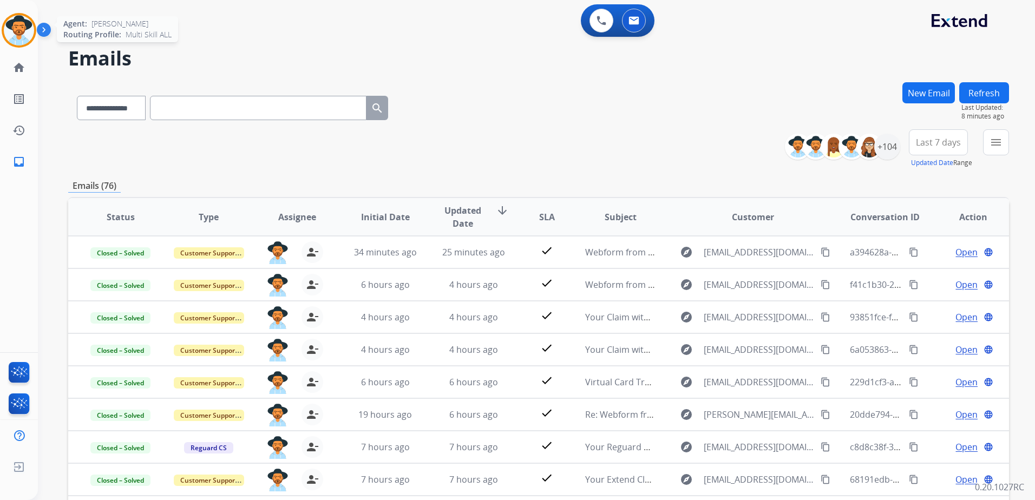
click at [21, 31] on img at bounding box center [19, 30] width 30 height 30
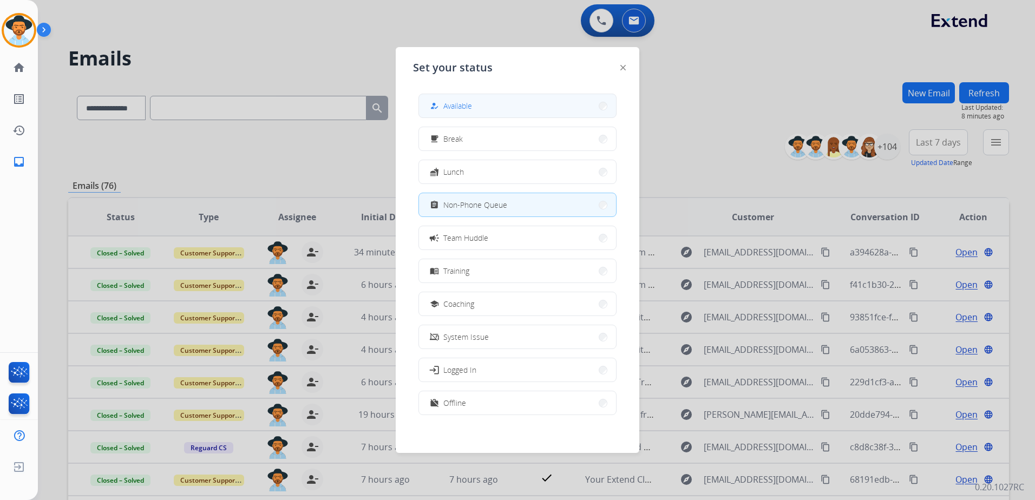
click at [548, 110] on button "how_to_reg Available" at bounding box center [517, 105] width 197 height 23
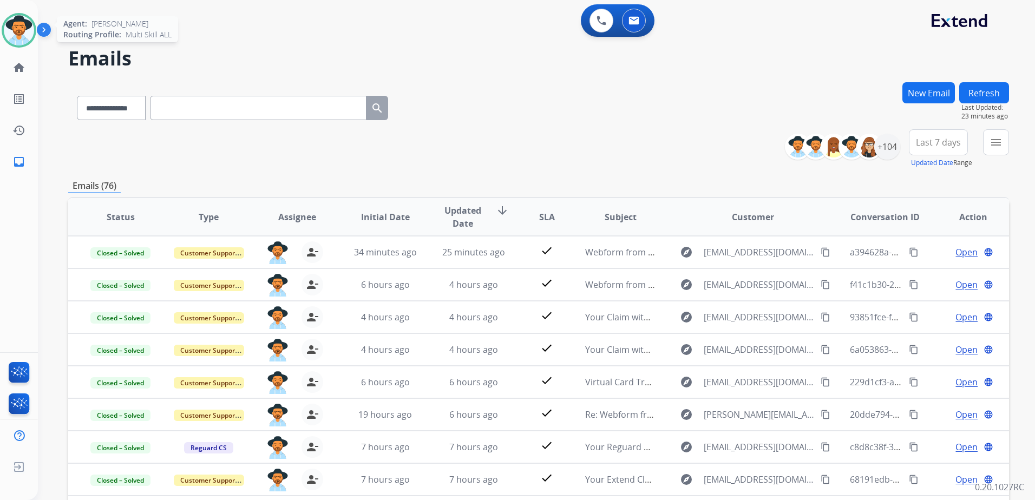
click at [22, 32] on img at bounding box center [19, 30] width 30 height 30
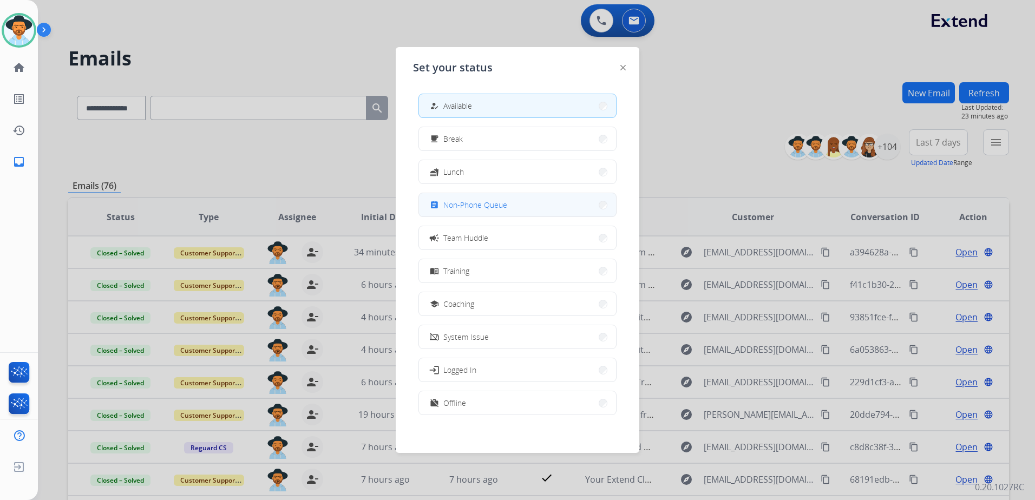
click at [503, 204] on span "Non-Phone Queue" at bounding box center [475, 204] width 64 height 11
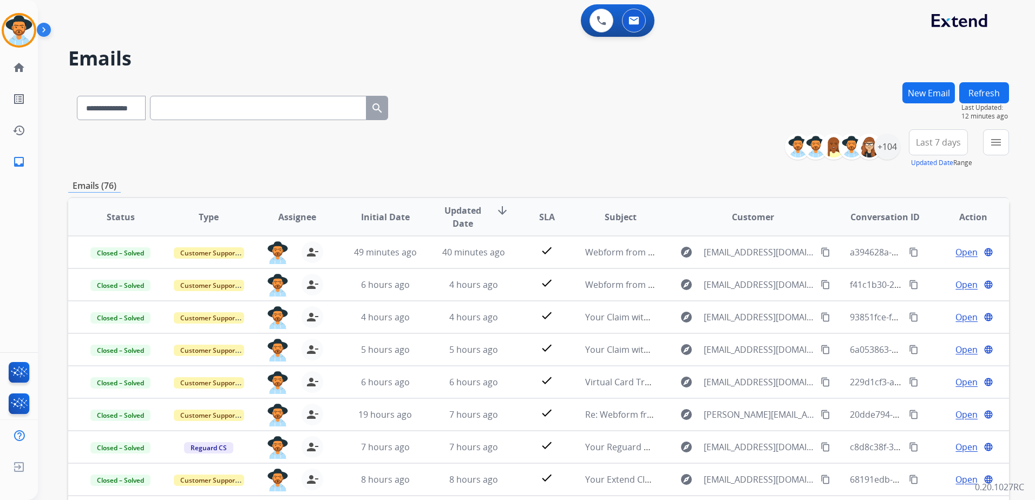
click at [729, 82] on div "**********" at bounding box center [523, 289] width 971 height 500
click at [21, 31] on img at bounding box center [19, 30] width 30 height 30
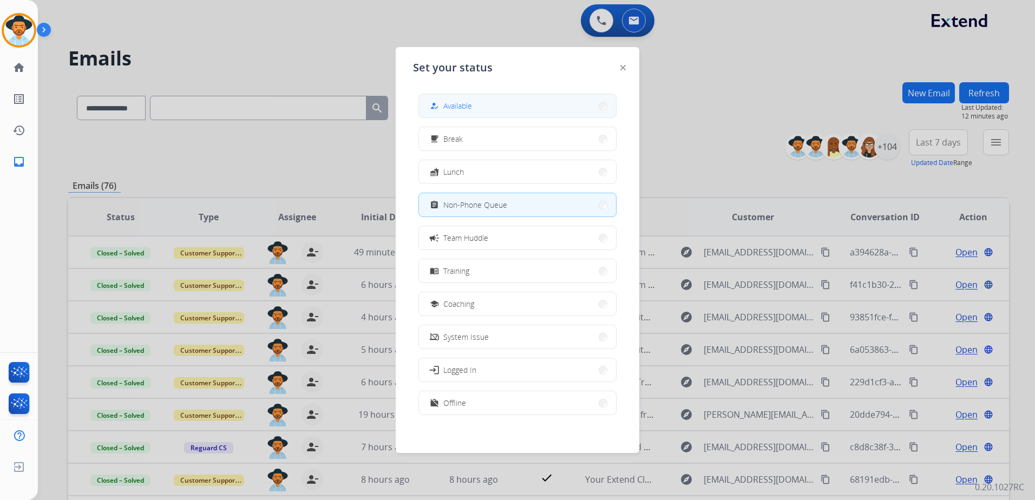
click at [503, 102] on button "how_to_reg Available" at bounding box center [517, 105] width 197 height 23
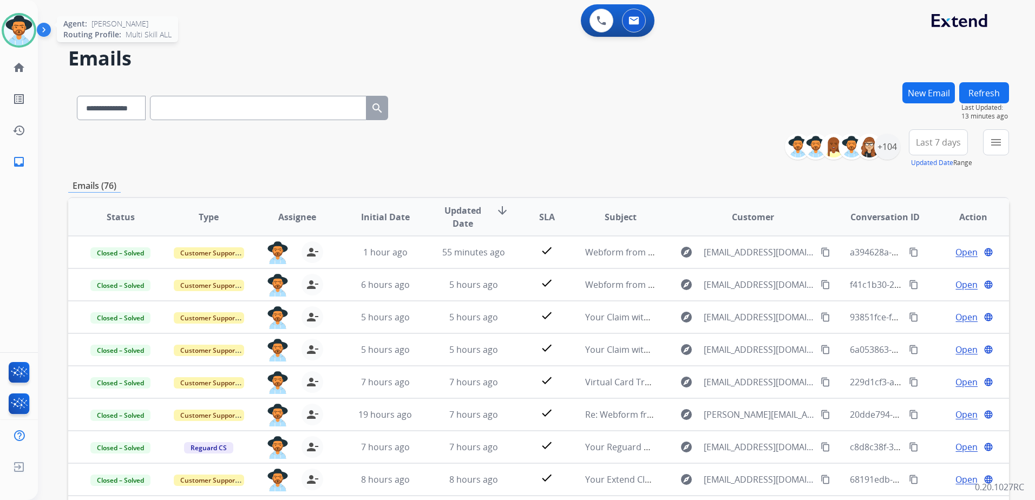
click at [19, 38] on img at bounding box center [19, 30] width 30 height 30
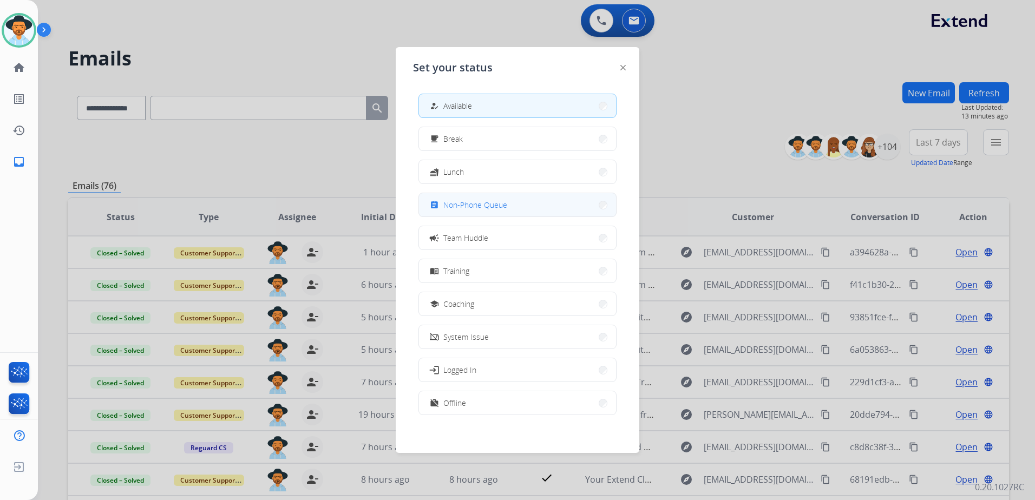
click at [502, 201] on span "Non-Phone Queue" at bounding box center [475, 204] width 64 height 11
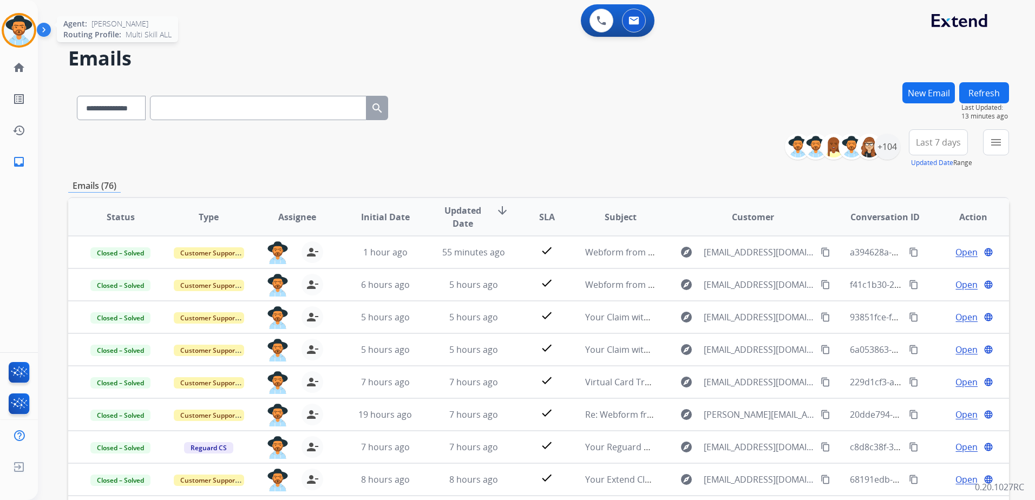
click at [11, 24] on img at bounding box center [19, 30] width 30 height 30
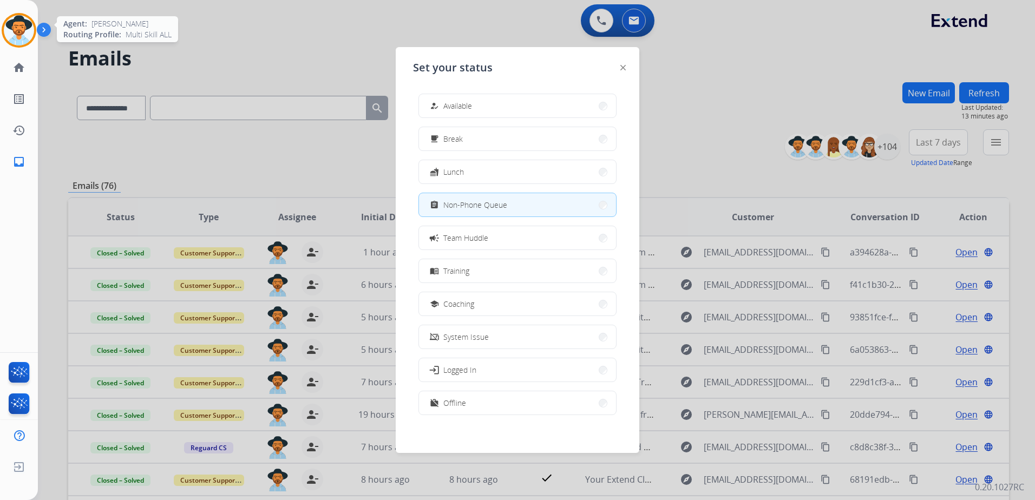
click at [11, 24] on img at bounding box center [19, 30] width 30 height 30
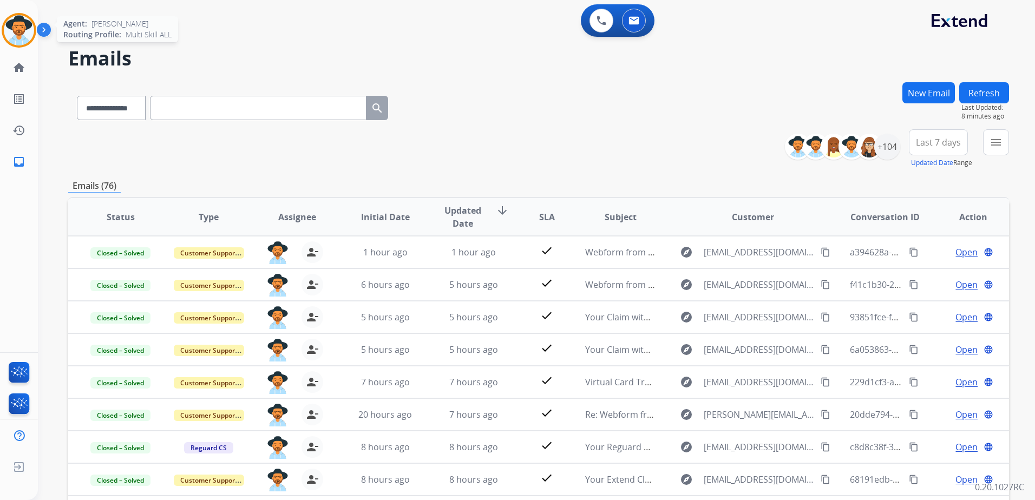
click at [25, 24] on img at bounding box center [19, 30] width 30 height 30
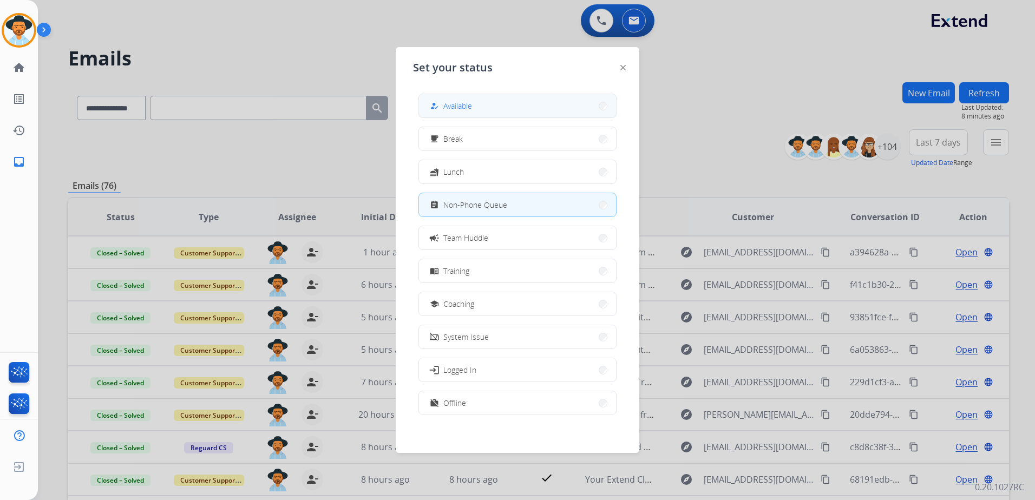
click at [504, 98] on button "how_to_reg Available" at bounding box center [517, 105] width 197 height 23
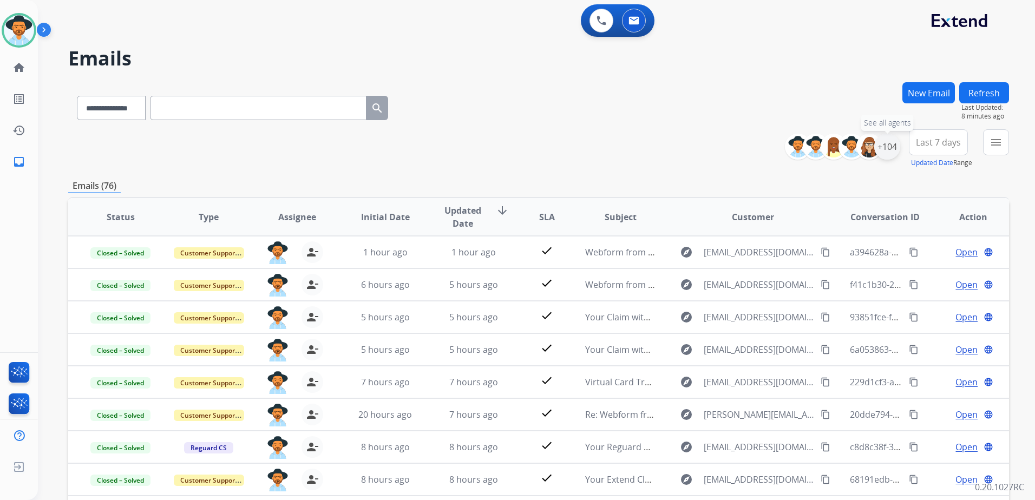
click at [892, 145] on div "+104" at bounding box center [887, 147] width 26 height 26
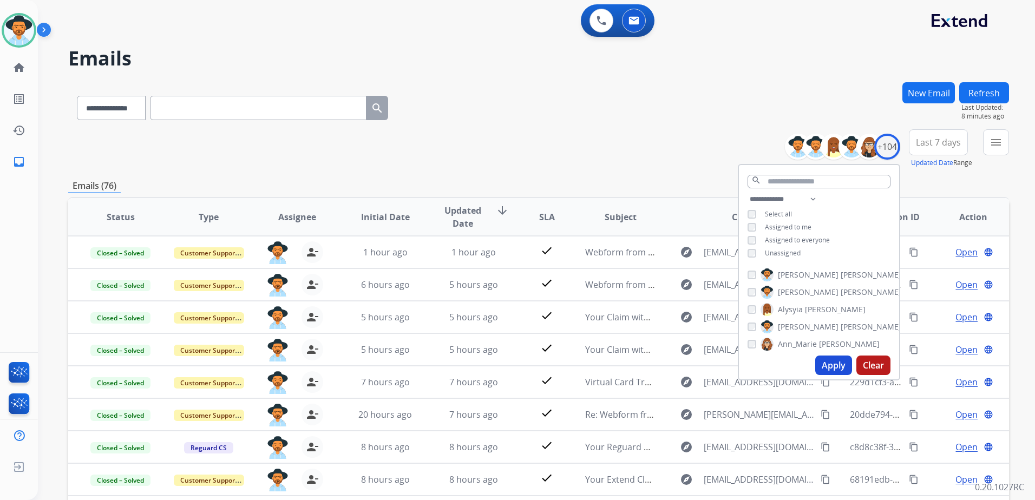
click at [786, 255] on span "Unassigned" at bounding box center [783, 252] width 36 height 9
click at [791, 224] on span "Assigned to me" at bounding box center [788, 226] width 47 height 9
click at [837, 370] on button "Apply" at bounding box center [833, 365] width 37 height 19
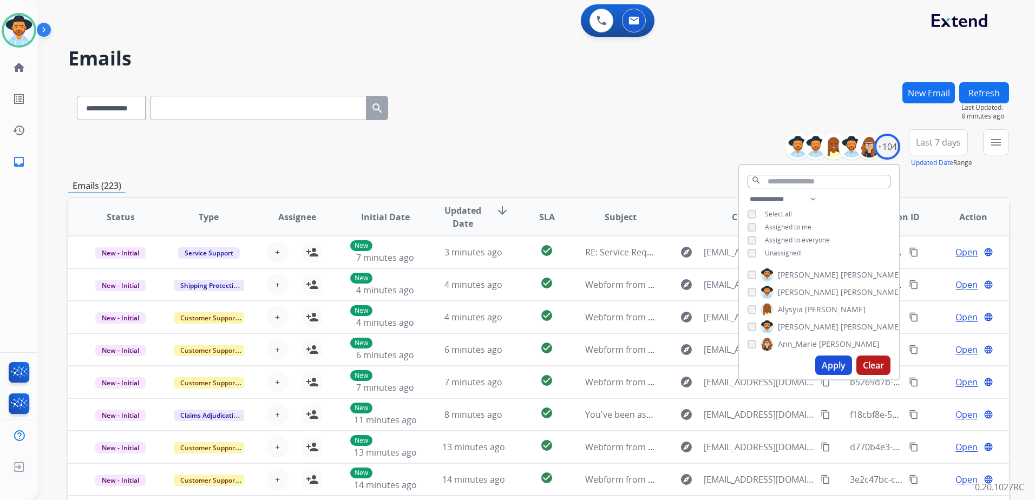
click at [582, 147] on div "**********" at bounding box center [538, 148] width 941 height 39
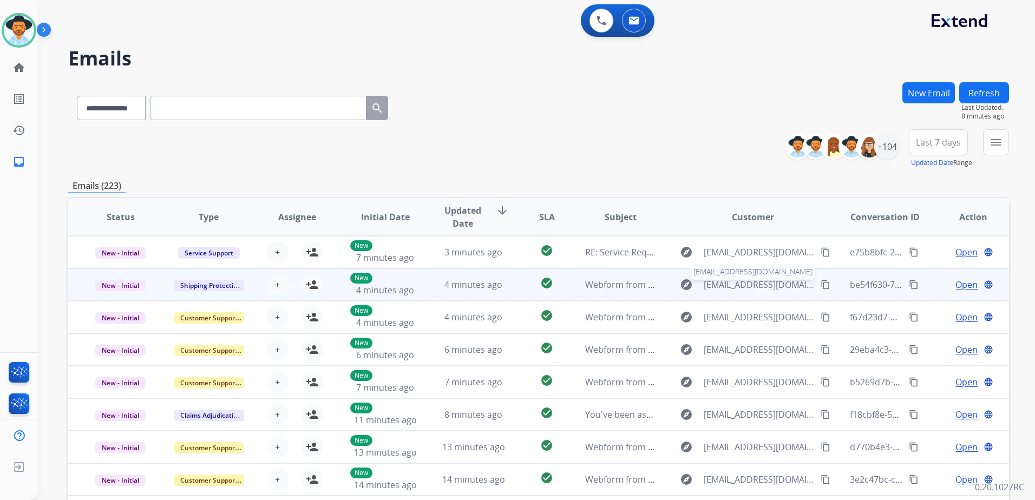
scroll to position [1, 0]
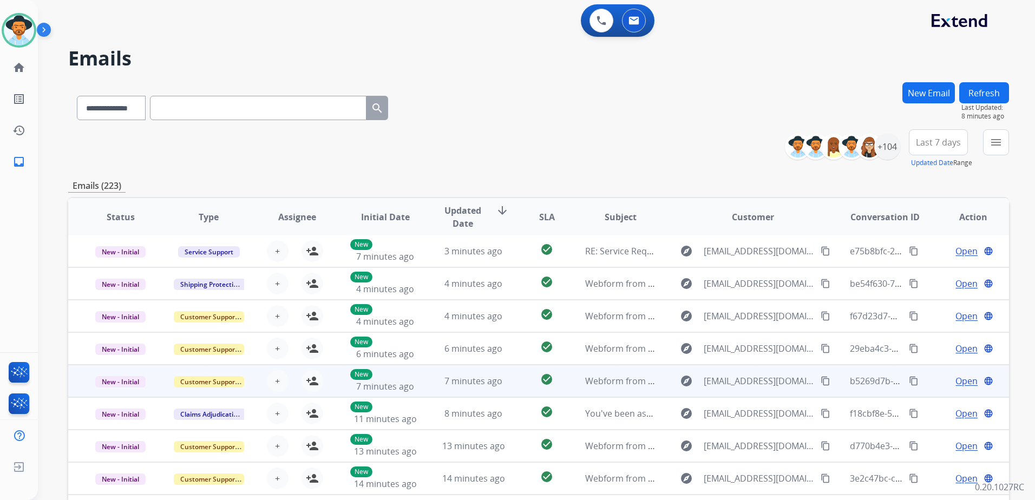
click at [921, 380] on td "Open language" at bounding box center [965, 381] width 88 height 32
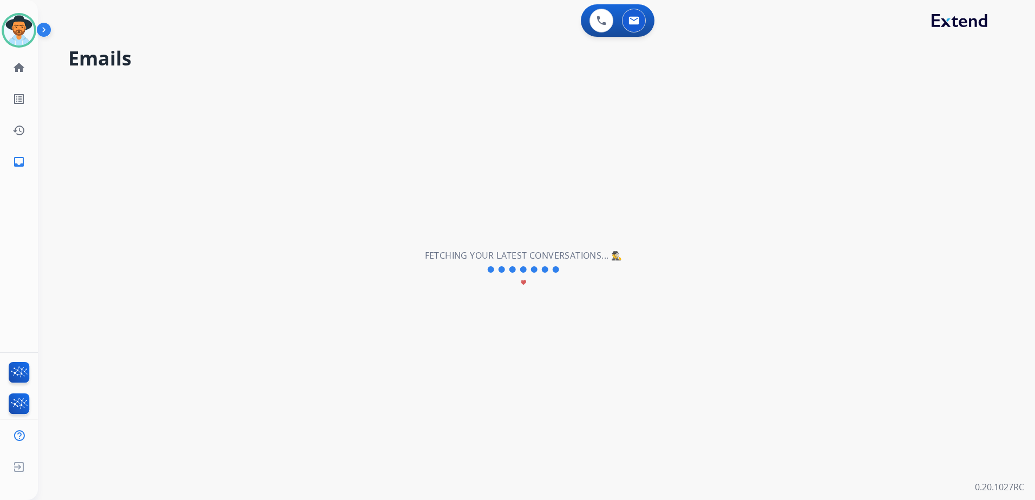
scroll to position [37, 0]
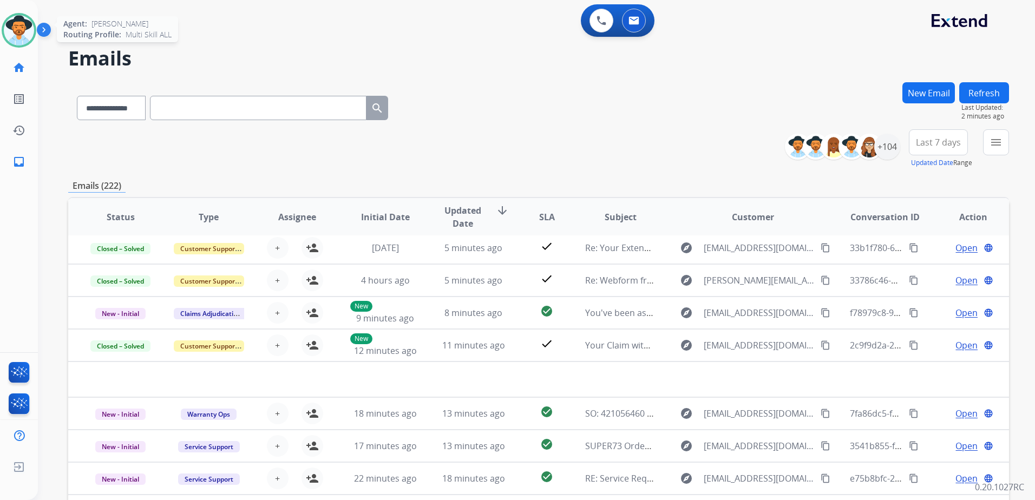
drag, startPoint x: 33, startPoint y: 56, endPoint x: 23, endPoint y: 45, distance: 15.0
click at [31, 55] on div "[PERSON_NAME] Available Edit Avatar Agent: [PERSON_NAME] Profile: Multi Skill A…" at bounding box center [19, 89] width 38 height 178
click at [23, 41] on img at bounding box center [19, 30] width 30 height 30
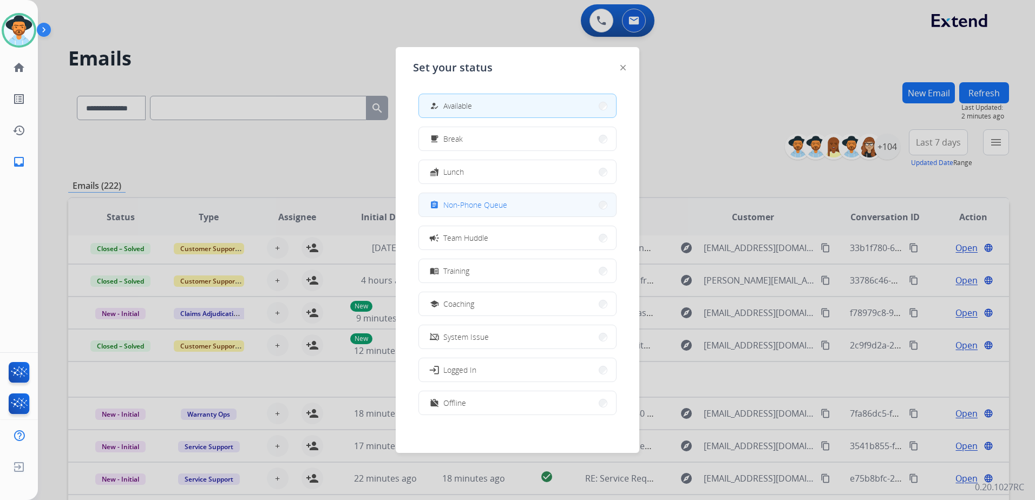
click at [490, 212] on button "assignment Non-Phone Queue" at bounding box center [517, 204] width 197 height 23
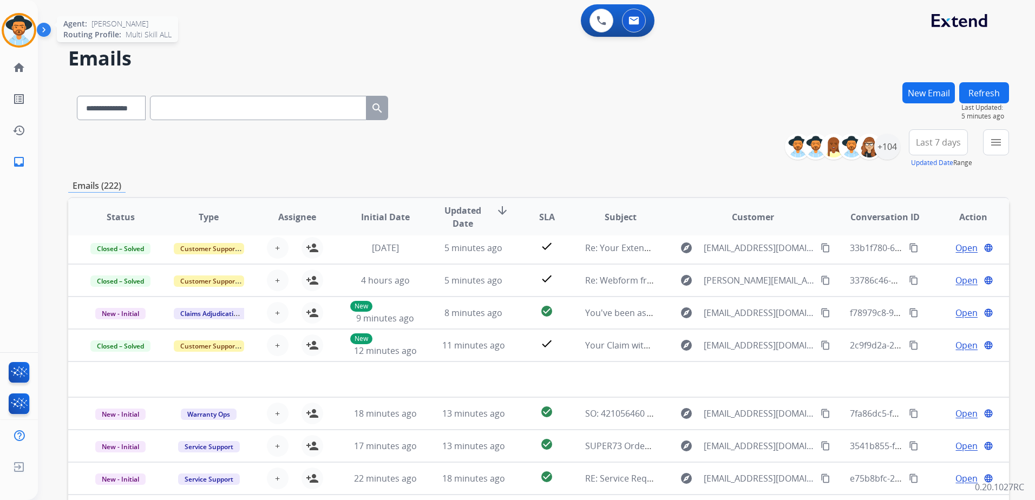
click at [26, 30] on img at bounding box center [19, 30] width 30 height 30
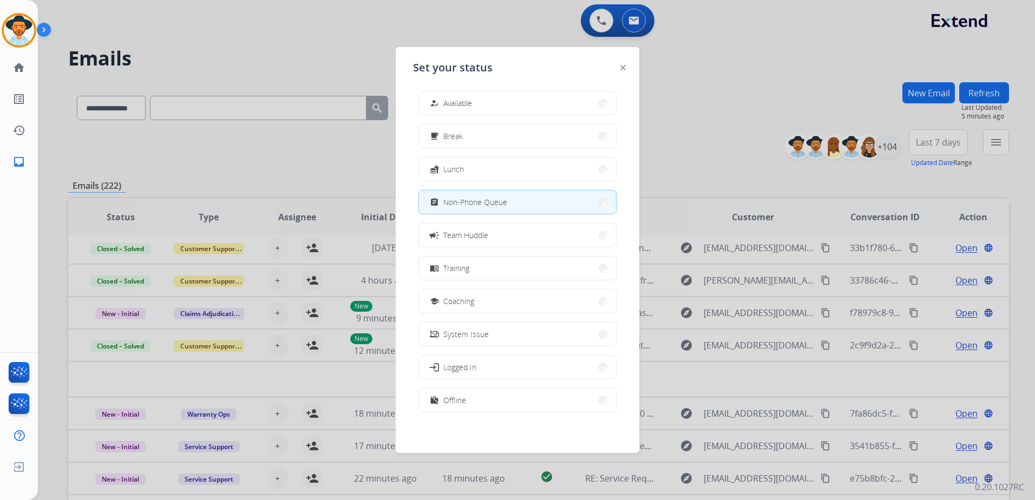
scroll to position [3, 0]
click at [479, 397] on button "work_off Offline" at bounding box center [517, 399] width 197 height 23
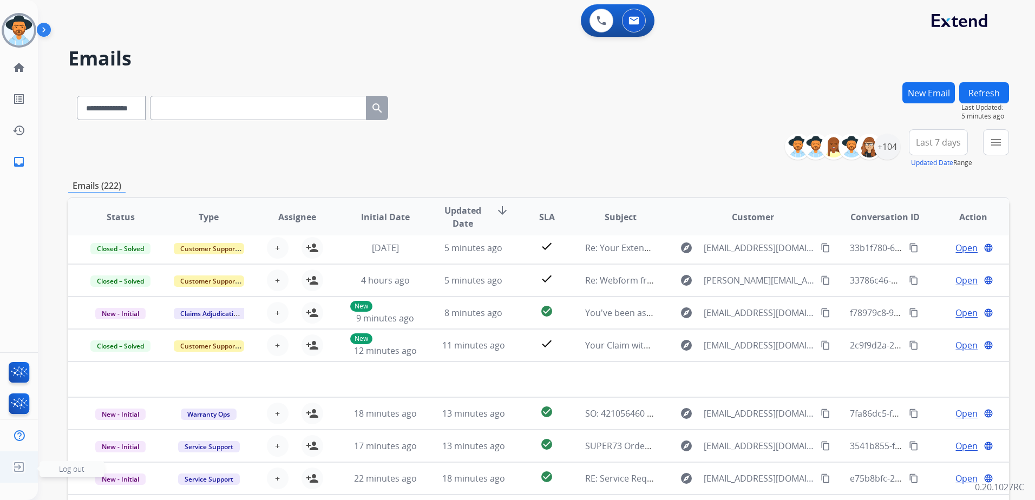
click at [22, 469] on img at bounding box center [18, 467] width 19 height 21
